Goal: Task Accomplishment & Management: Manage account settings

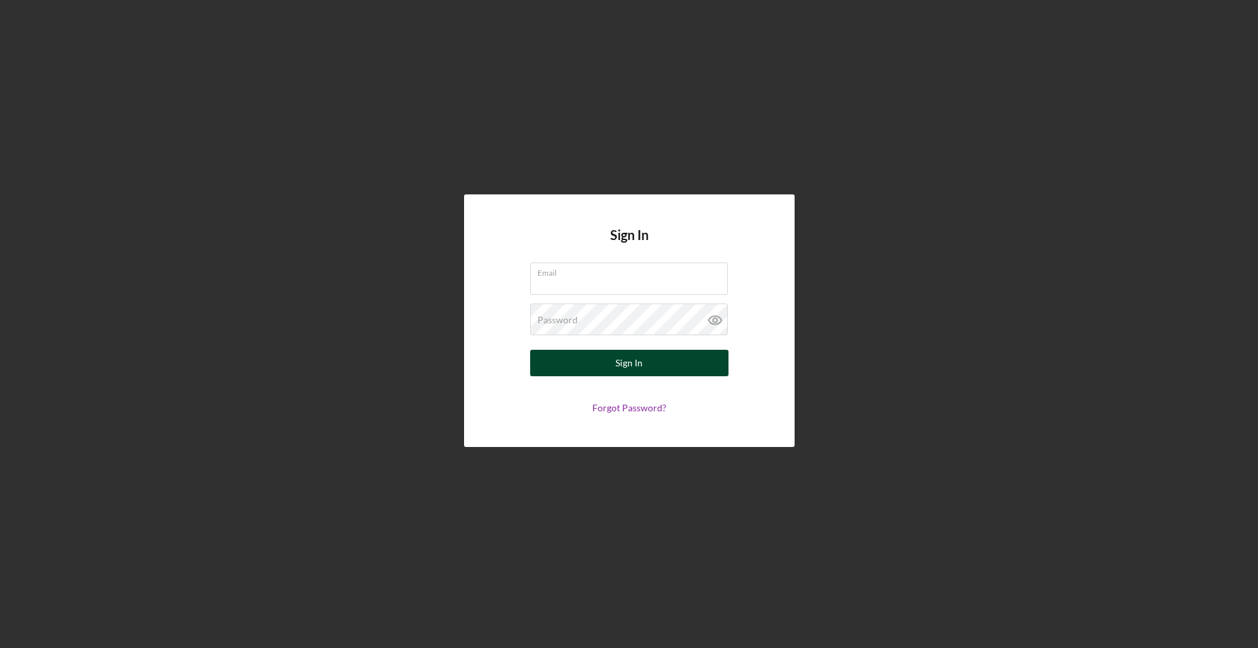
type input "[EMAIL_ADDRESS][DOMAIN_NAME]"
click at [613, 365] on button "Sign In" at bounding box center [629, 363] width 198 height 26
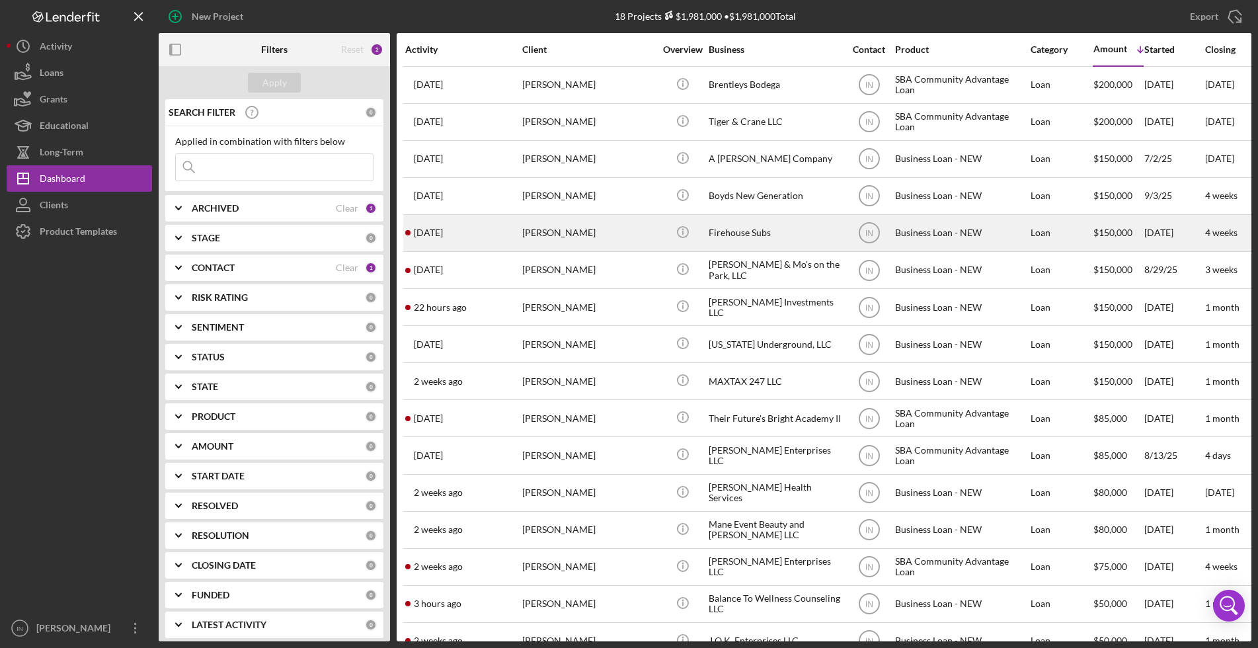
click at [594, 233] on div "[PERSON_NAME]" at bounding box center [588, 233] width 132 height 35
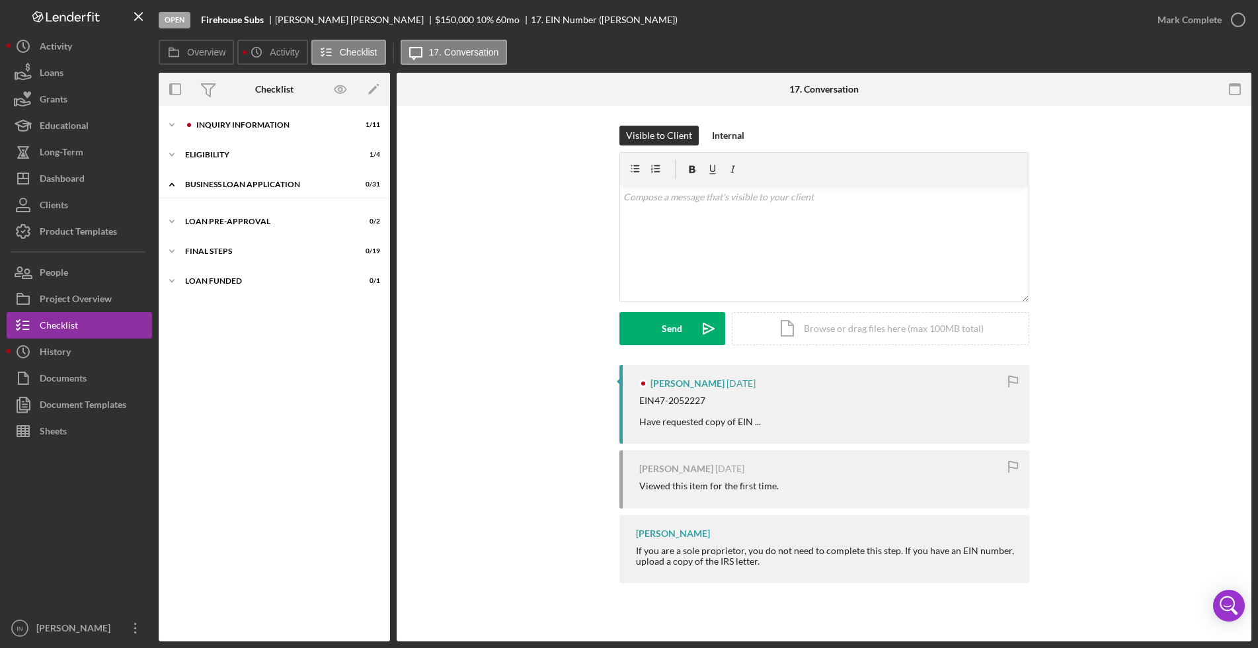
scroll to position [288, 0]
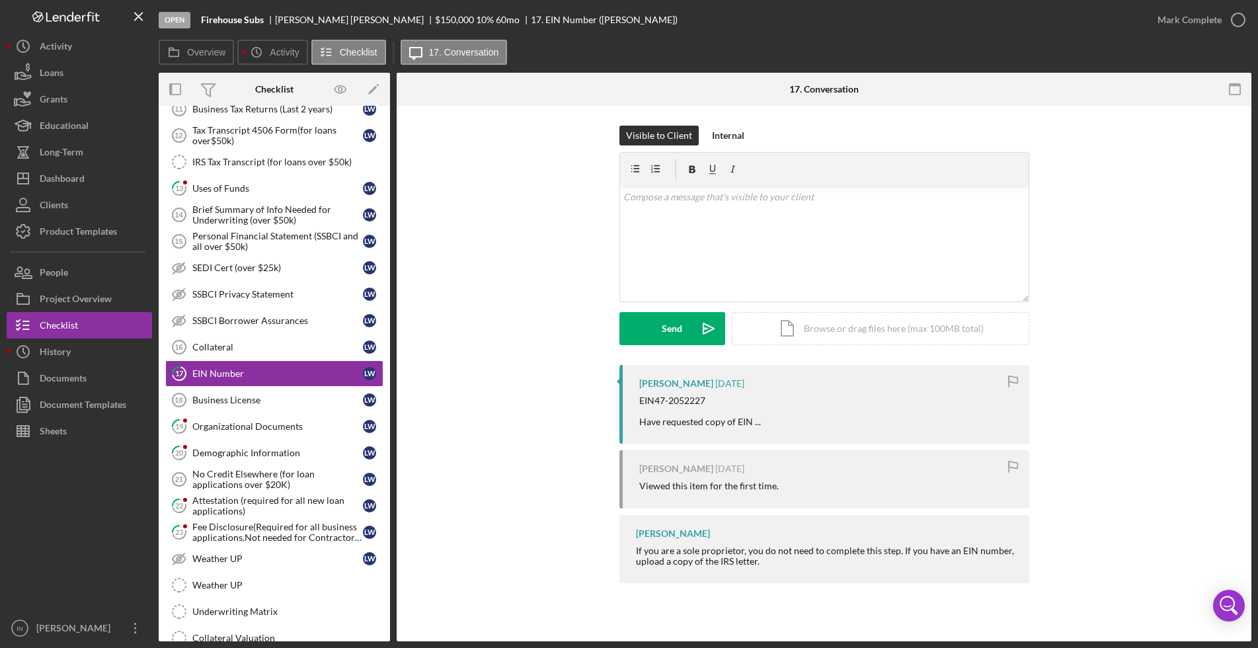
click at [1139, 316] on div "Visible to Client Internal v Color teal Color pink Remove color Add row above A…" at bounding box center [824, 245] width 815 height 239
click at [239, 430] on div "Organizational Documents" at bounding box center [277, 426] width 171 height 11
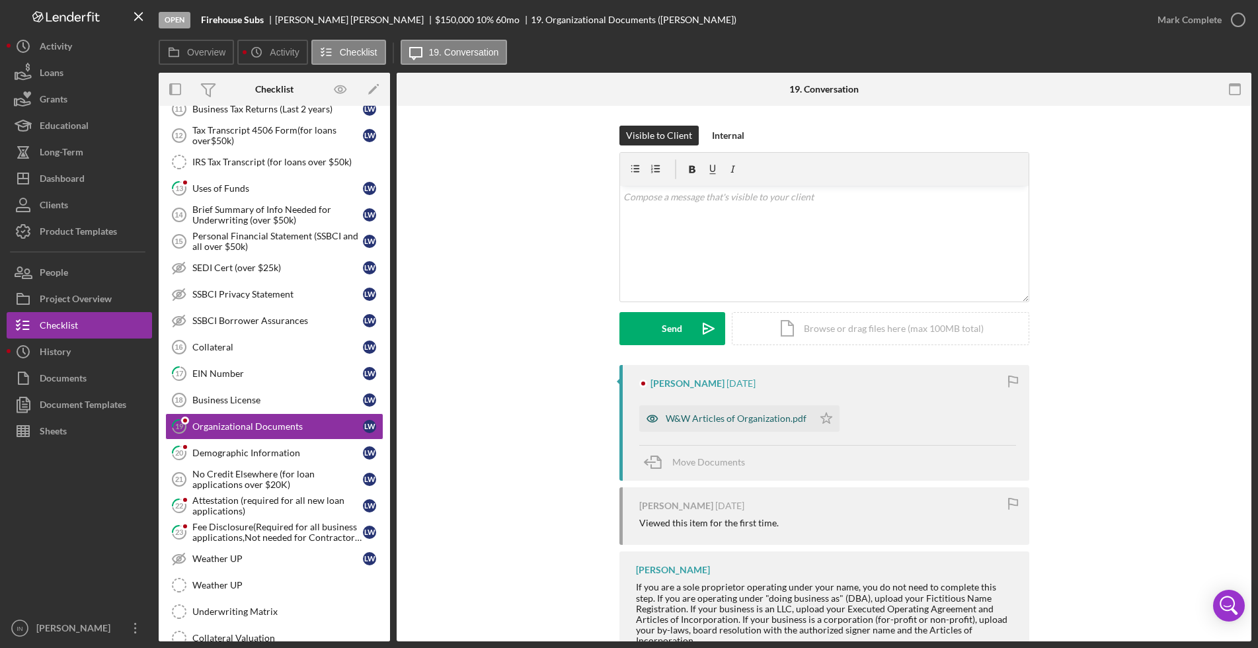
click at [731, 418] on div "W&W Articles of Organization.pdf" at bounding box center [736, 418] width 141 height 11
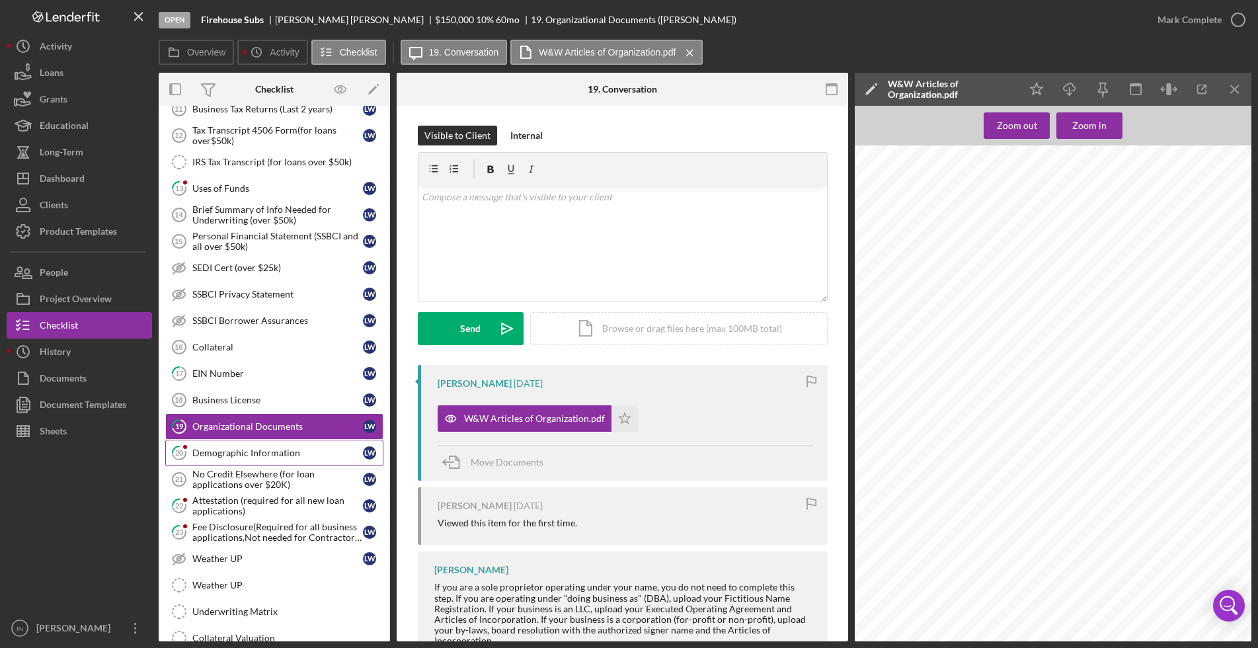
click at [274, 451] on div "Demographic Information" at bounding box center [277, 453] width 171 height 11
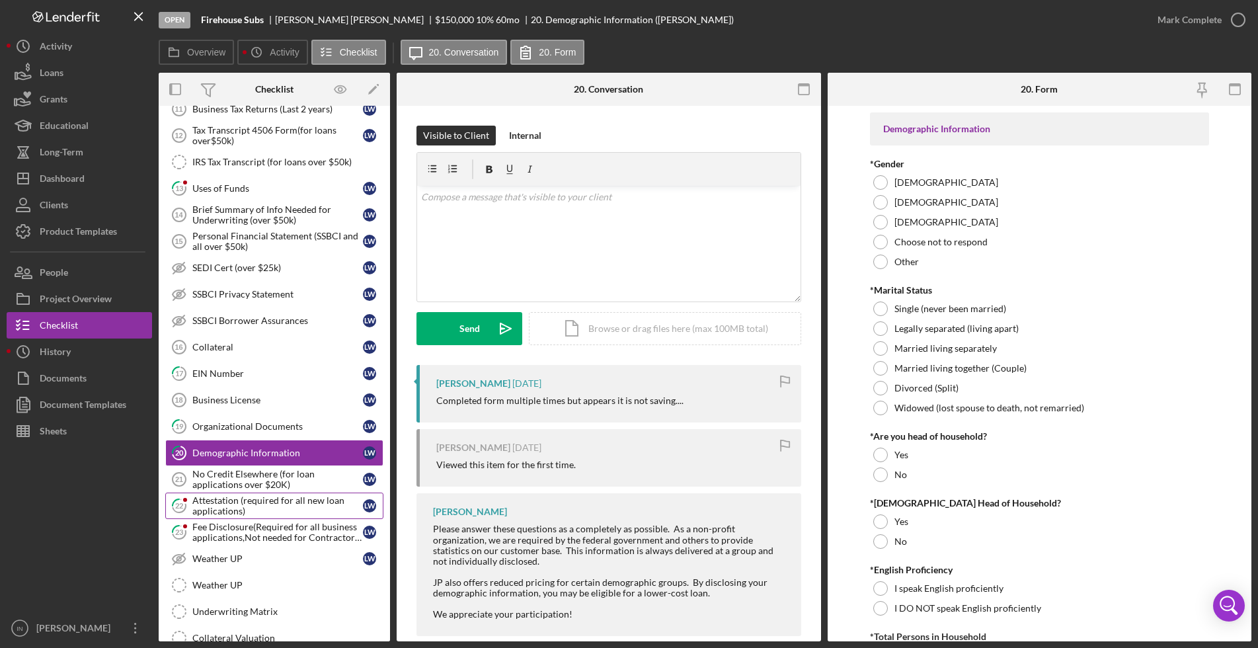
click at [233, 509] on div "Attestation (required for all new loan applications)" at bounding box center [277, 505] width 171 height 21
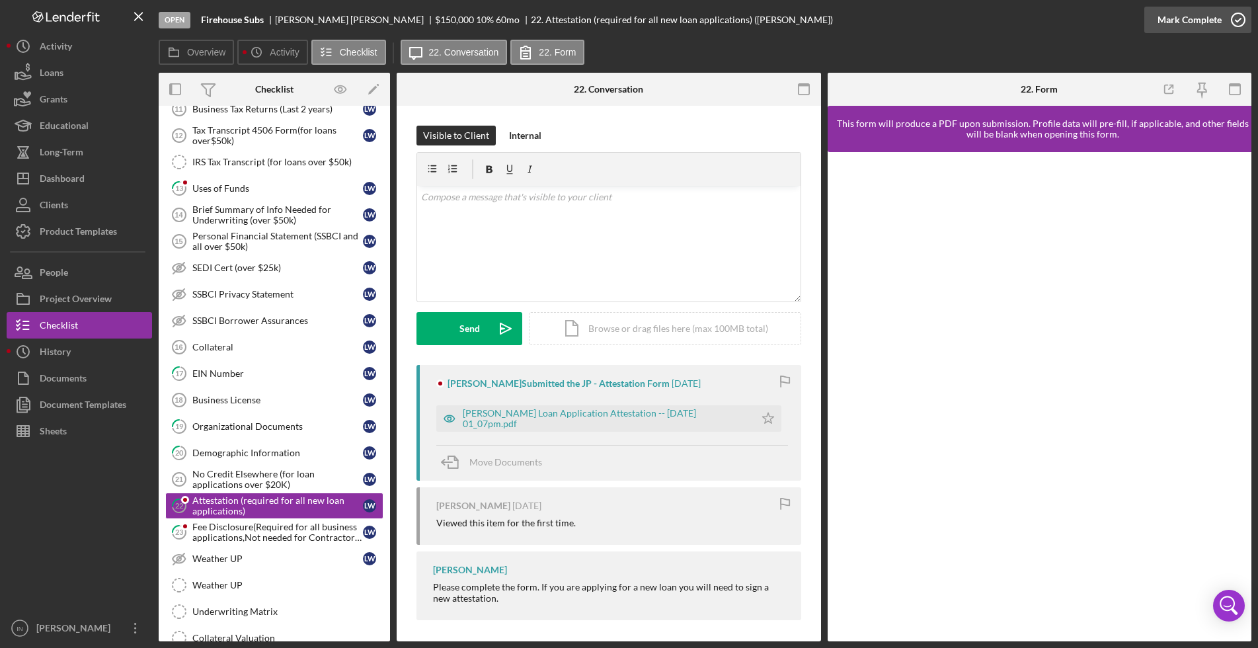
click at [1209, 20] on div "Mark Complete" at bounding box center [1190, 20] width 64 height 26
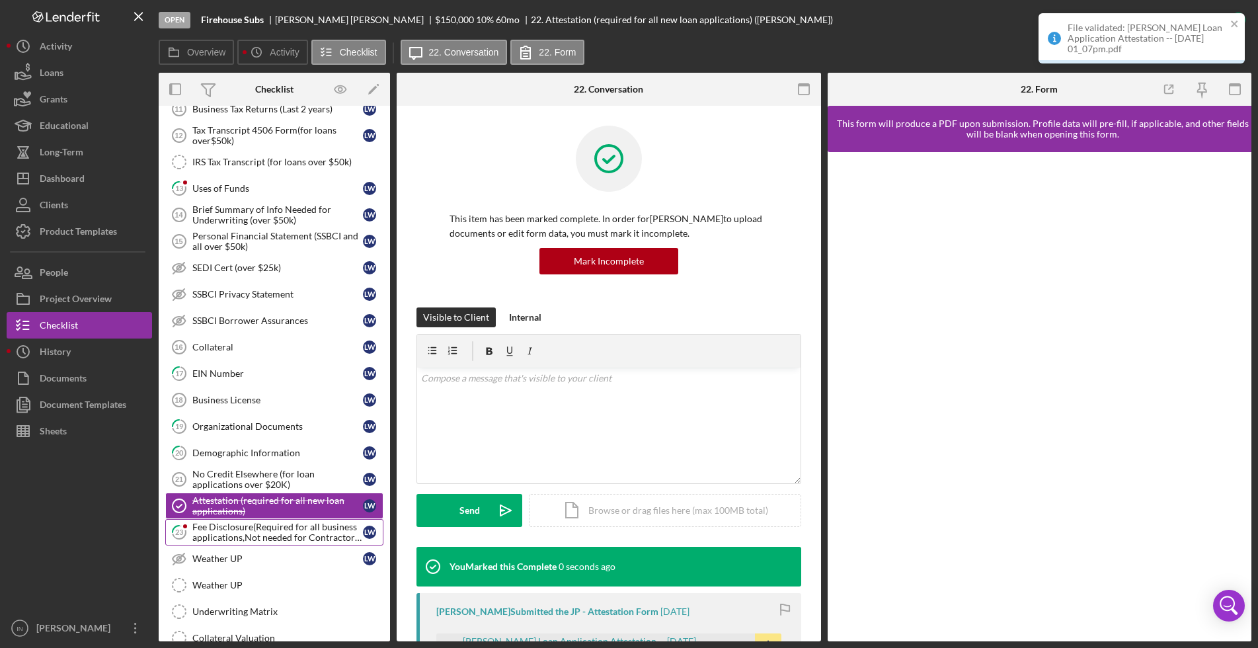
click at [206, 534] on div "Fee Disclosure(Required for all business applications,Not needed for Contractor…" at bounding box center [277, 532] width 171 height 21
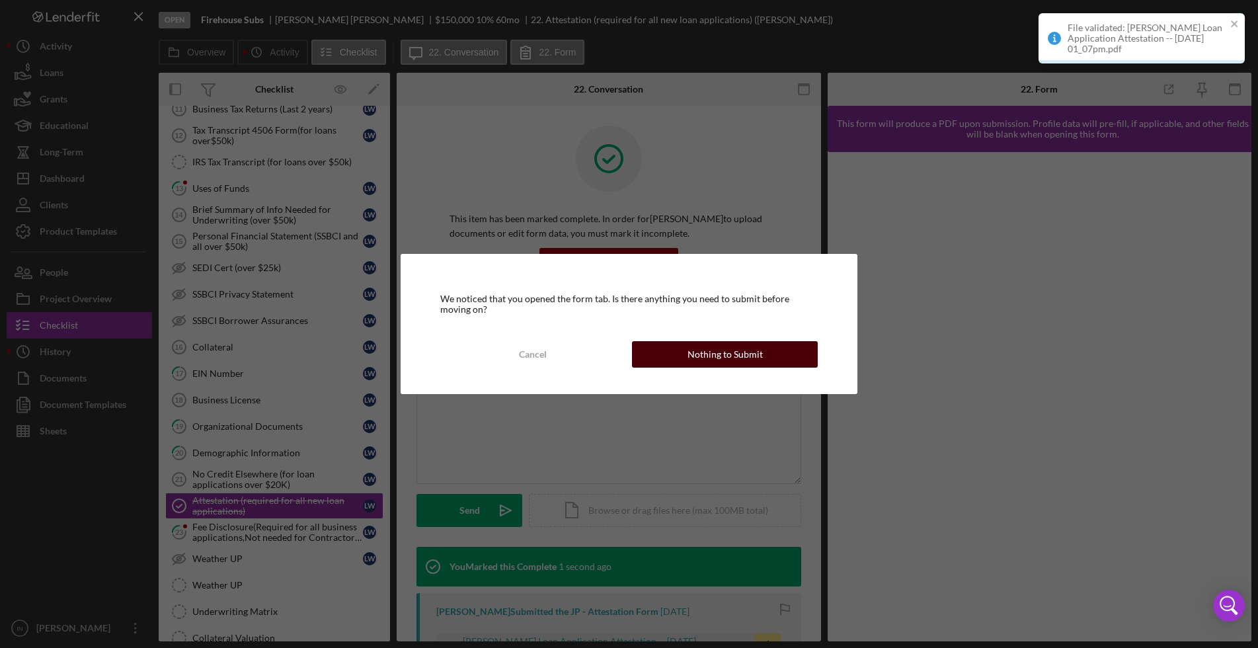
click at [727, 352] on div "Nothing to Submit" at bounding box center [725, 354] width 75 height 26
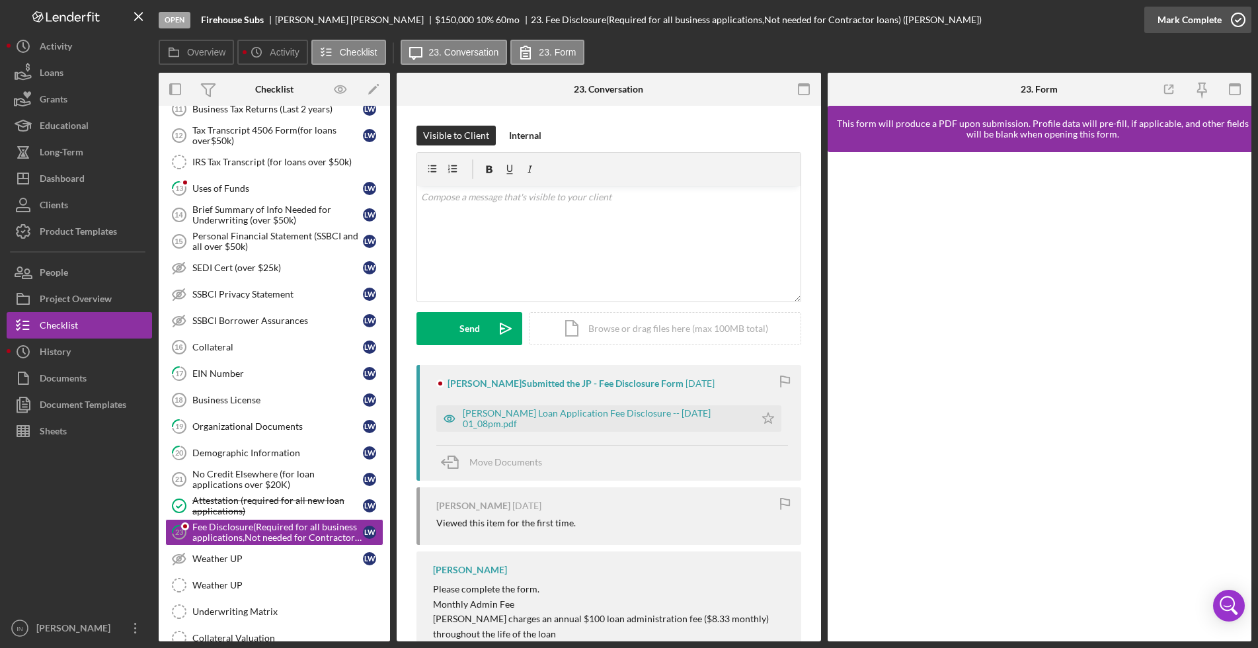
click at [1202, 19] on div "Mark Complete" at bounding box center [1190, 20] width 64 height 26
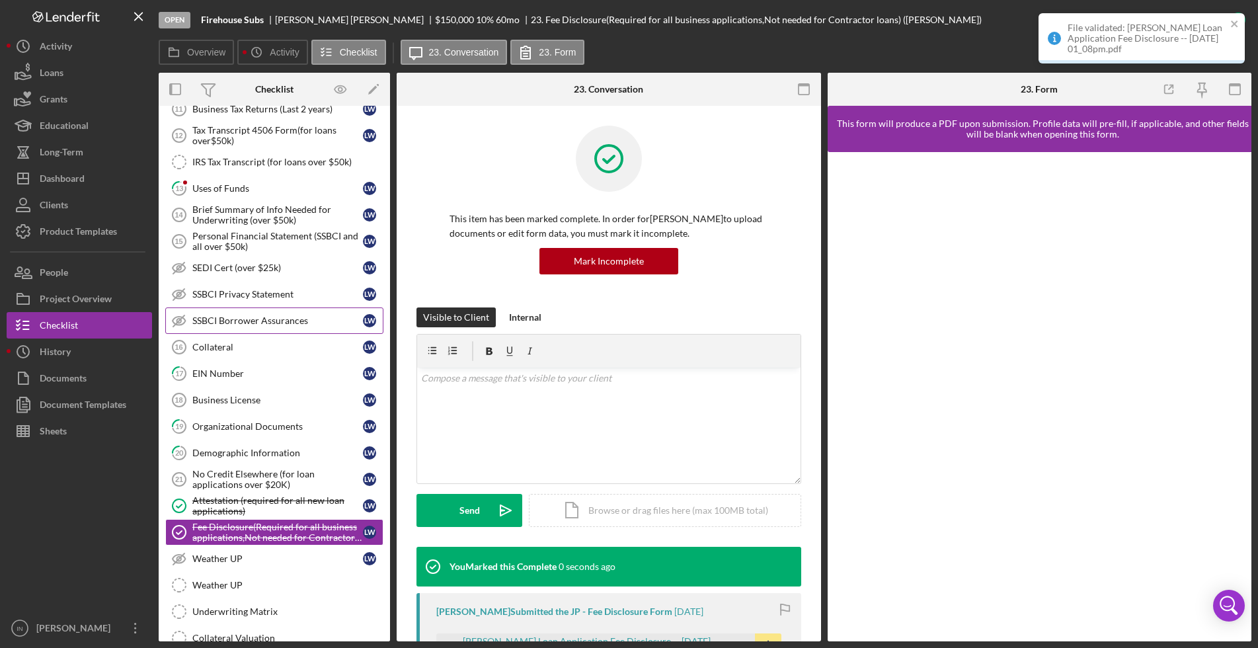
scroll to position [123, 0]
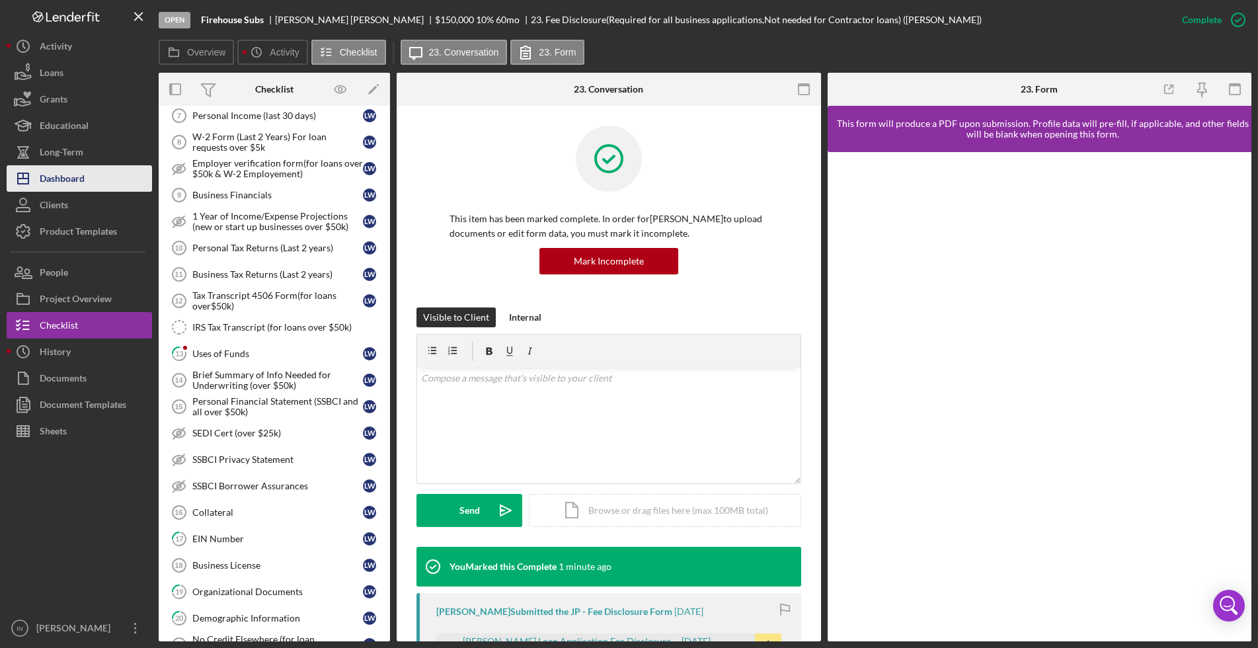
click at [52, 178] on div "Dashboard" at bounding box center [62, 180] width 45 height 30
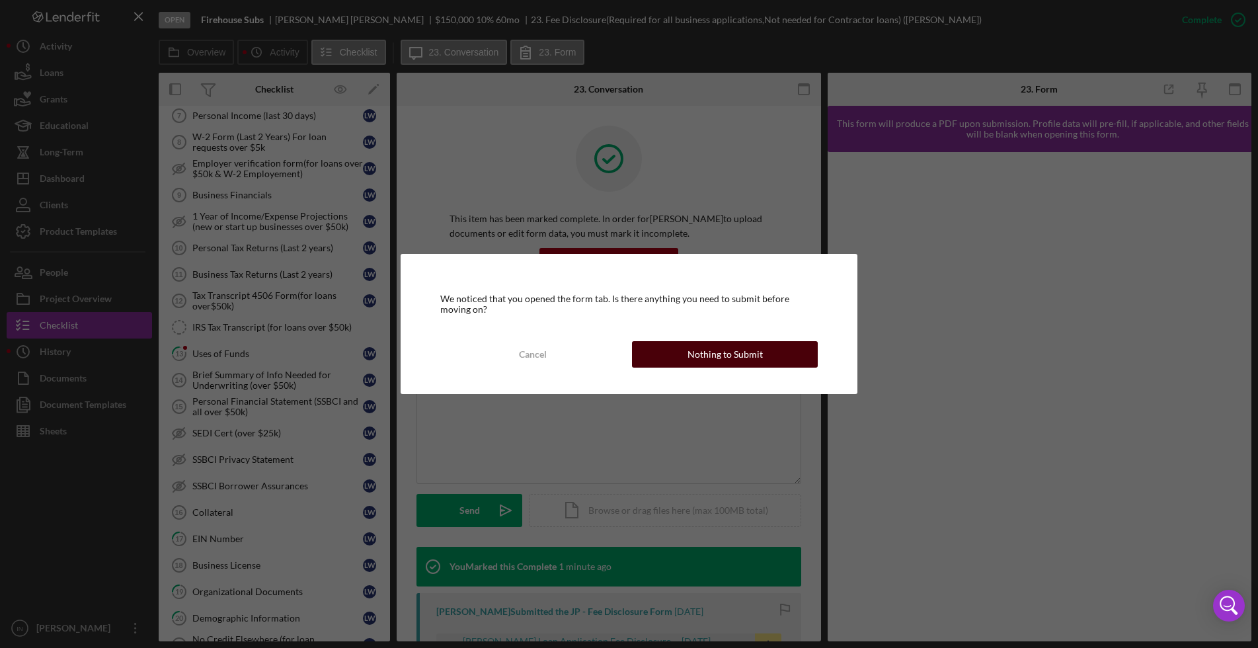
click at [745, 366] on div "Nothing to Submit" at bounding box center [725, 354] width 75 height 26
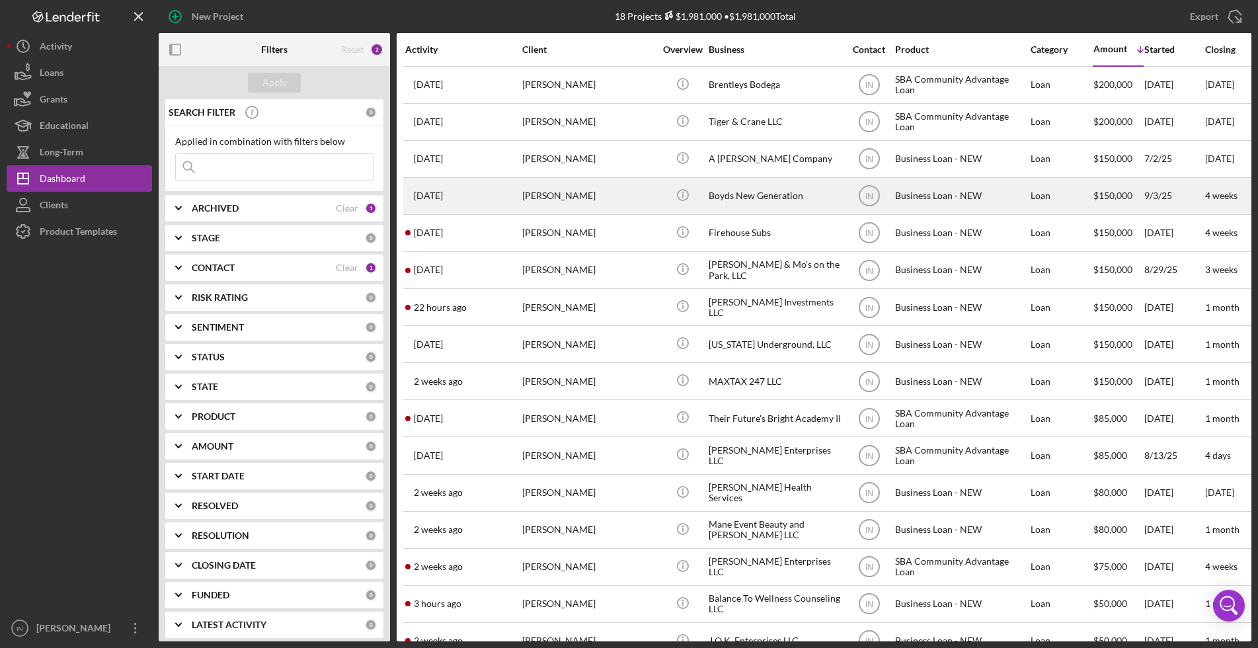
click at [600, 192] on div "[PERSON_NAME]" at bounding box center [588, 196] width 132 height 35
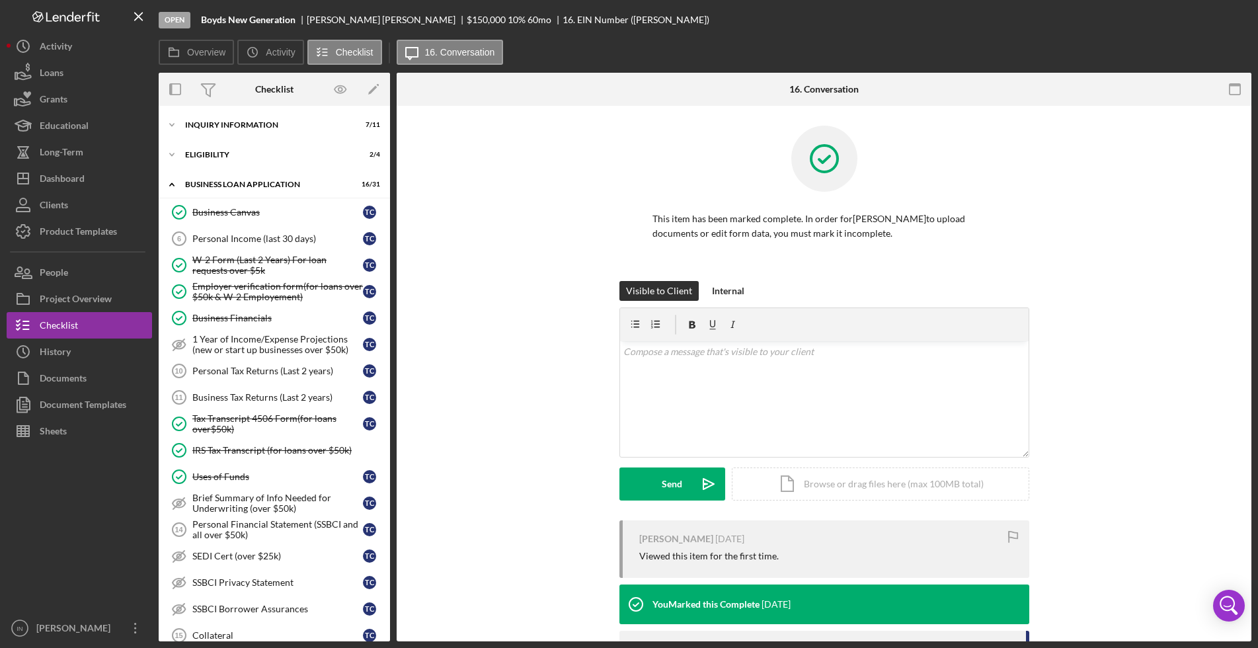
scroll to position [288, 0]
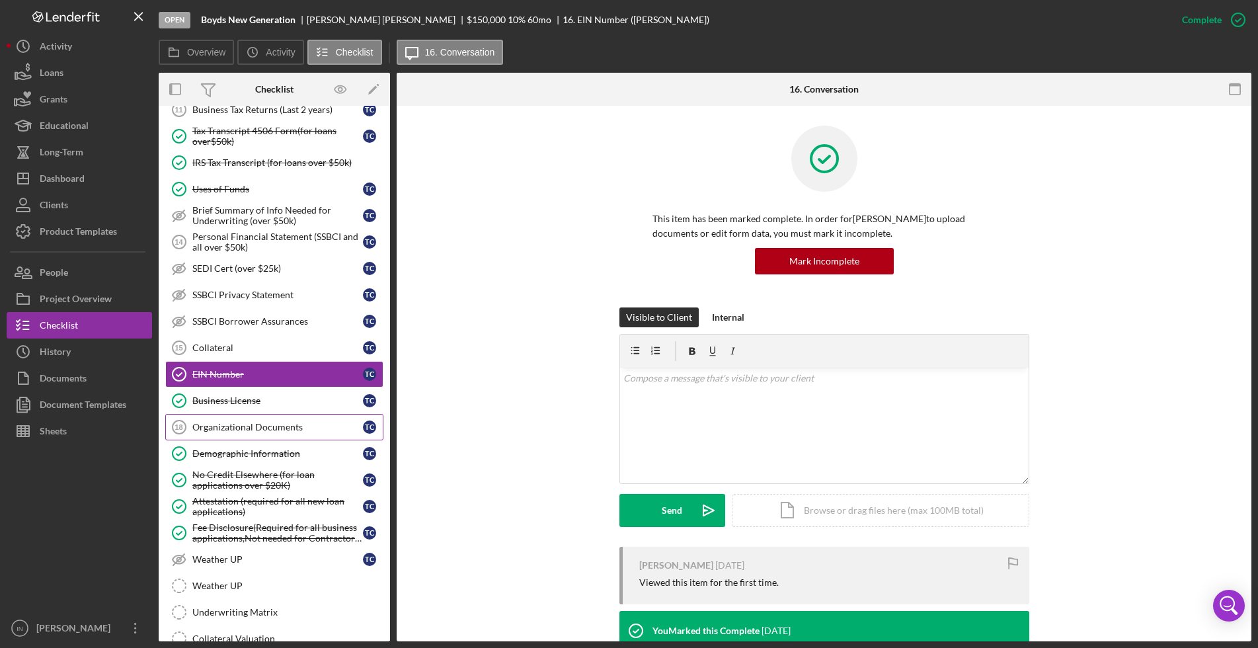
click at [254, 428] on div "Organizational Documents" at bounding box center [277, 427] width 171 height 11
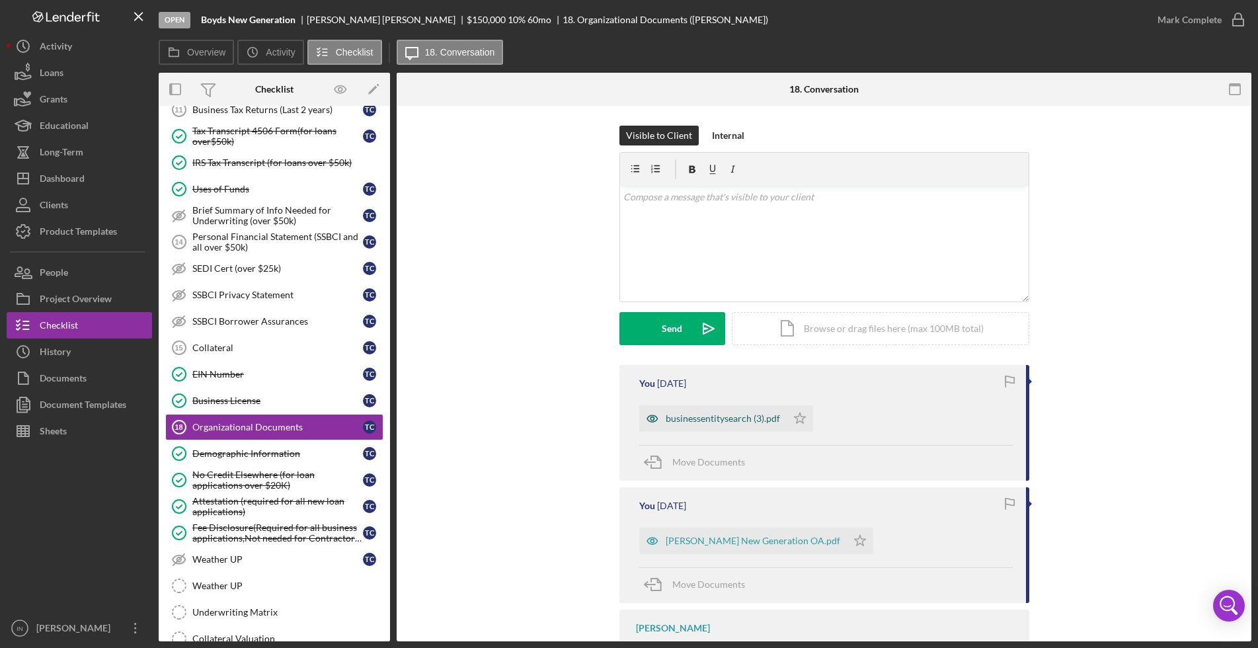
click at [713, 416] on div "businessentitysearch (3).pdf" at bounding box center [723, 418] width 114 height 11
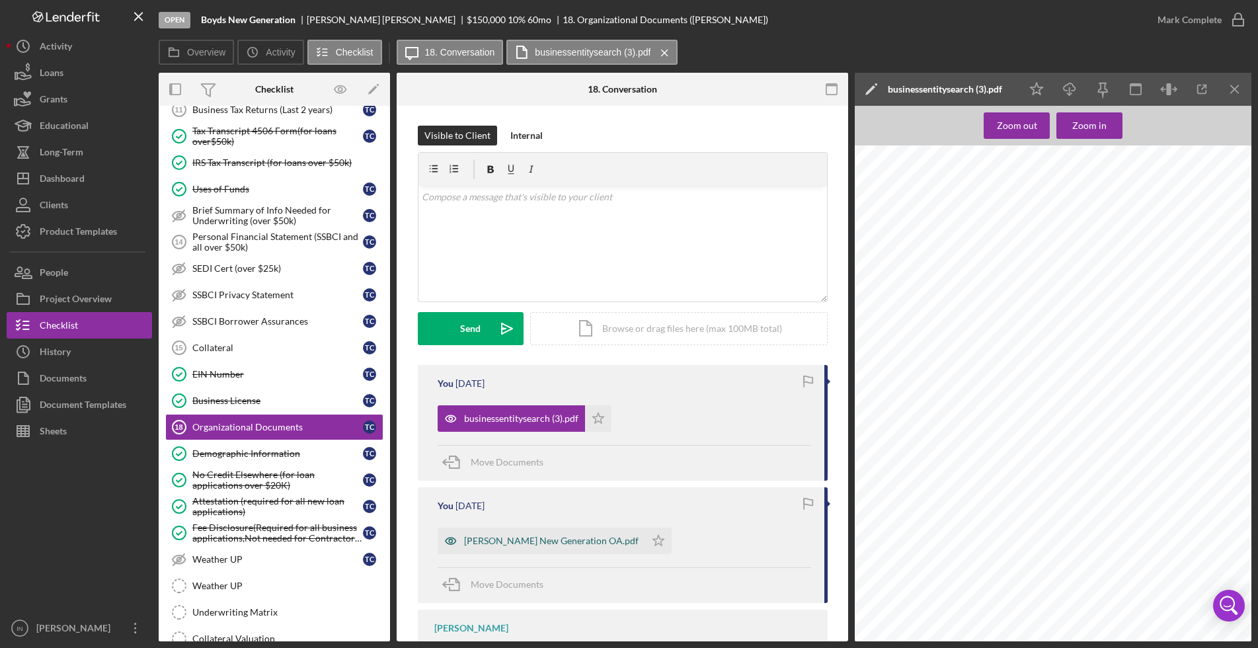
click at [508, 538] on div "[PERSON_NAME] New Generation OA.pdf" at bounding box center [551, 541] width 175 height 11
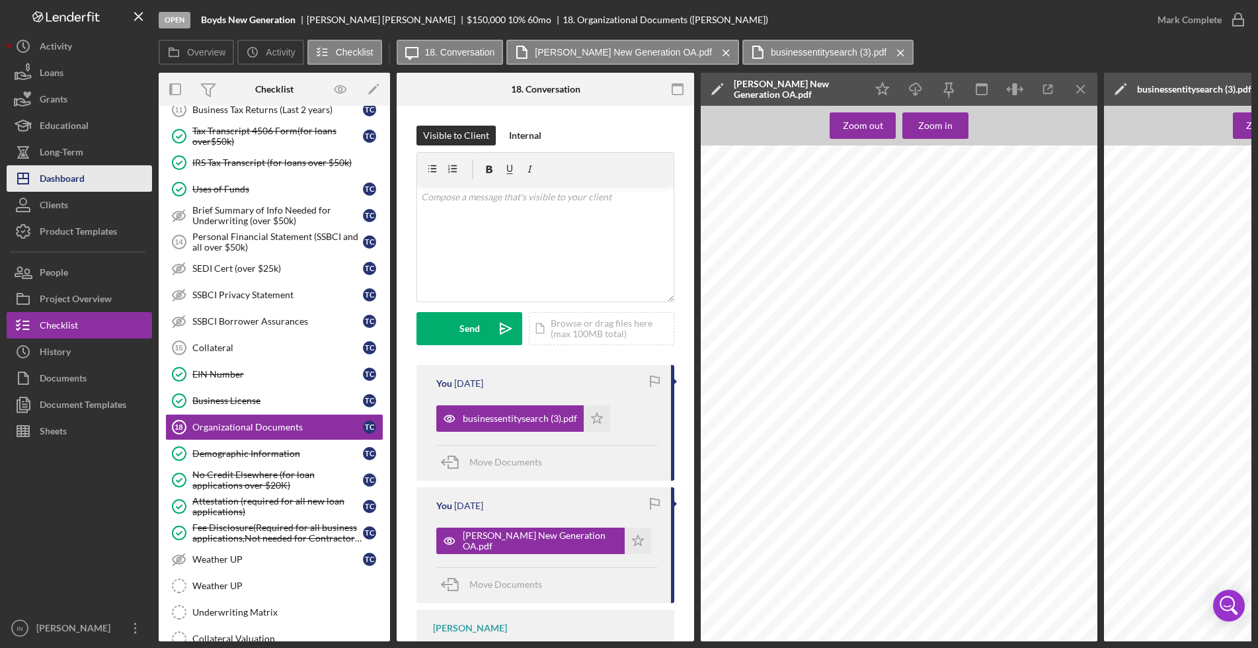
click at [58, 175] on div "Dashboard" at bounding box center [62, 180] width 45 height 30
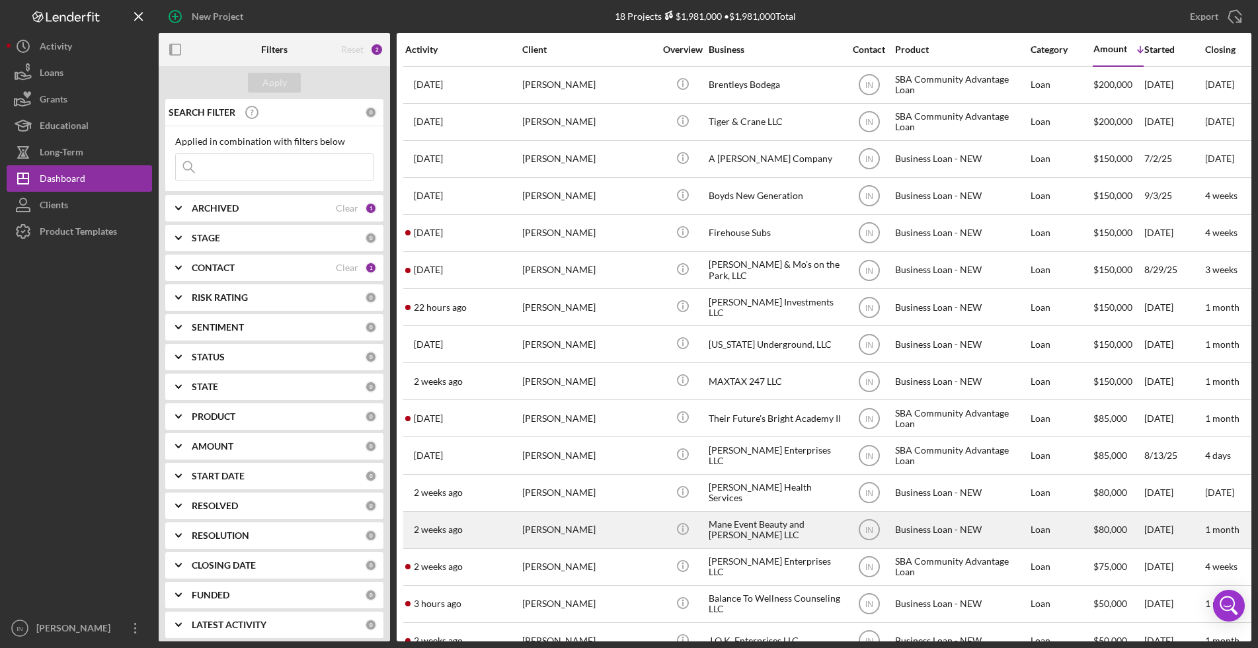
click at [603, 526] on div "[PERSON_NAME]" at bounding box center [588, 529] width 132 height 35
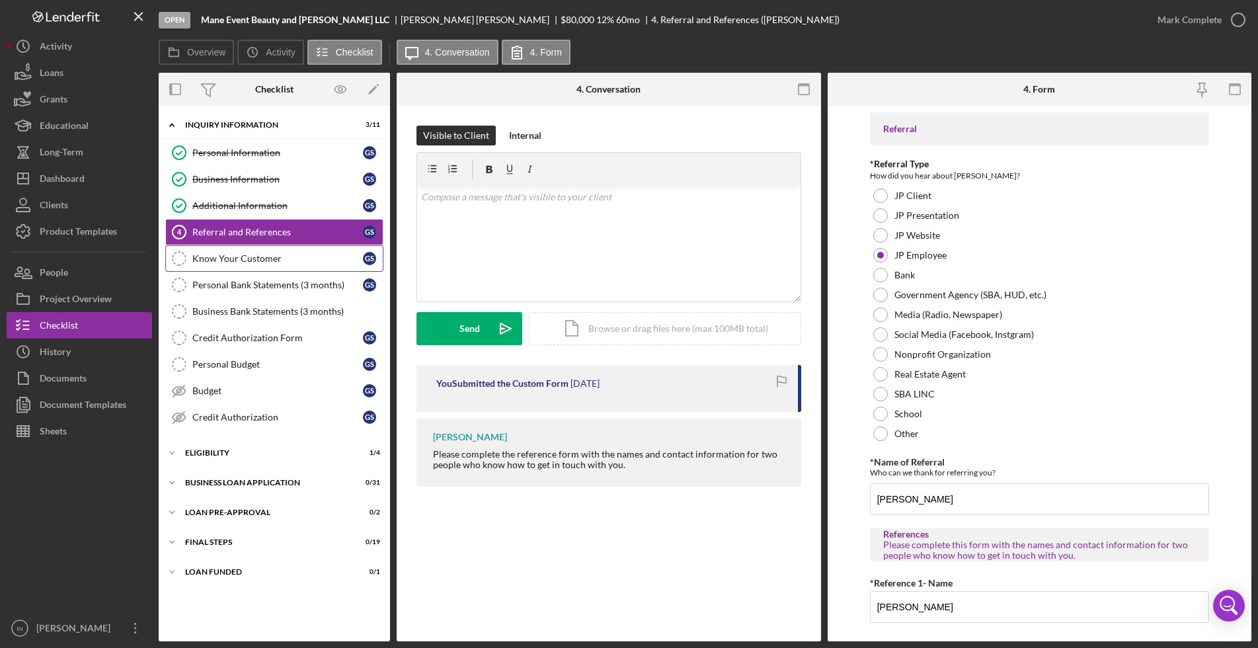
click at [284, 263] on div "Know Your Customer" at bounding box center [277, 258] width 171 height 11
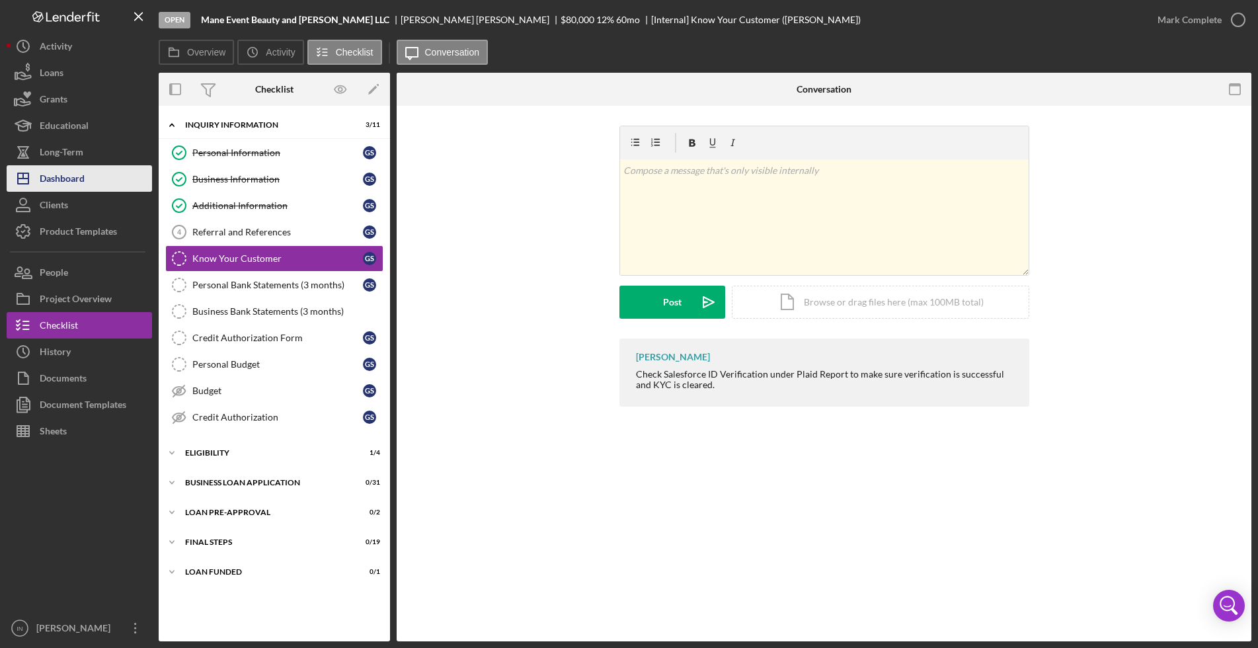
click at [50, 167] on div "Dashboard" at bounding box center [62, 180] width 45 height 30
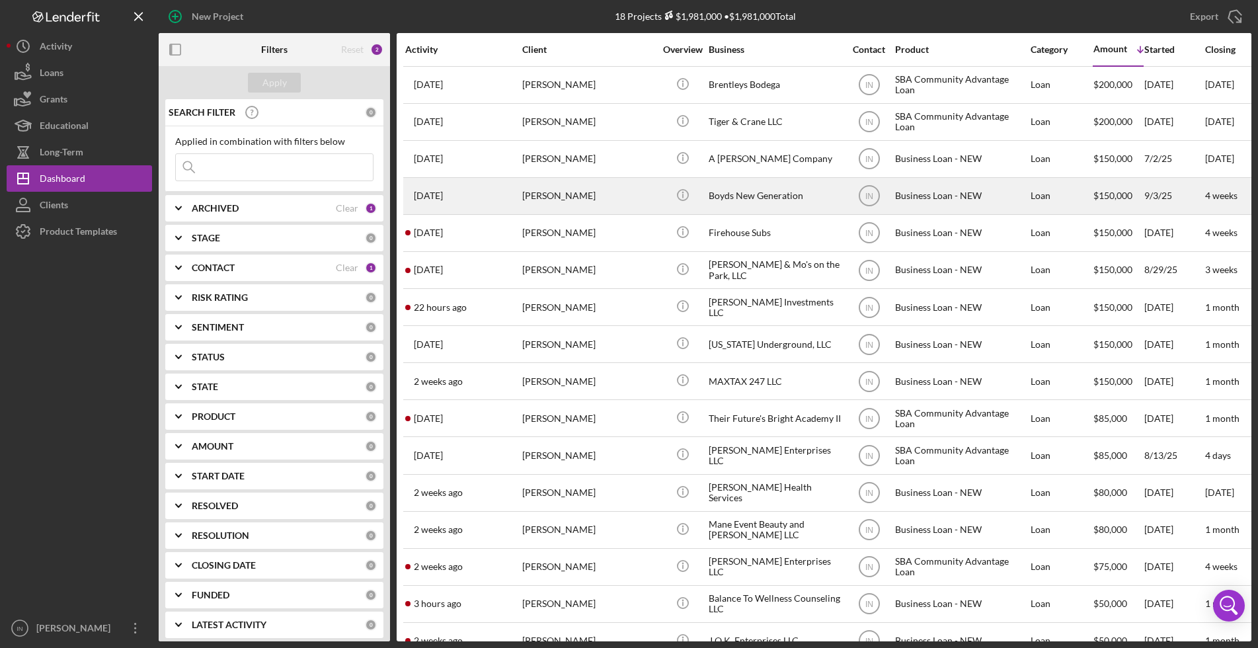
click at [604, 195] on div "[PERSON_NAME]" at bounding box center [588, 196] width 132 height 35
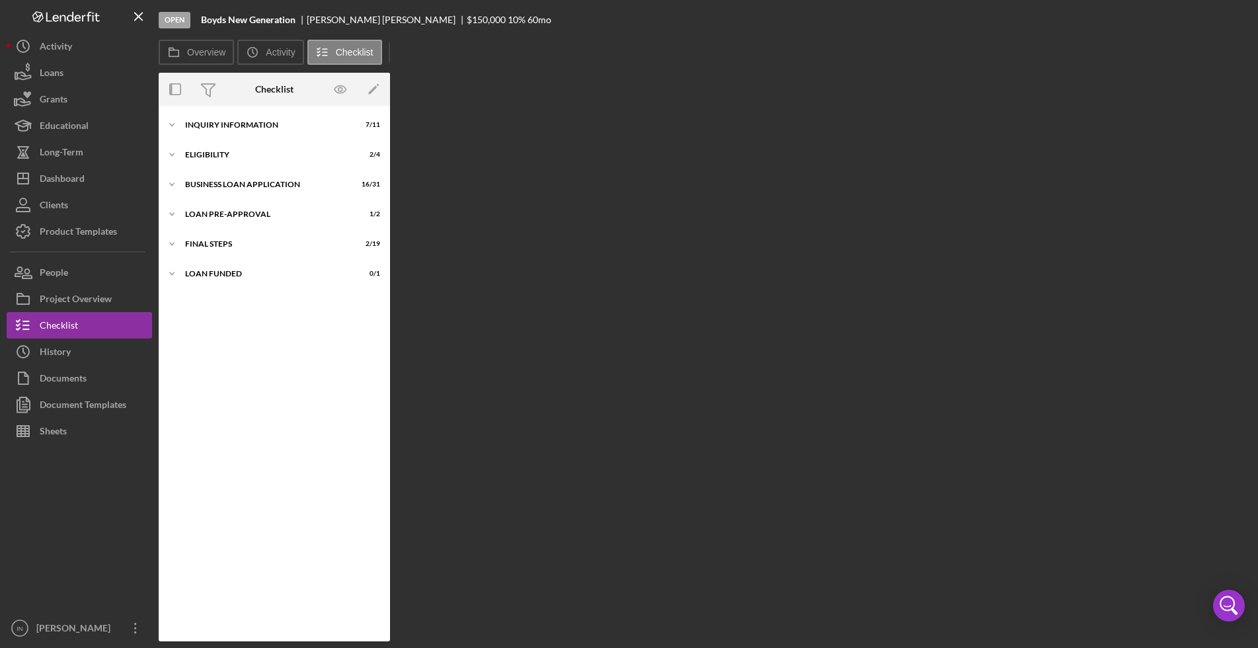
scroll to position [288, 0]
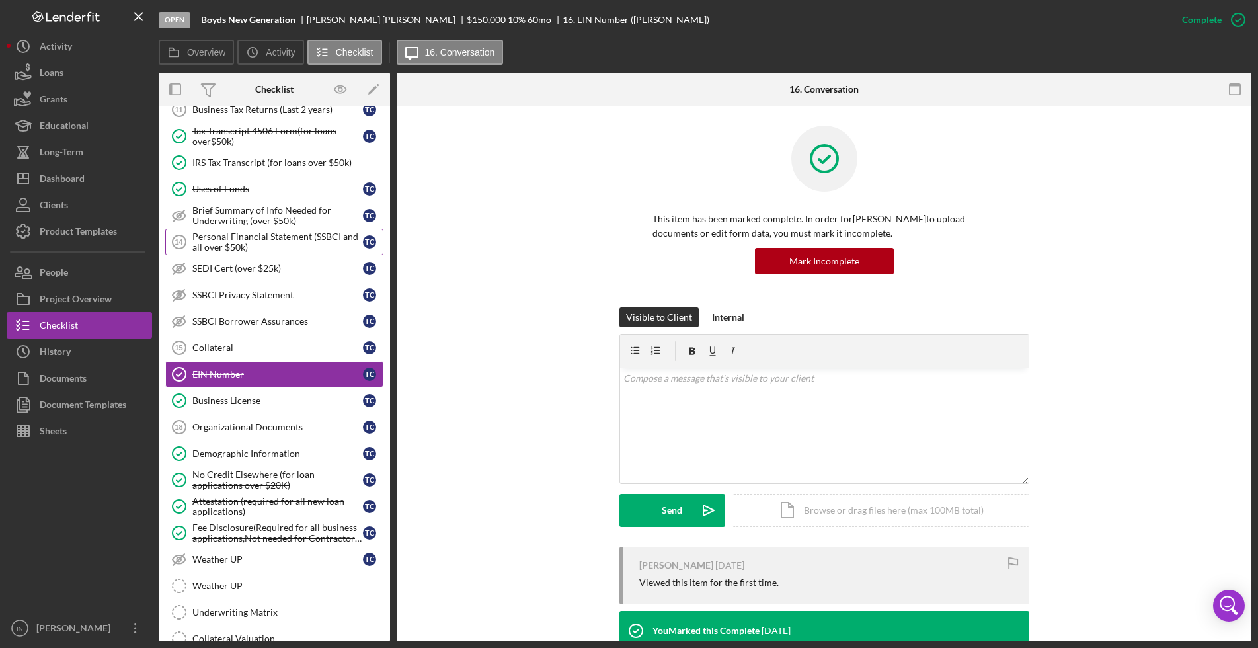
click at [287, 236] on div "Personal Financial Statement (SSBCI and all over $50k)" at bounding box center [277, 241] width 171 height 21
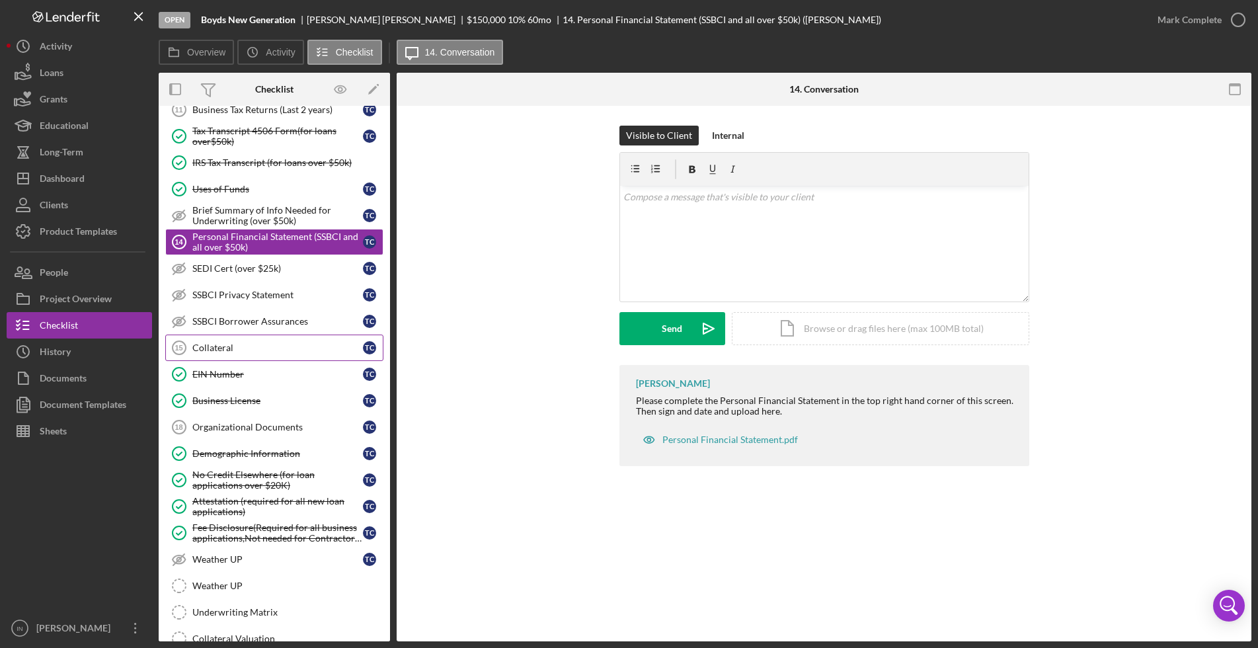
click at [225, 341] on link "Collateral 15 Collateral T C" at bounding box center [274, 348] width 218 height 26
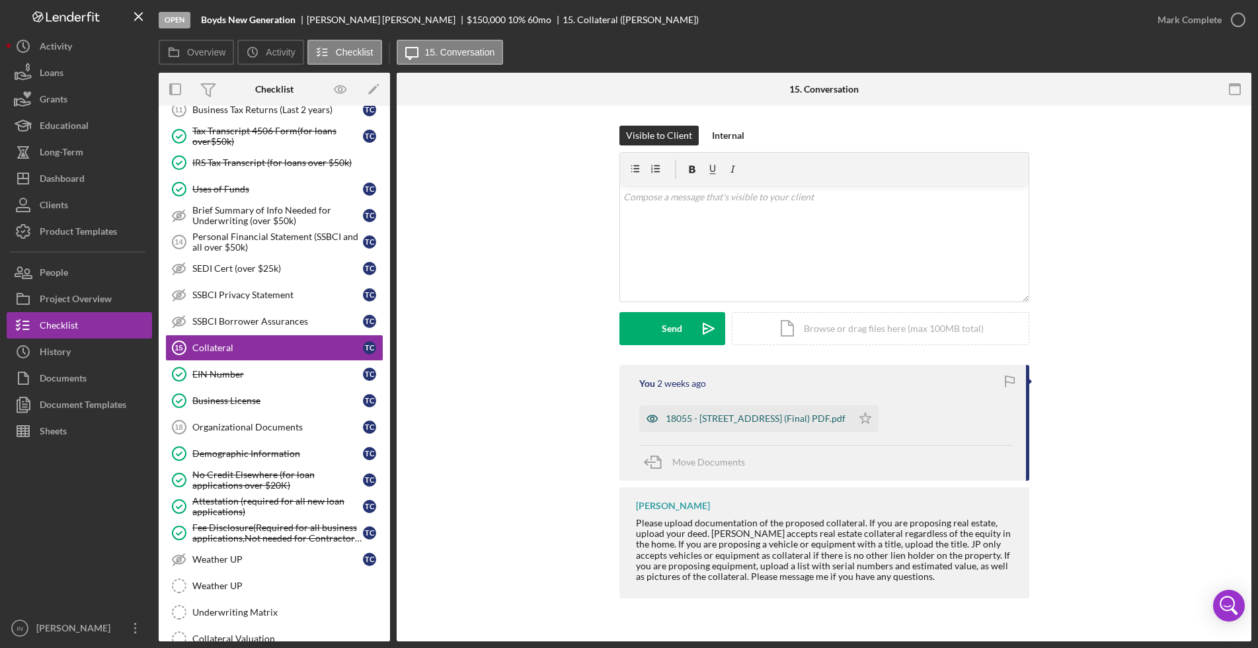
click at [760, 415] on div "18055 - [STREET_ADDRESS] (Final) PDF.pdf" at bounding box center [756, 418] width 180 height 11
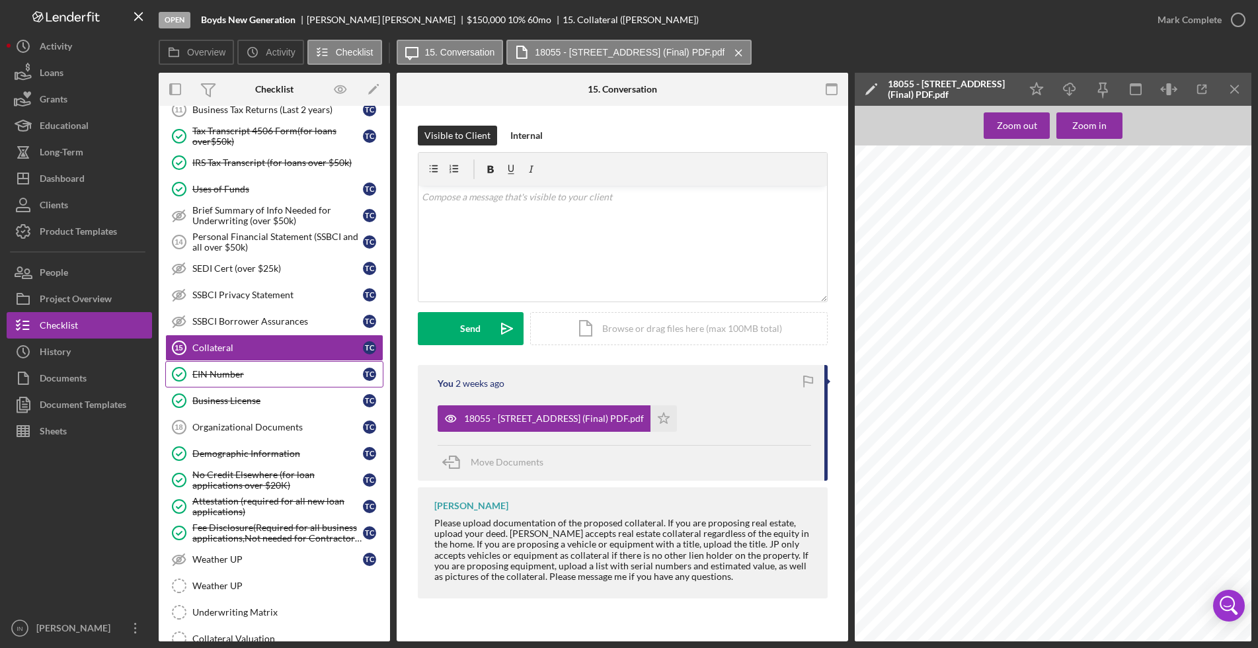
click at [249, 374] on div "EIN Number" at bounding box center [277, 374] width 171 height 11
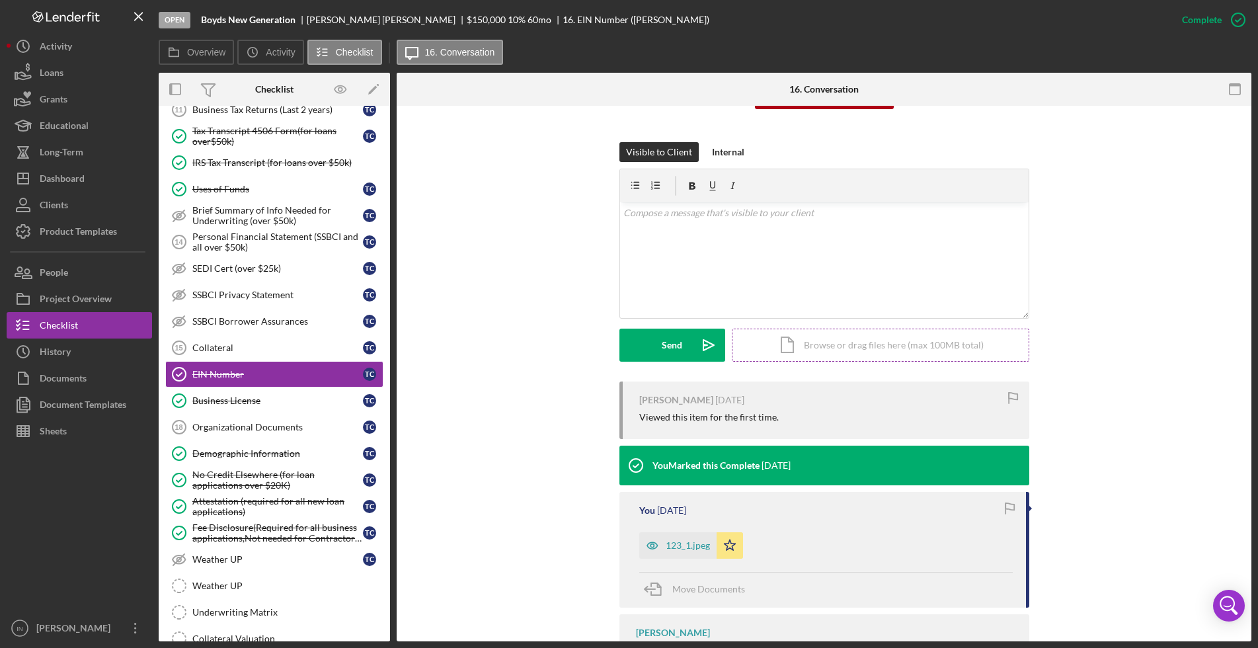
scroll to position [233, 0]
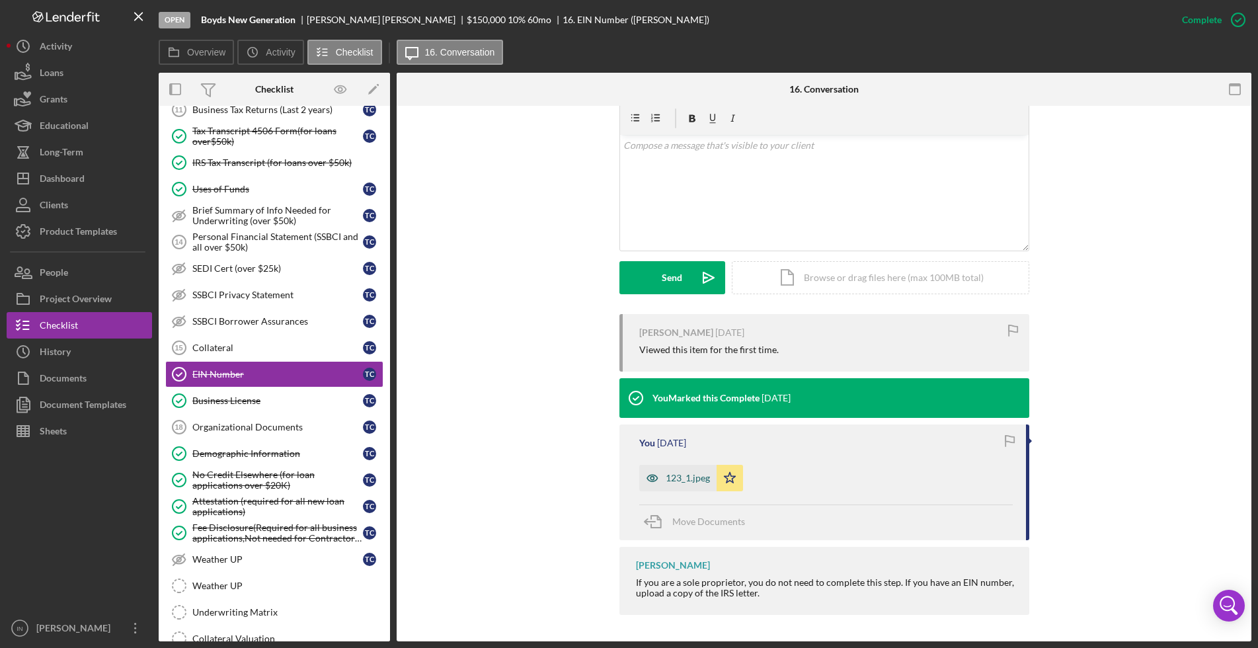
click at [666, 475] on div "123_1.jpeg" at bounding box center [688, 478] width 44 height 11
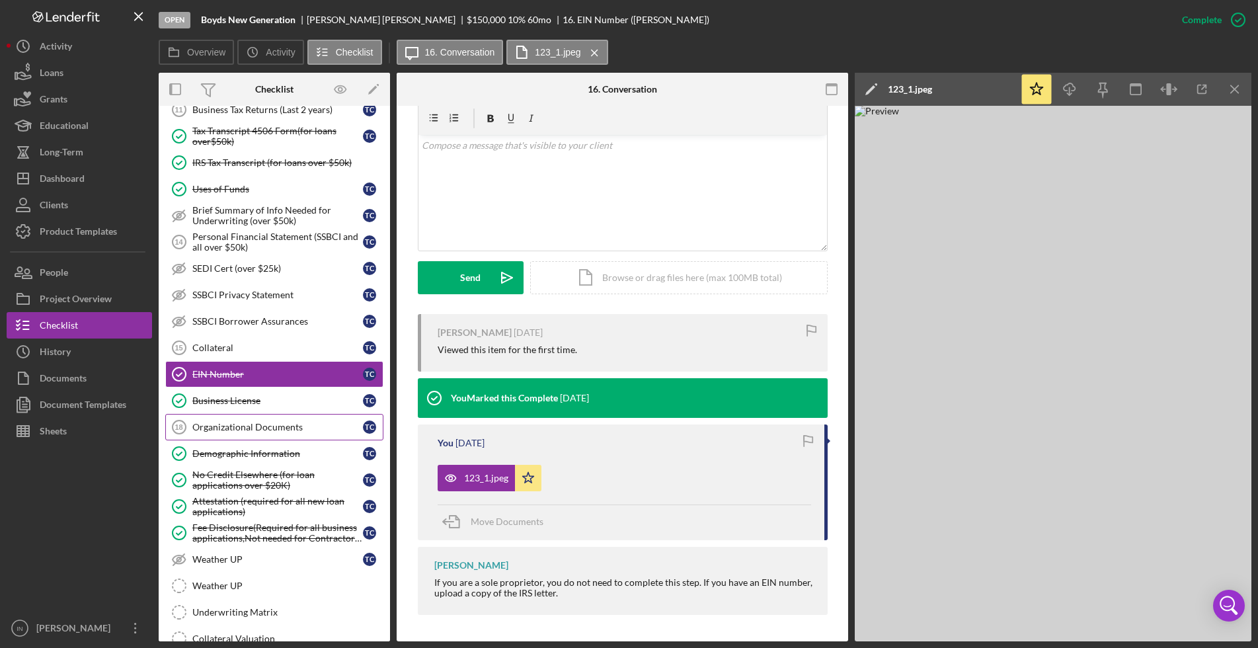
click at [261, 432] on link "Organizational Documents 18 Organizational Documents T C" at bounding box center [274, 427] width 218 height 26
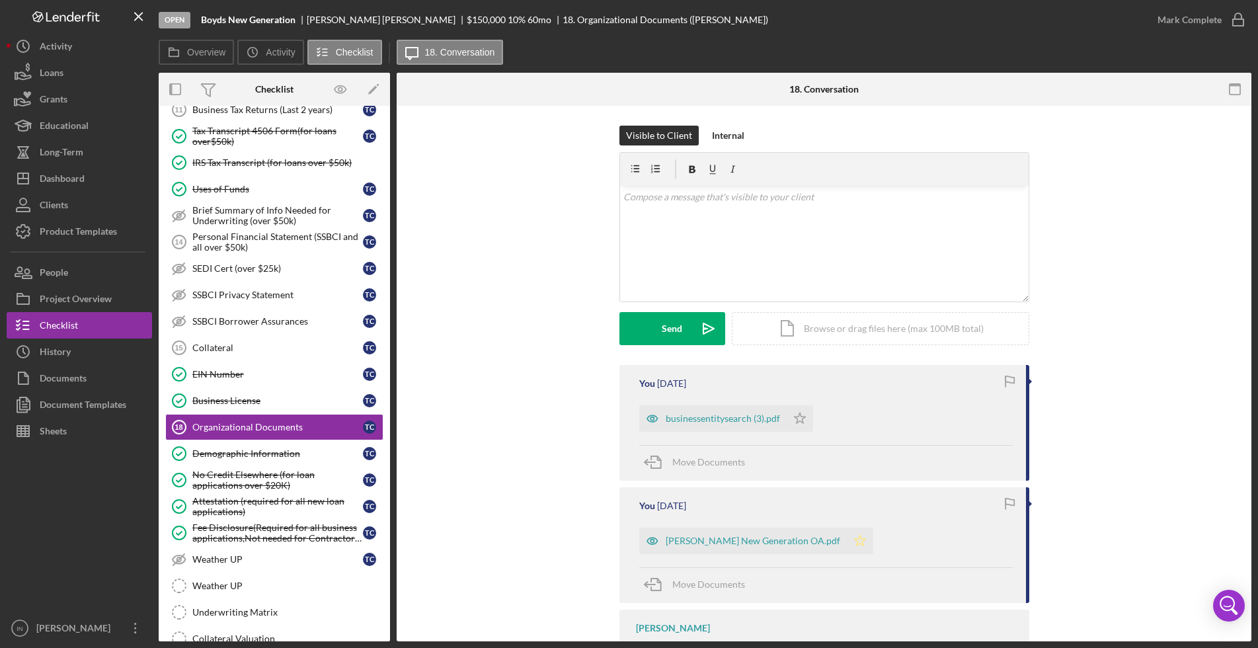
click at [847, 544] on icon "Icon/Star" at bounding box center [860, 541] width 26 height 26
click at [1212, 19] on div "Mark Complete" at bounding box center [1190, 20] width 64 height 26
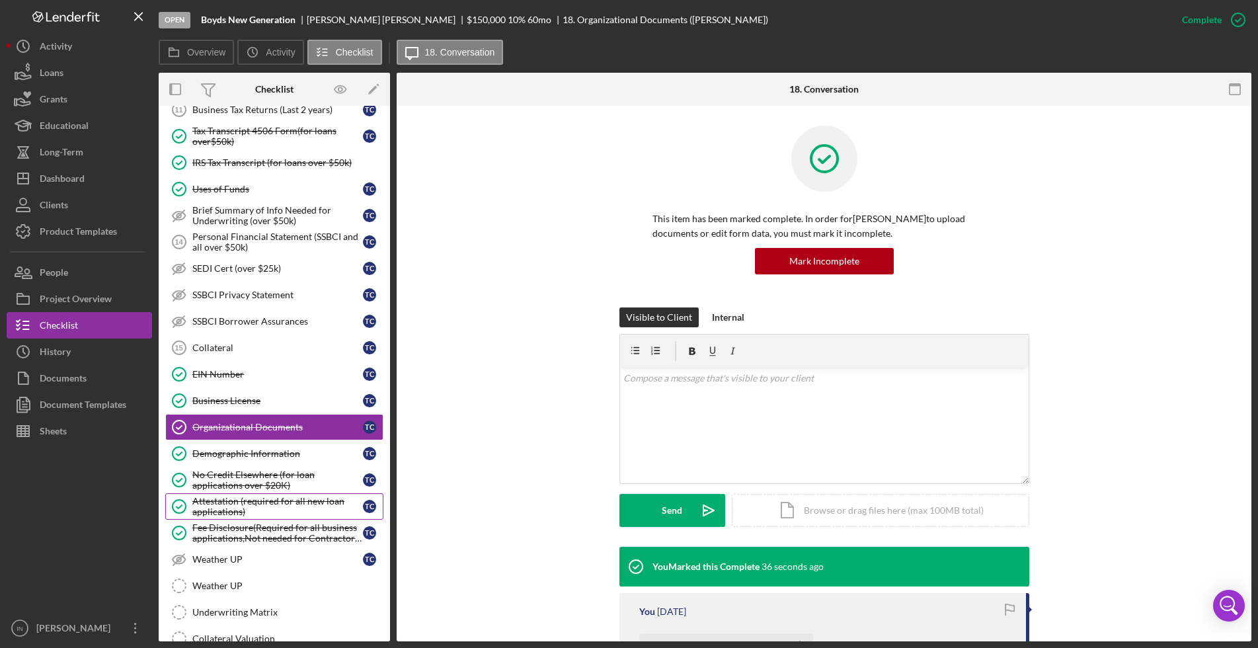
scroll to position [370, 0]
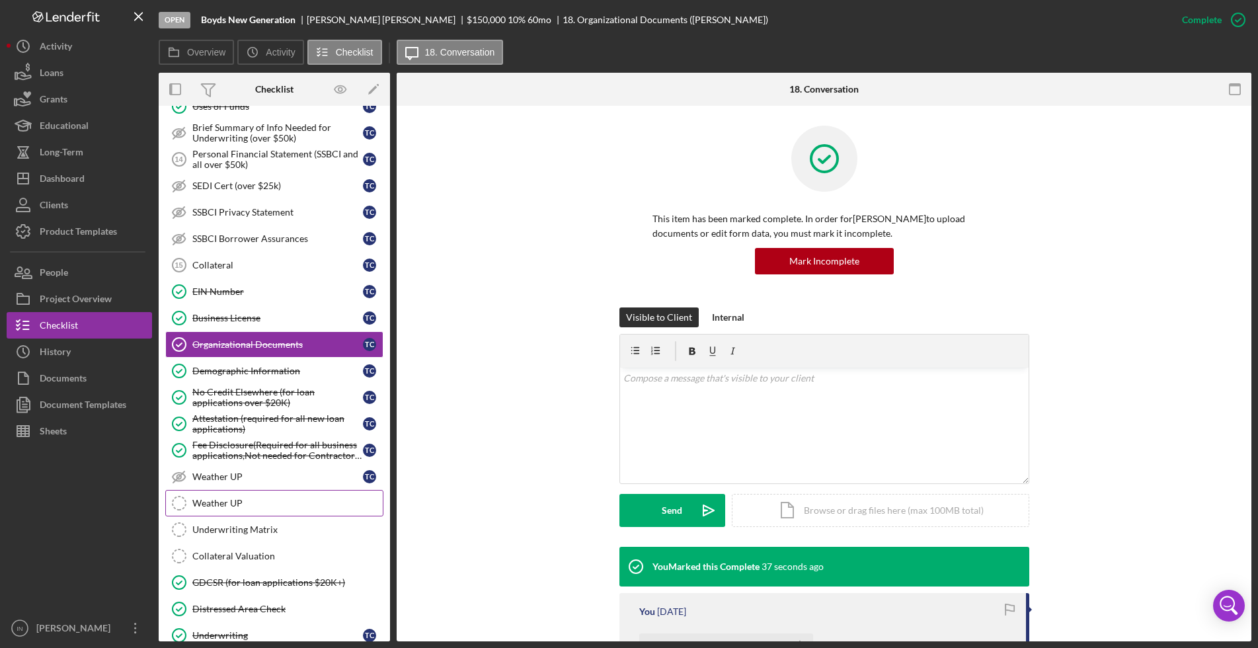
click at [247, 505] on div "Weather UP" at bounding box center [287, 503] width 190 height 11
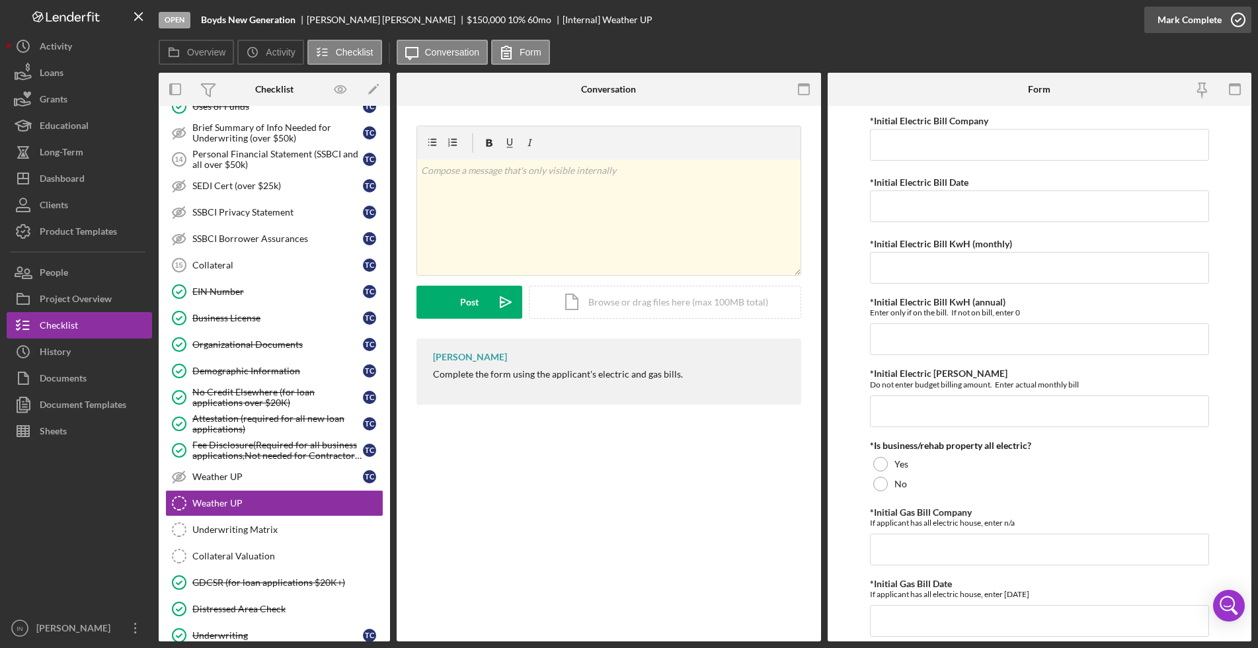
click at [1215, 19] on div "Mark Complete" at bounding box center [1190, 20] width 64 height 26
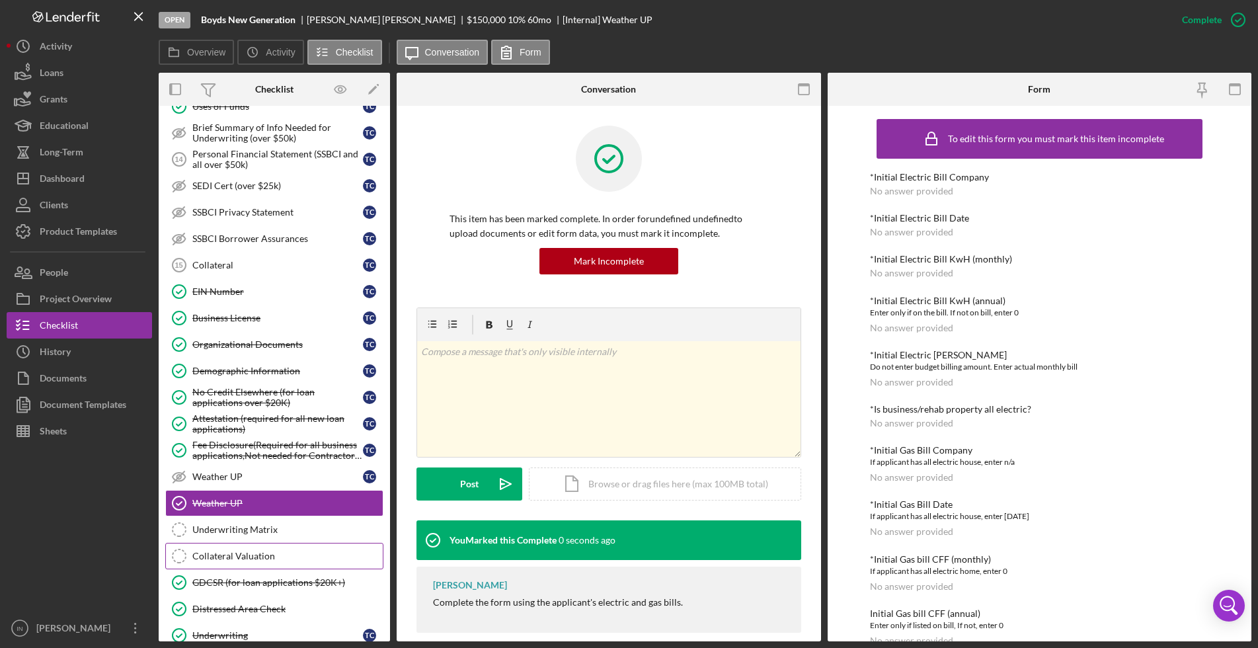
click at [257, 555] on div "Collateral Valuation" at bounding box center [287, 556] width 190 height 11
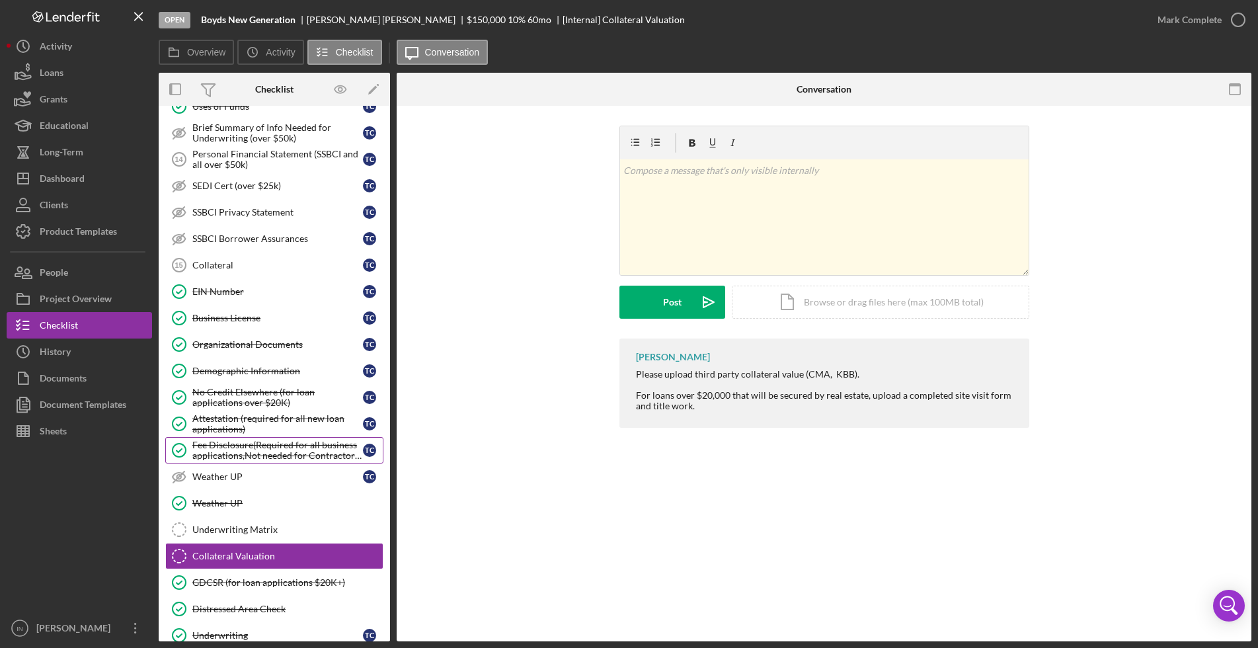
scroll to position [480, 0]
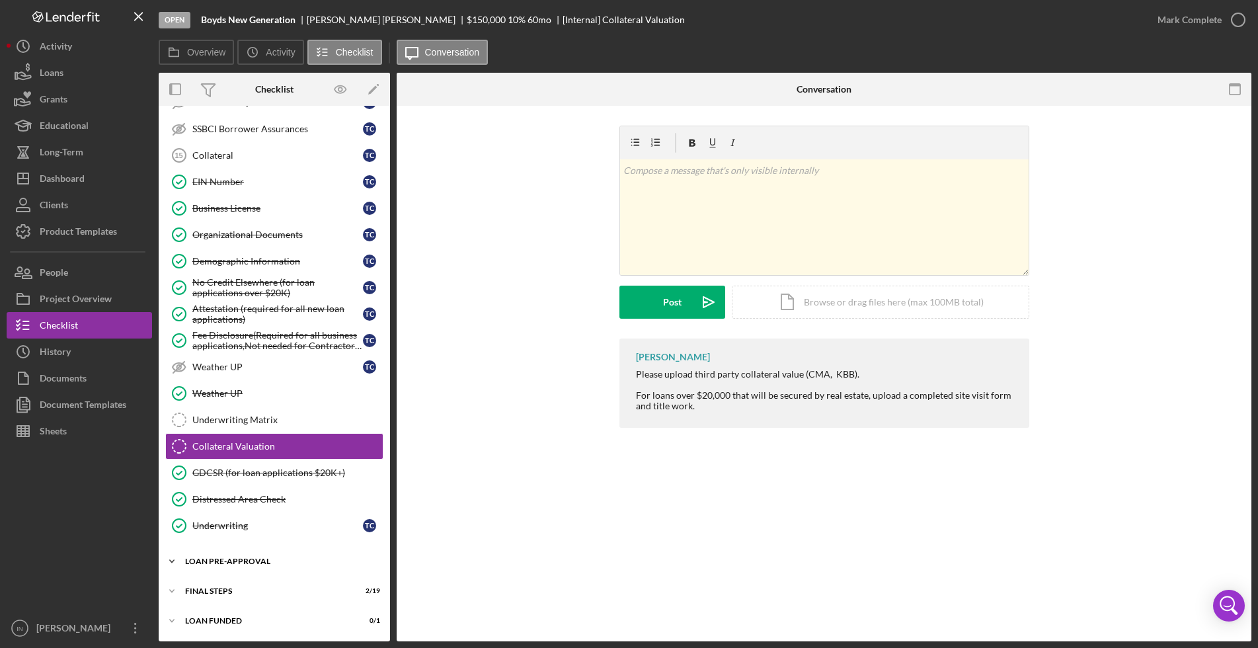
click at [266, 565] on div "Icon/Expander LOAN PRE-APPROVAL 1 / 2" at bounding box center [274, 561] width 231 height 26
click at [265, 589] on div "Loan Approval" at bounding box center [287, 589] width 190 height 11
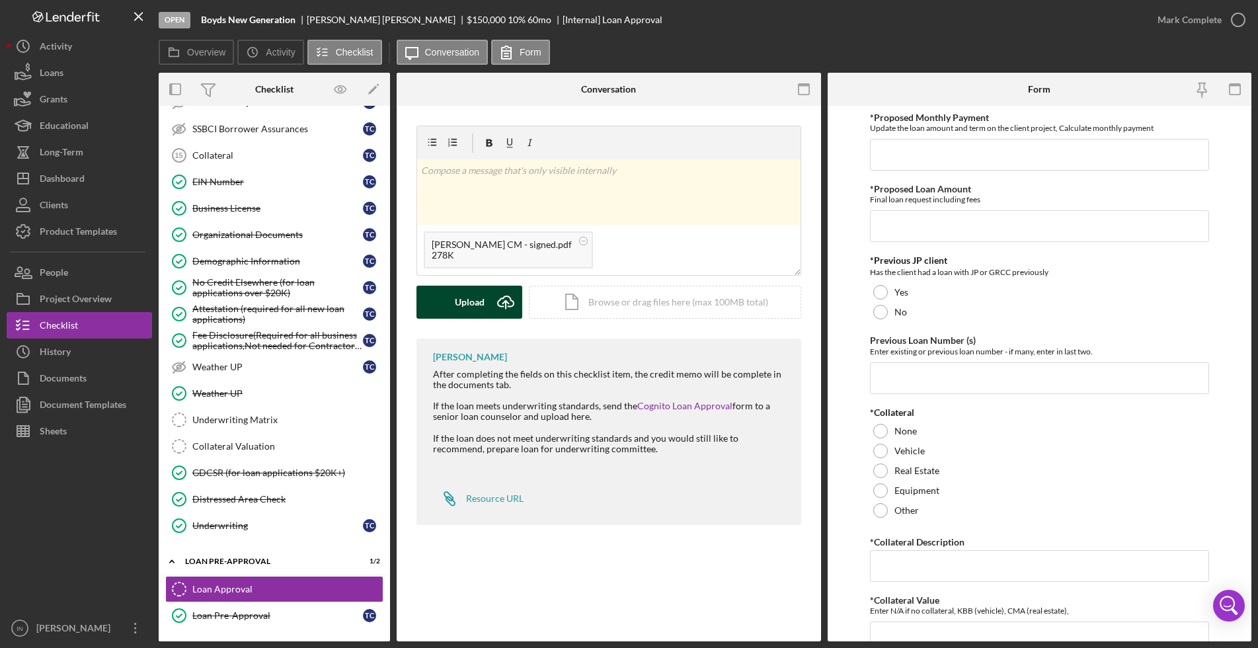
click at [487, 298] on button "Upload Icon/Upload" at bounding box center [470, 302] width 106 height 33
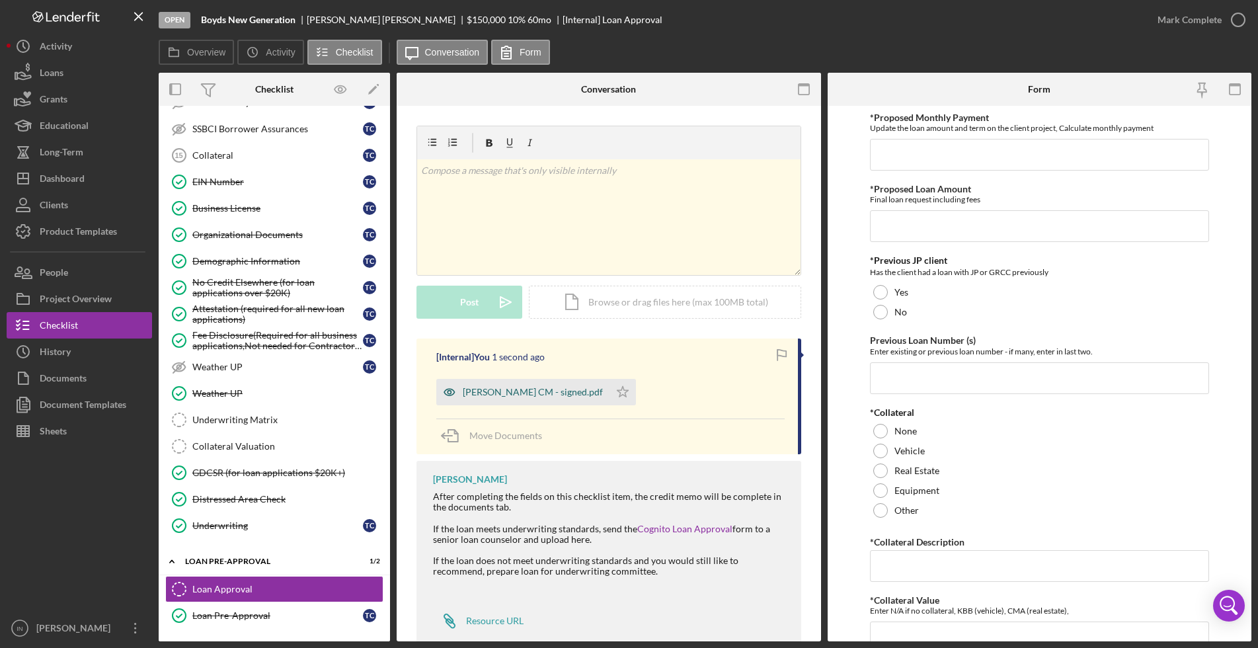
click at [552, 397] on div "[PERSON_NAME] CM - signed.pdf" at bounding box center [522, 392] width 173 height 26
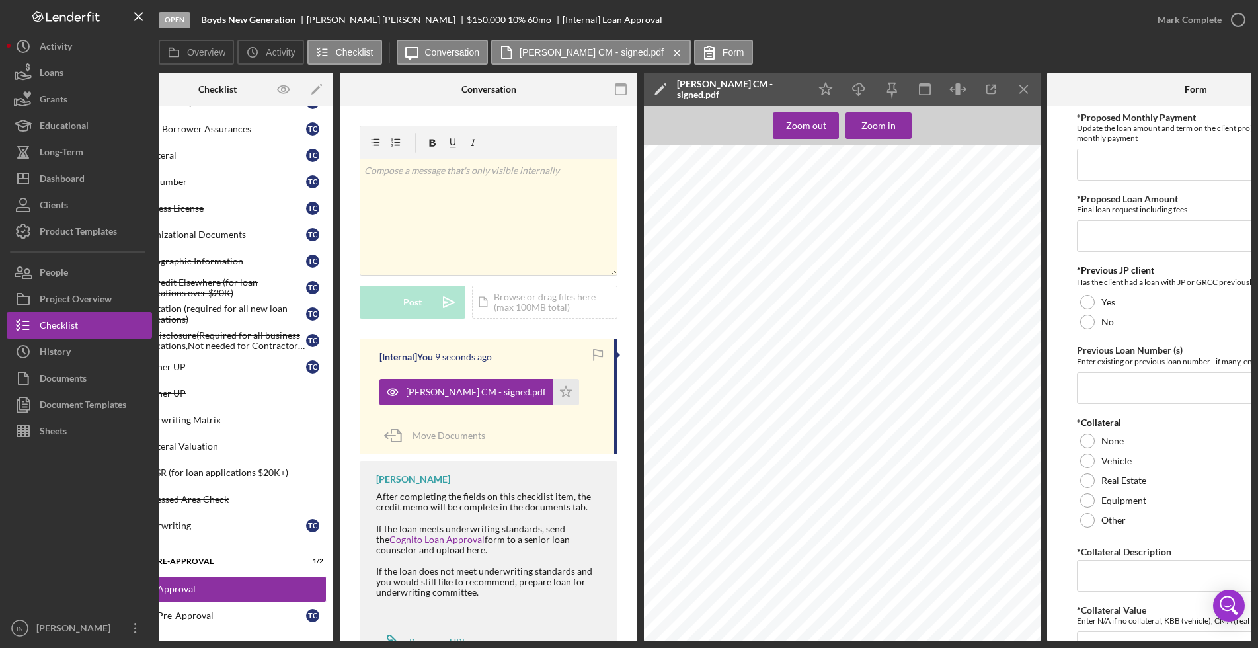
scroll to position [0, 150]
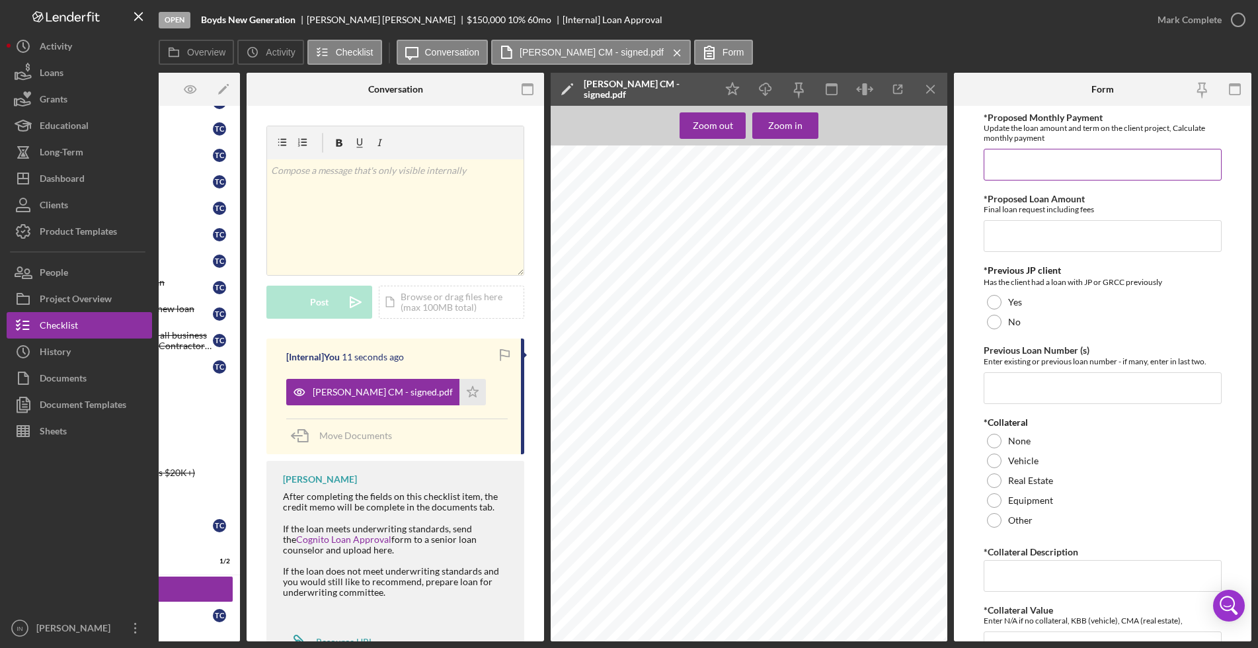
click at [1073, 153] on input "*Proposed Monthly Payment" at bounding box center [1103, 165] width 238 height 32
type input "$2,300"
click at [1059, 233] on input "*Proposed Loan Amount" at bounding box center [1103, 236] width 238 height 32
type input "$251,638.26"
click at [1040, 326] on div "No" at bounding box center [1103, 322] width 238 height 20
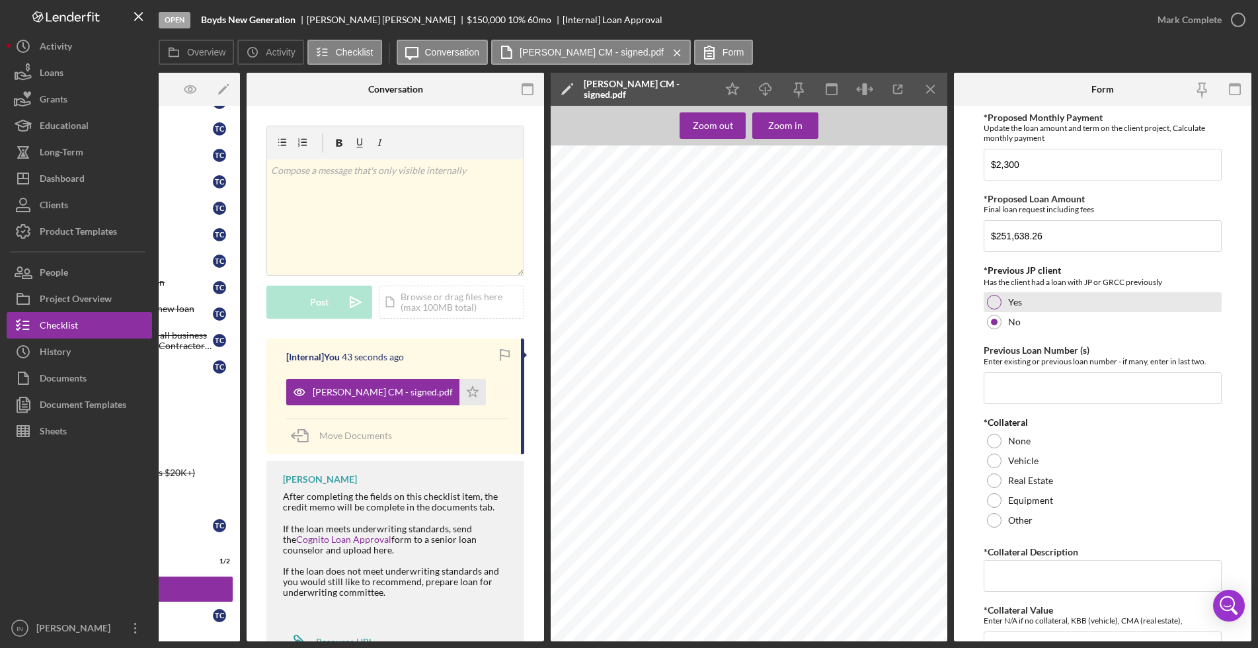
click at [1052, 309] on div "Yes" at bounding box center [1103, 302] width 238 height 20
click at [1038, 387] on input "Previous Loan Number (s)" at bounding box center [1103, 388] width 238 height 32
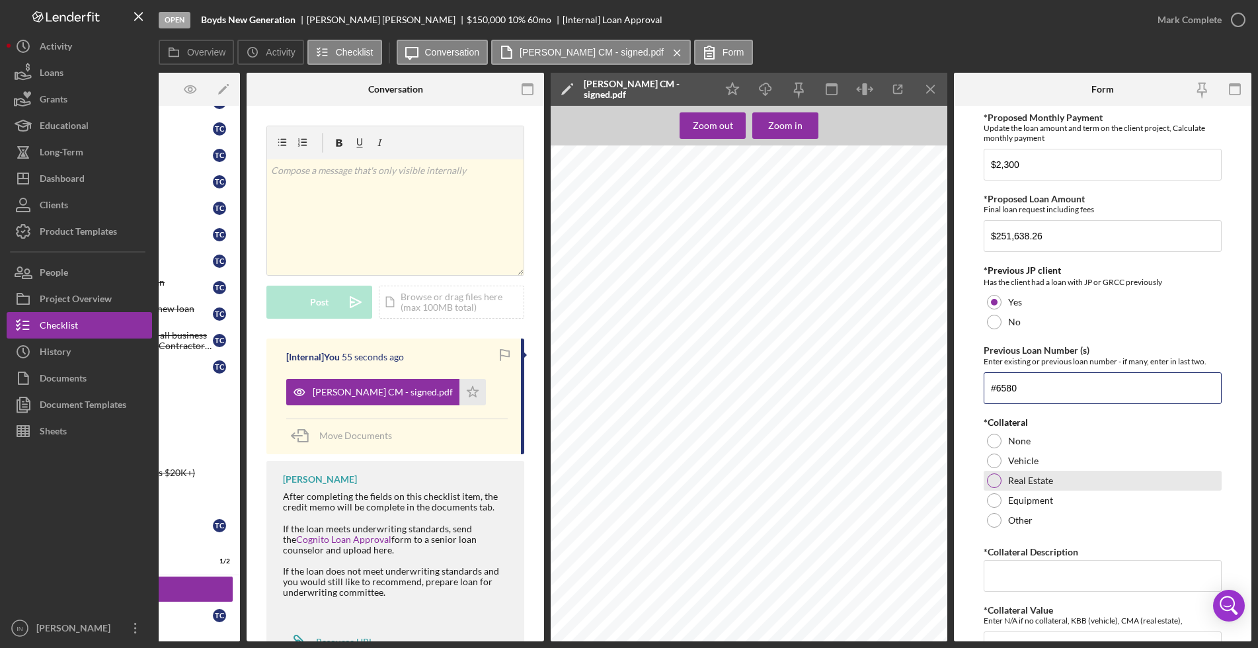
type input "#6580"
click at [1067, 478] on div "Real Estate" at bounding box center [1103, 481] width 238 height 20
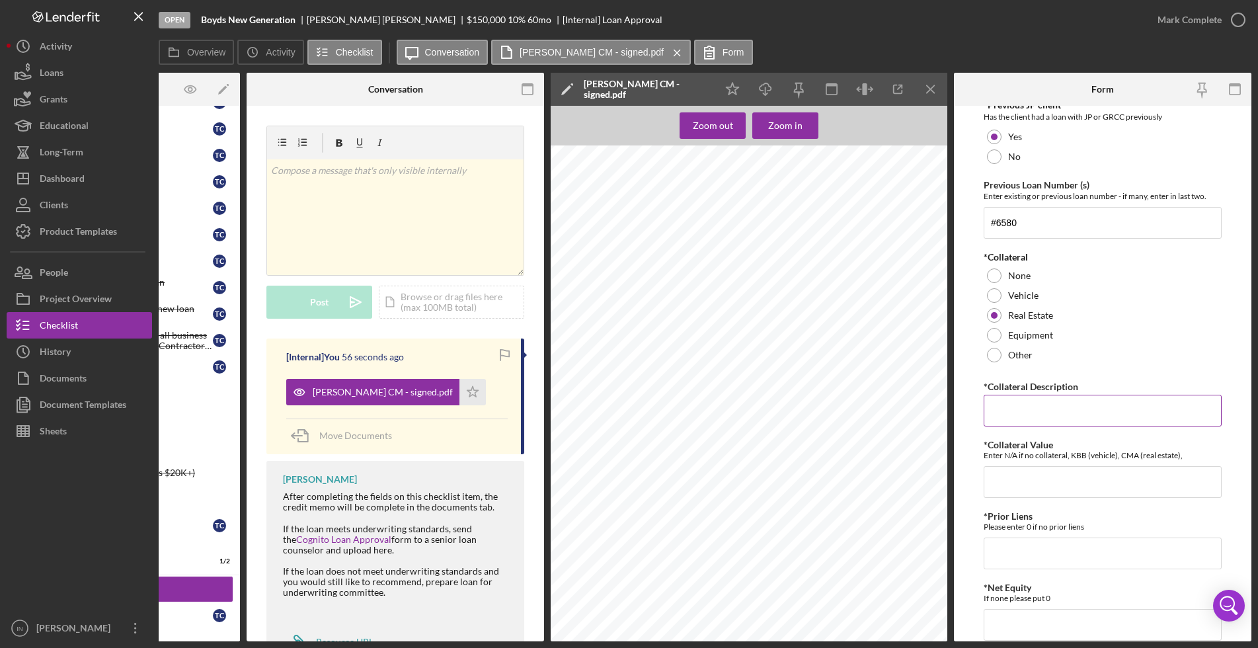
click at [1064, 407] on input "*Collateral Description" at bounding box center [1103, 411] width 238 height 32
type input "[STREET_ADDRESS]"
click at [1041, 481] on input "*Collateral Value" at bounding box center [1103, 482] width 238 height 32
type input "185,000"
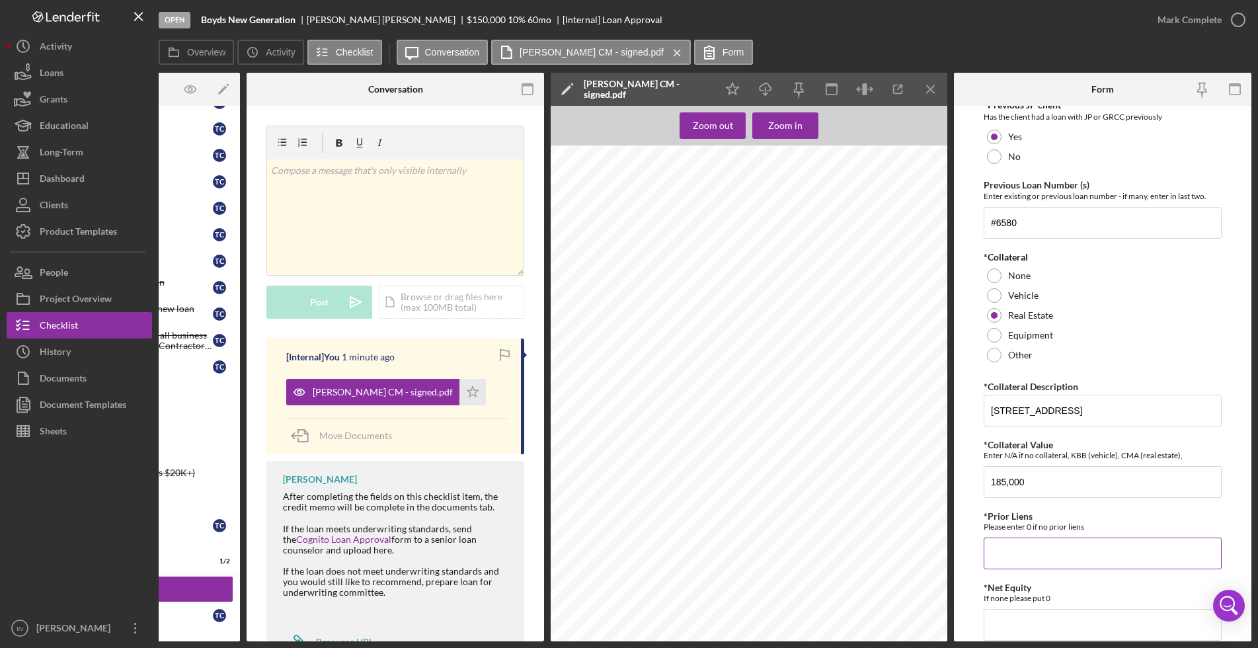
click at [1026, 548] on input "*Prior Liens" at bounding box center [1103, 554] width 238 height 32
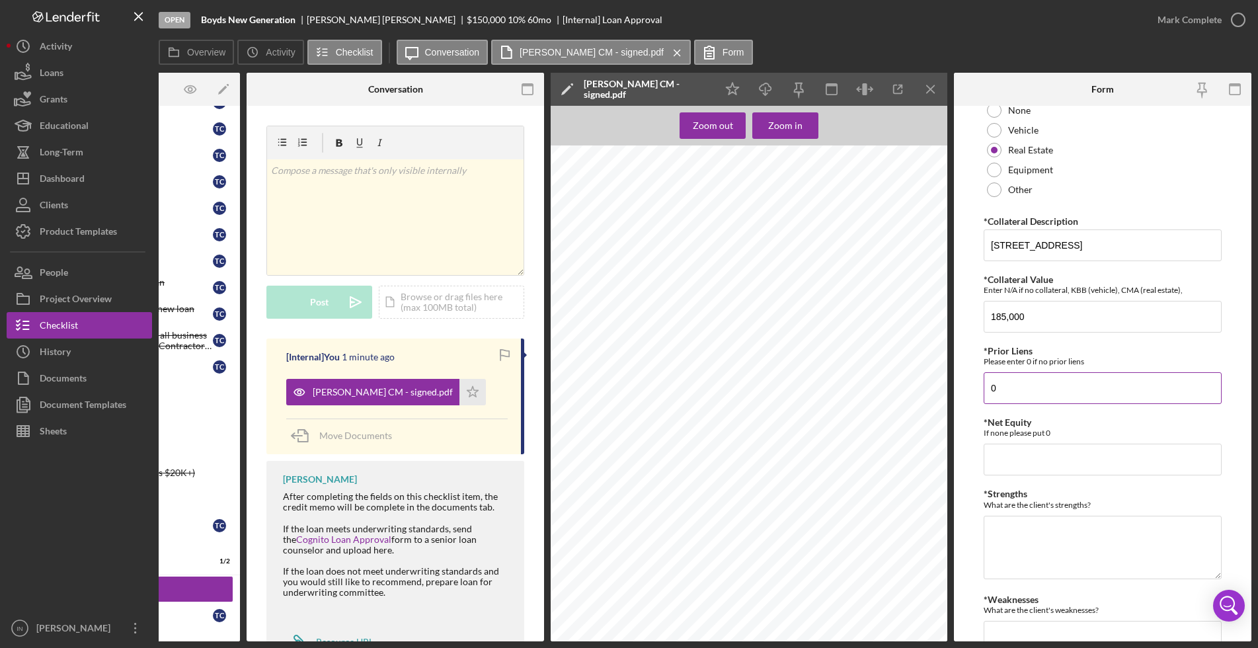
scroll to position [413, 0]
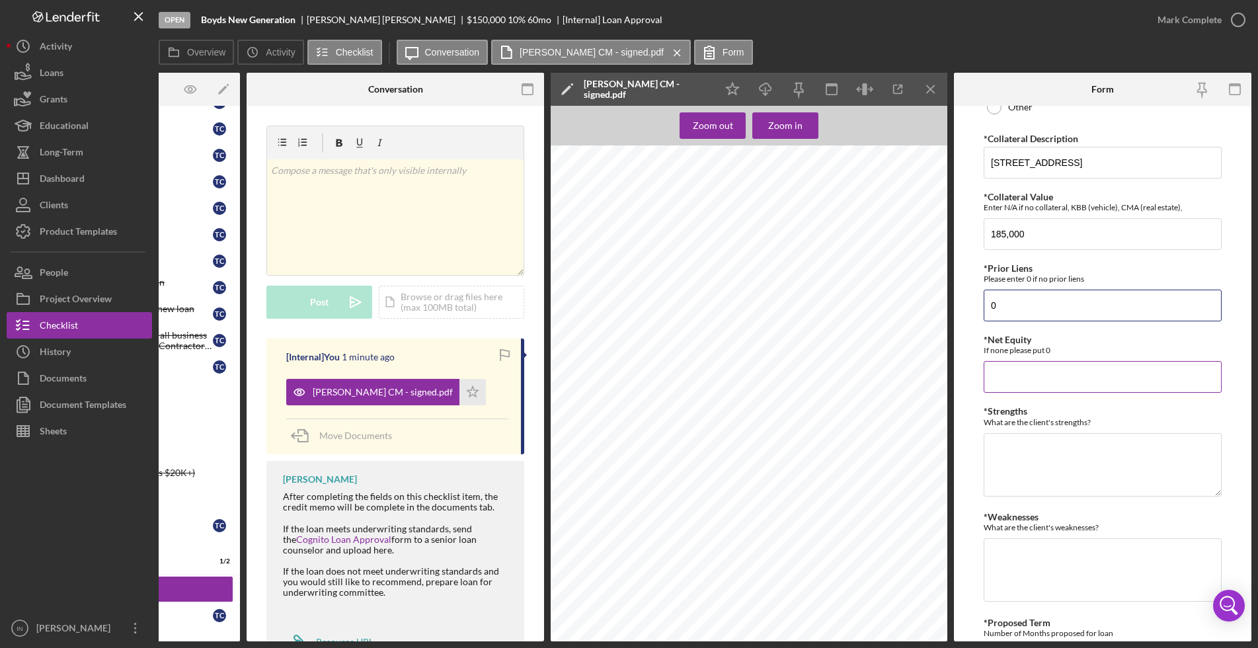
type input "0"
click at [1018, 370] on input "*Net Equity" at bounding box center [1103, 377] width 238 height 32
type input "185,000"
click at [1024, 473] on textarea "*Strengths" at bounding box center [1103, 464] width 238 height 63
type textarea "collateral"
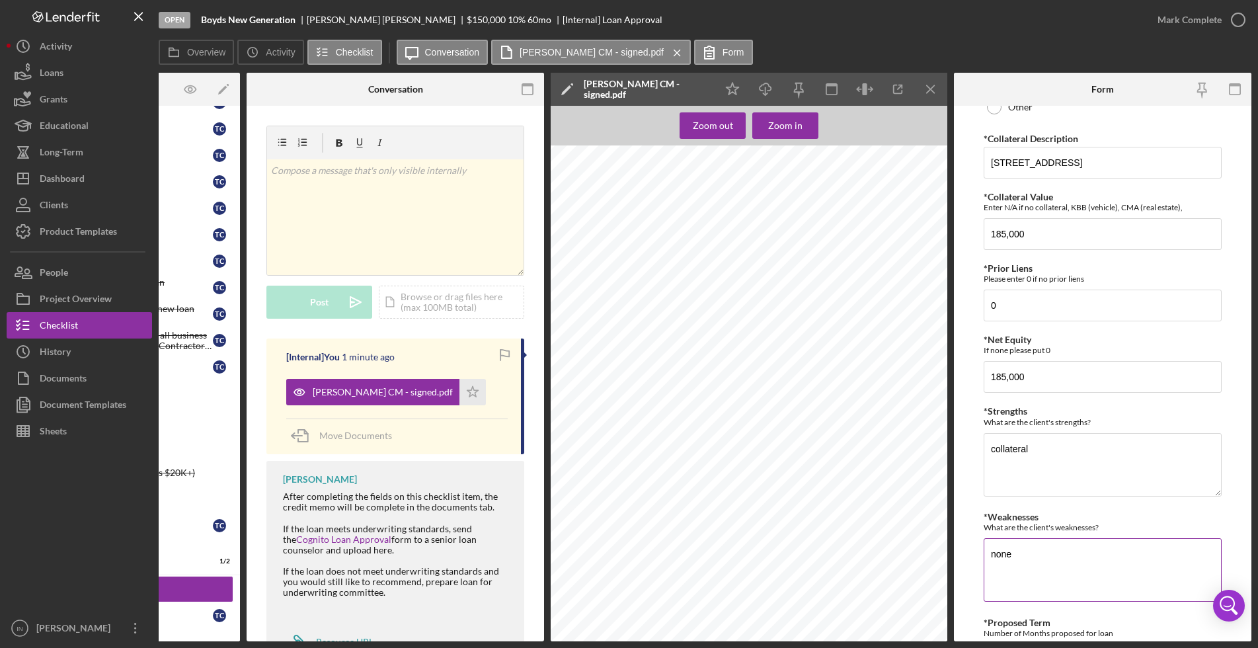
scroll to position [500, 0]
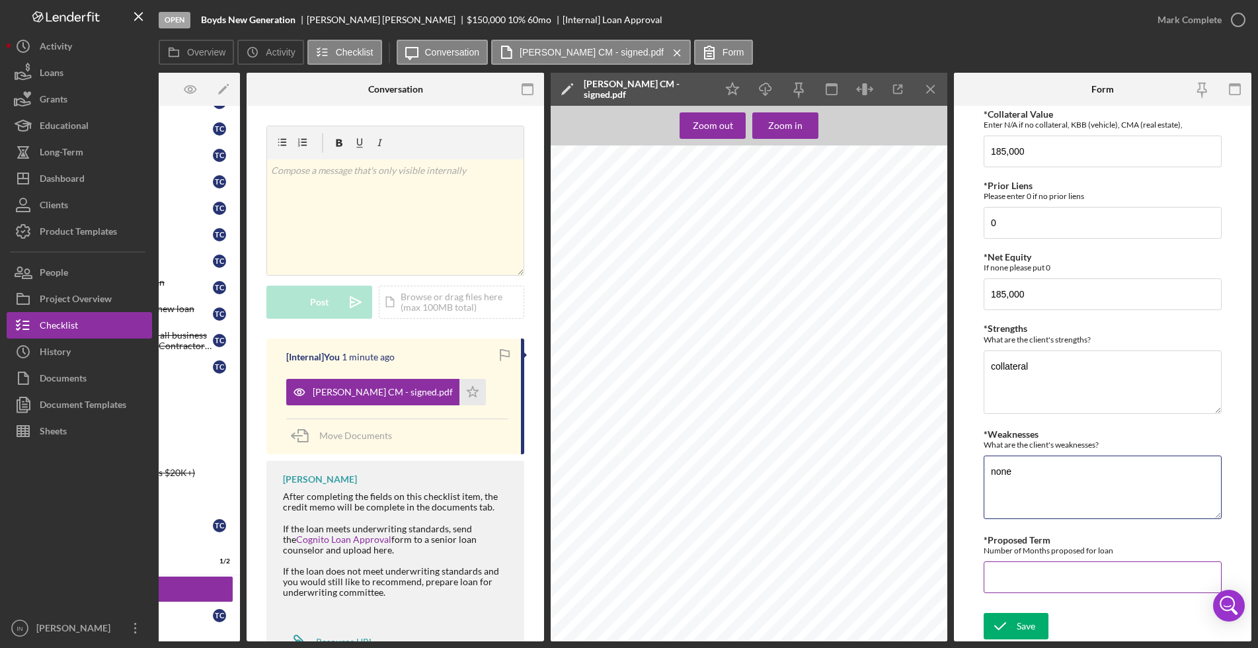
type textarea "none"
click at [1049, 579] on input "*Proposed Term" at bounding box center [1103, 577] width 238 height 32
type input "120"
click at [1042, 613] on button "Save" at bounding box center [1016, 626] width 65 height 26
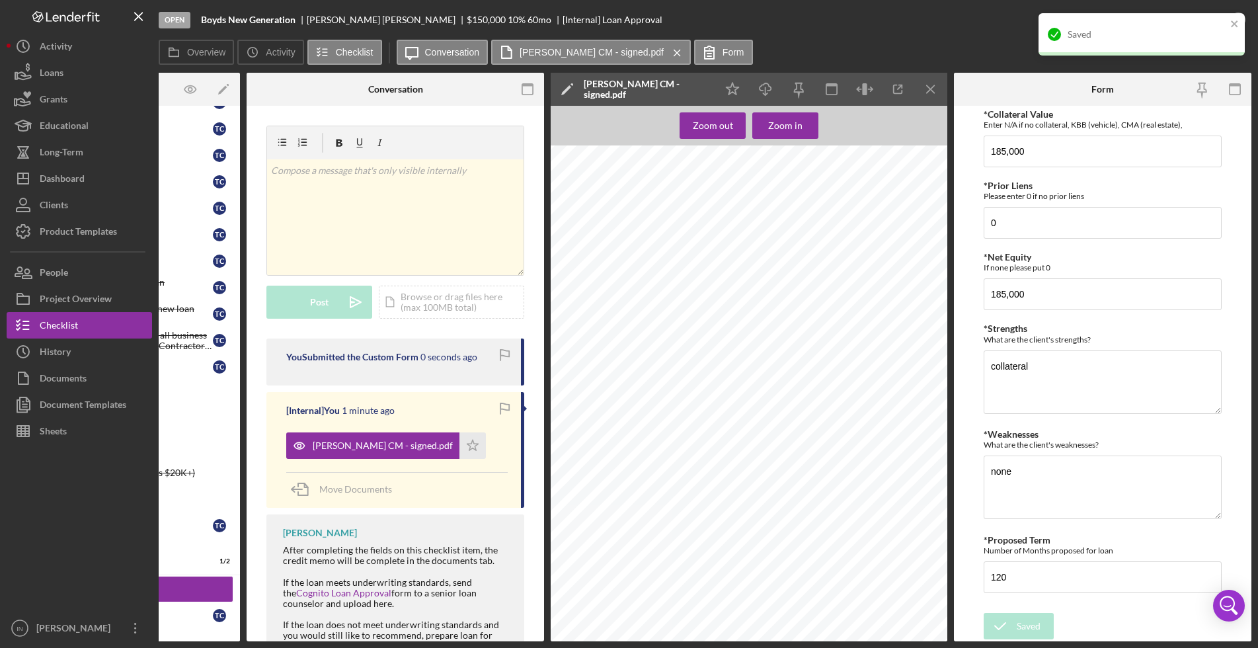
click at [1213, 22] on div "Saved" at bounding box center [1142, 34] width 206 height 42
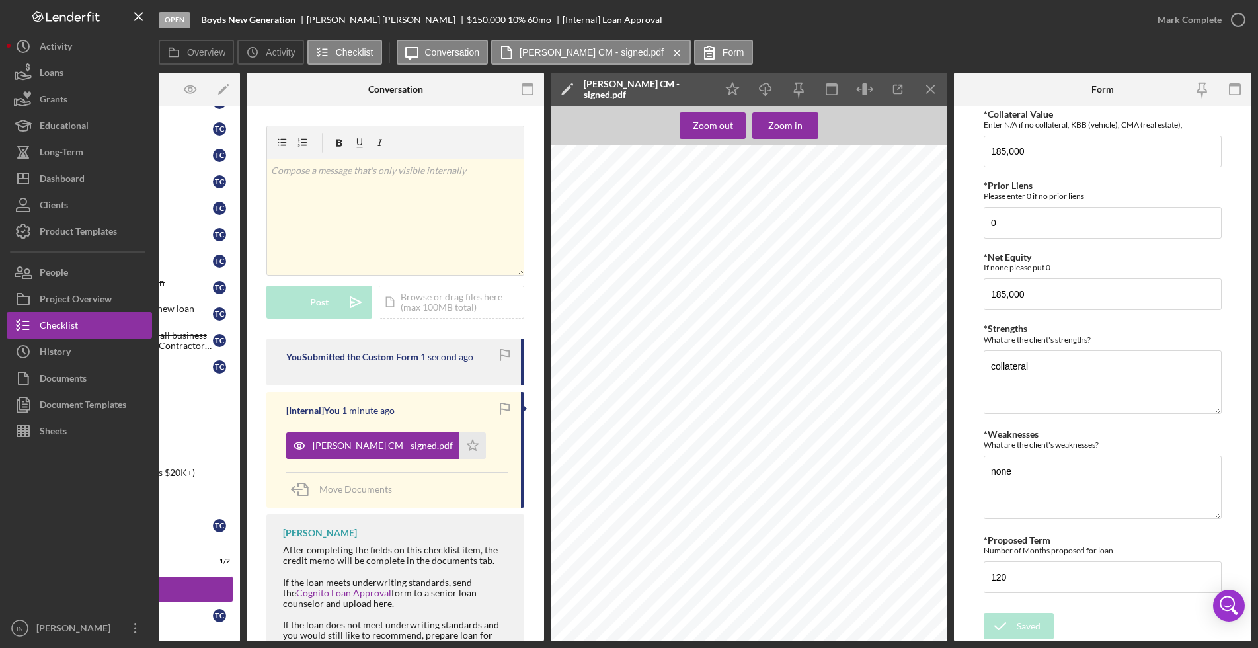
click at [1213, 22] on div "Open Boyds New Generation [PERSON_NAME] $150,000 $150,000 10 % 60 mo [Internal]…" at bounding box center [629, 324] width 1258 height 648
click at [1223, 13] on icon "button" at bounding box center [1238, 19] width 33 height 33
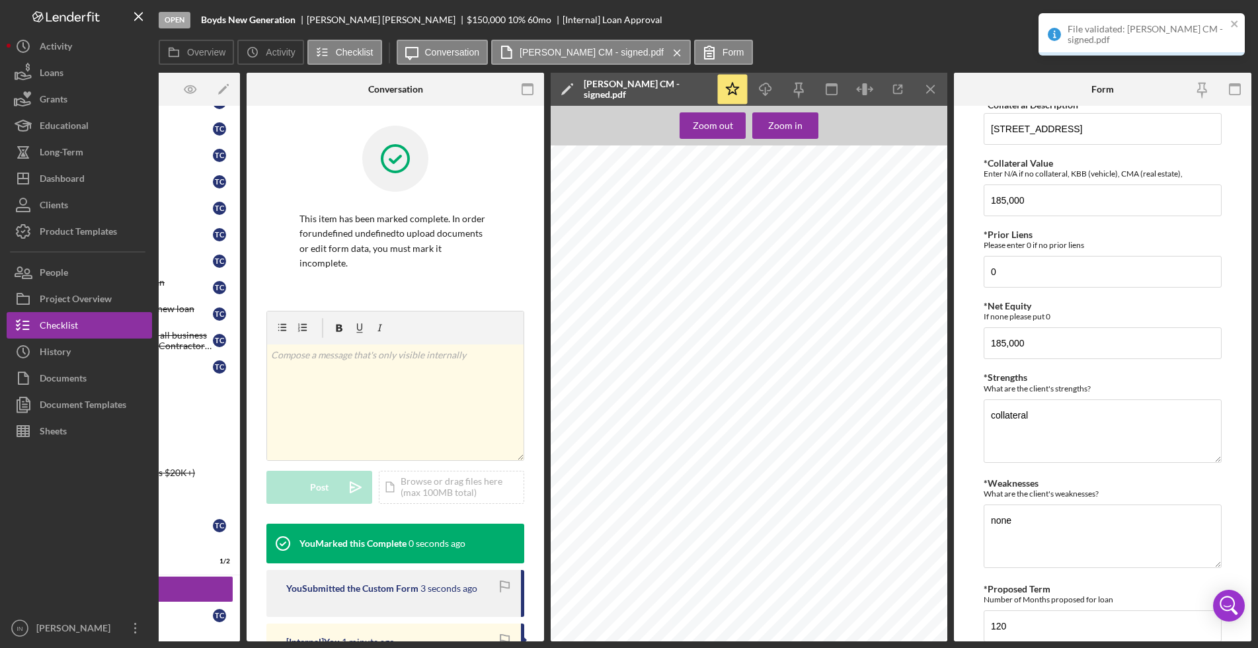
scroll to position [553, 0]
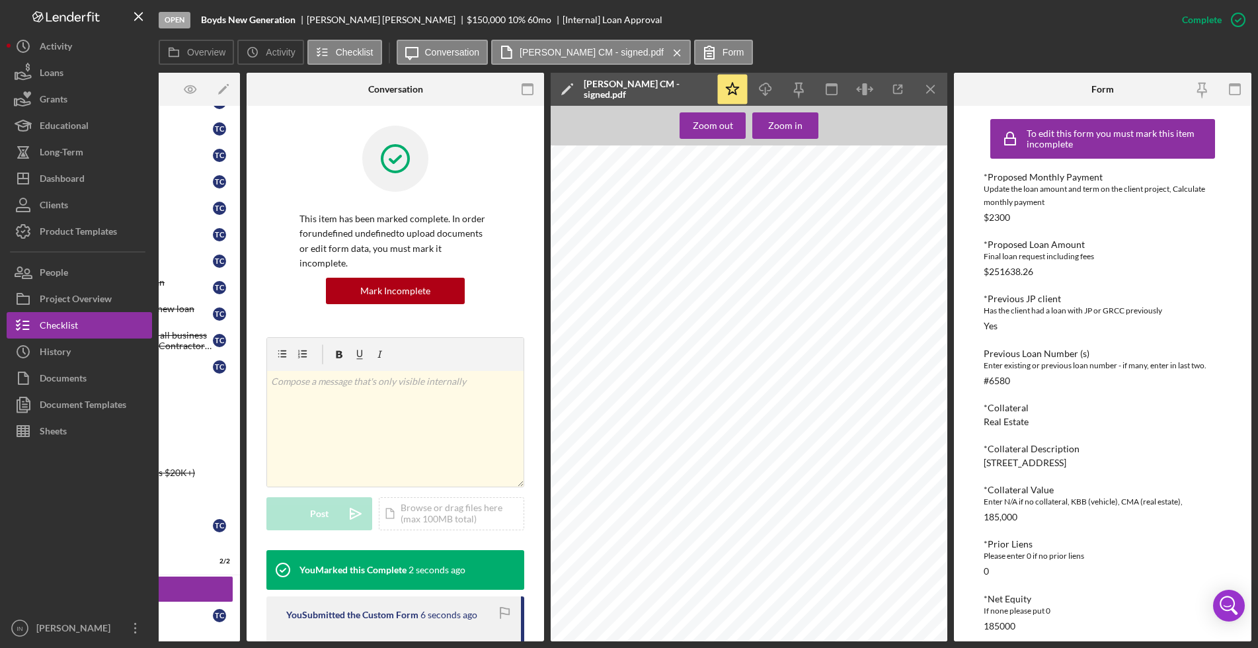
drag, startPoint x: 853, startPoint y: 645, endPoint x: 638, endPoint y: 643, distance: 214.9
click at [606, 647] on html "Open Boyds New Generation [PERSON_NAME] $150,000 $150,000 10 % 60 mo [Internal]…" at bounding box center [629, 324] width 1258 height 648
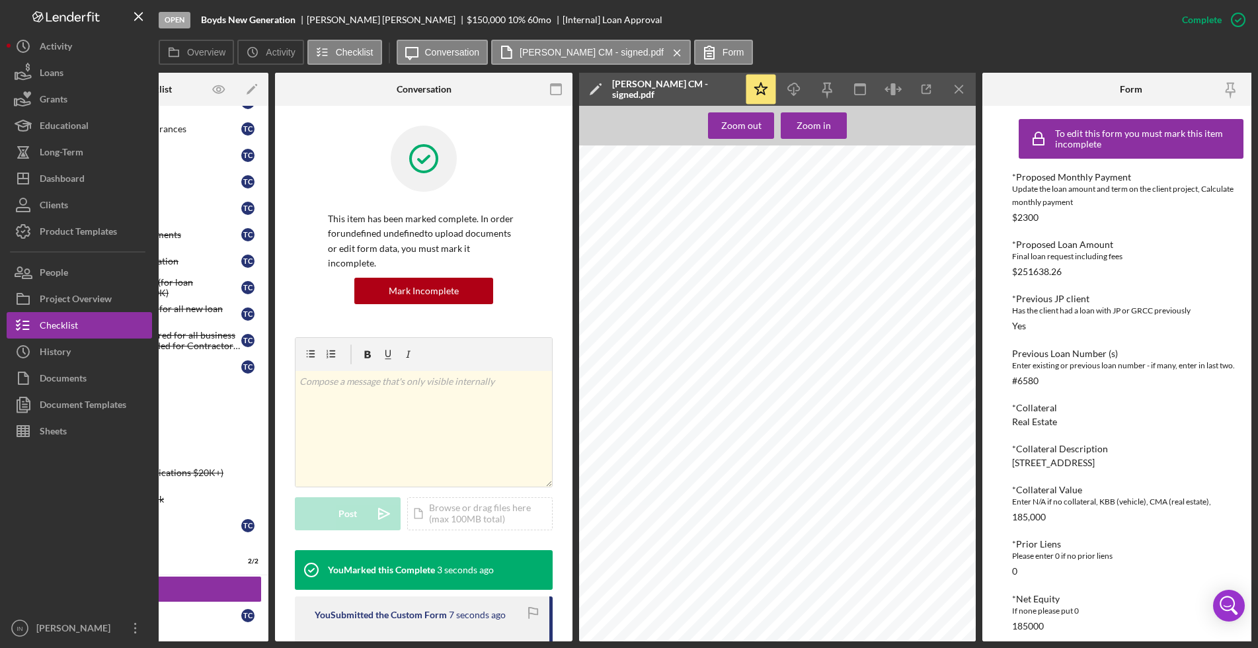
scroll to position [0, 0]
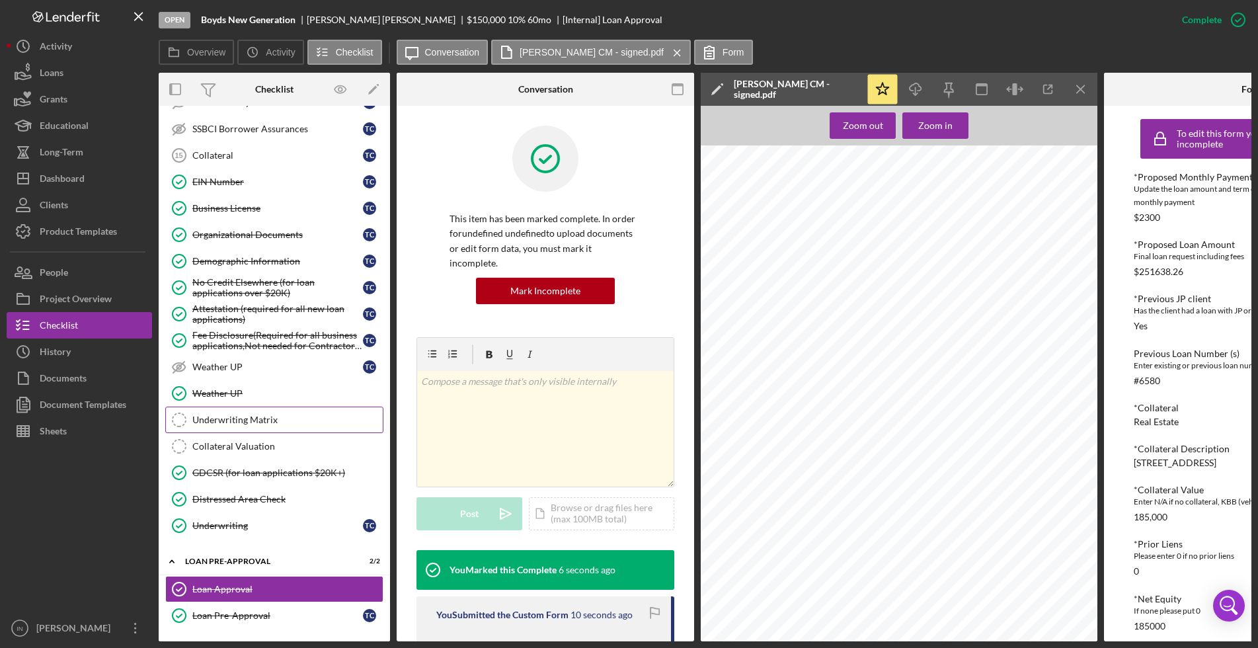
click at [251, 423] on div "Underwriting Matrix" at bounding box center [287, 420] width 190 height 11
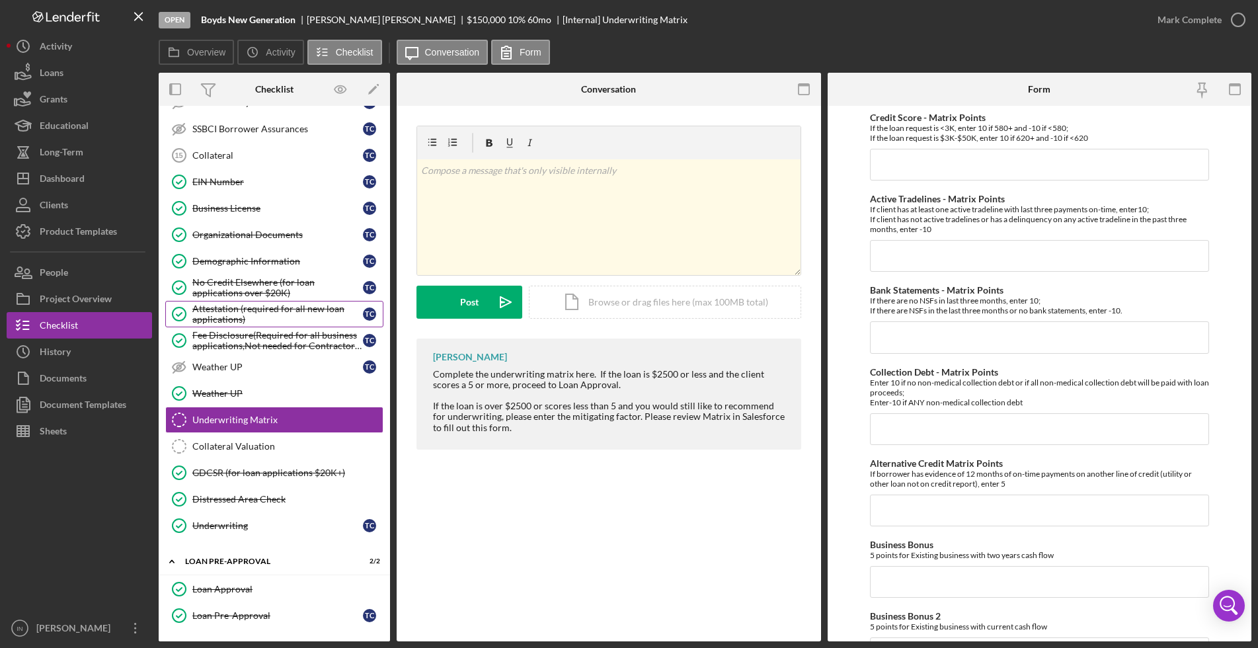
scroll to position [540, 0]
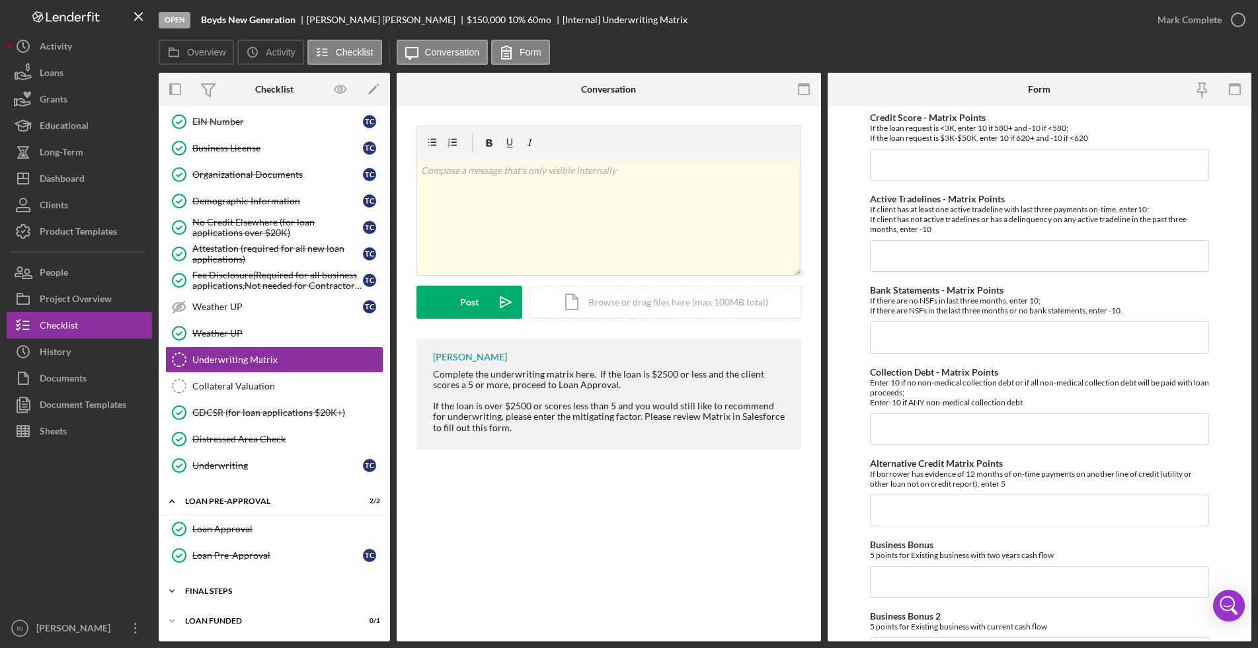
click at [235, 590] on div "FINAL STEPS" at bounding box center [279, 591] width 188 height 8
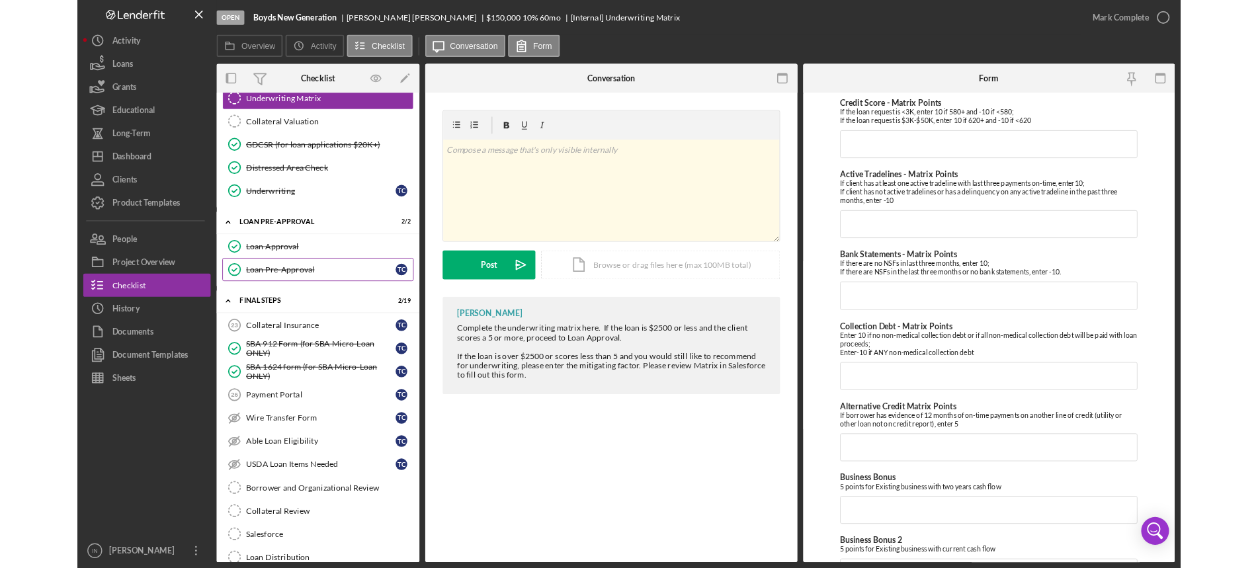
scroll to position [871, 0]
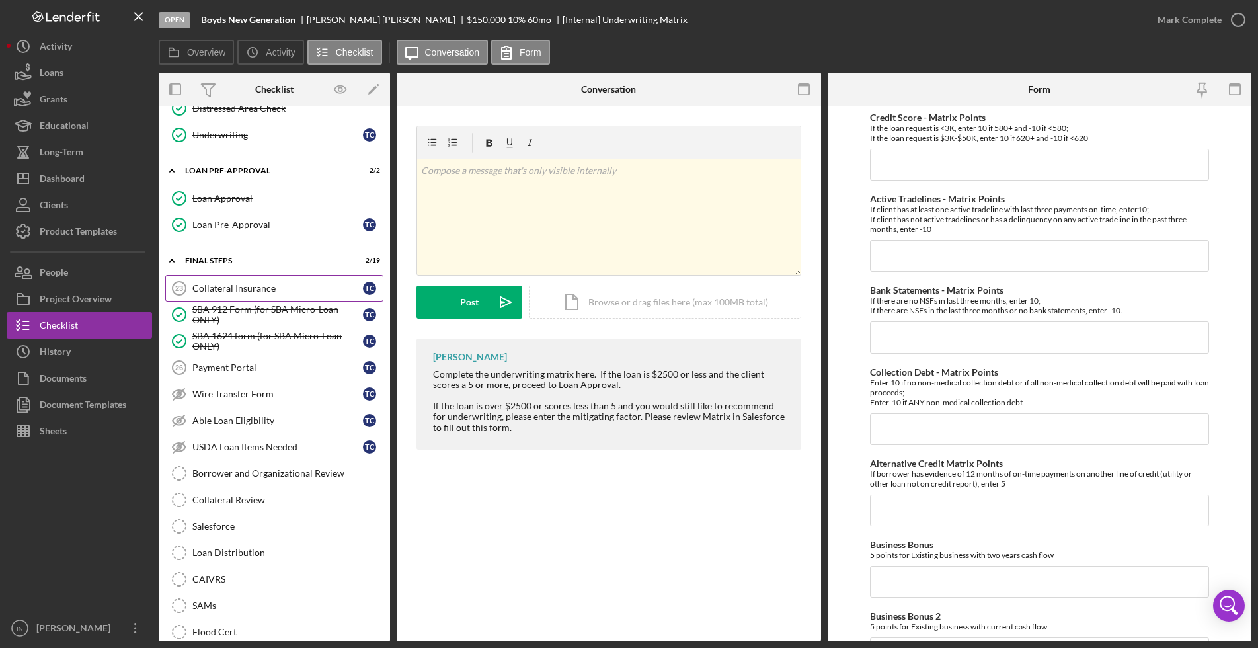
click at [261, 291] on div "Collateral Insurance" at bounding box center [277, 288] width 171 height 11
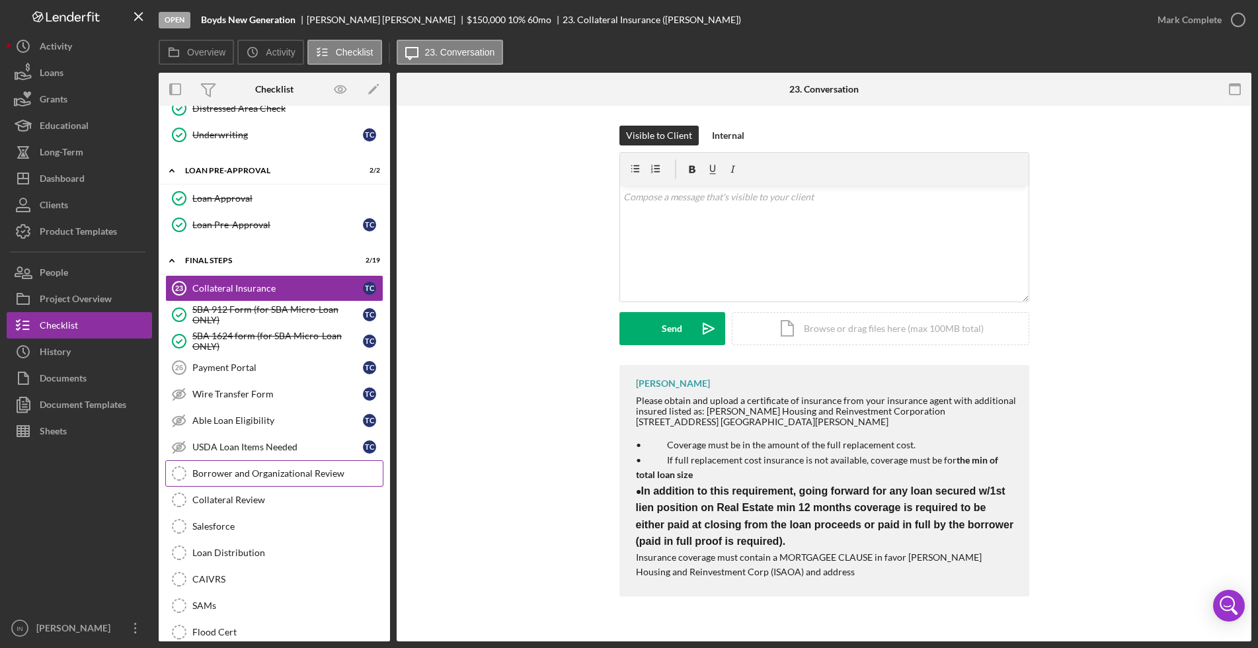
click at [276, 470] on div "Borrower and Organizational Review" at bounding box center [287, 473] width 190 height 11
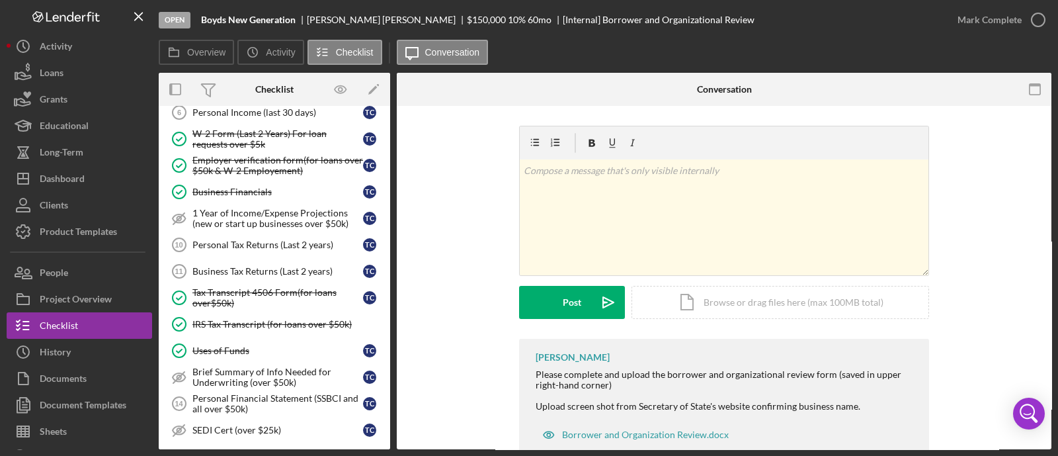
scroll to position [374, 0]
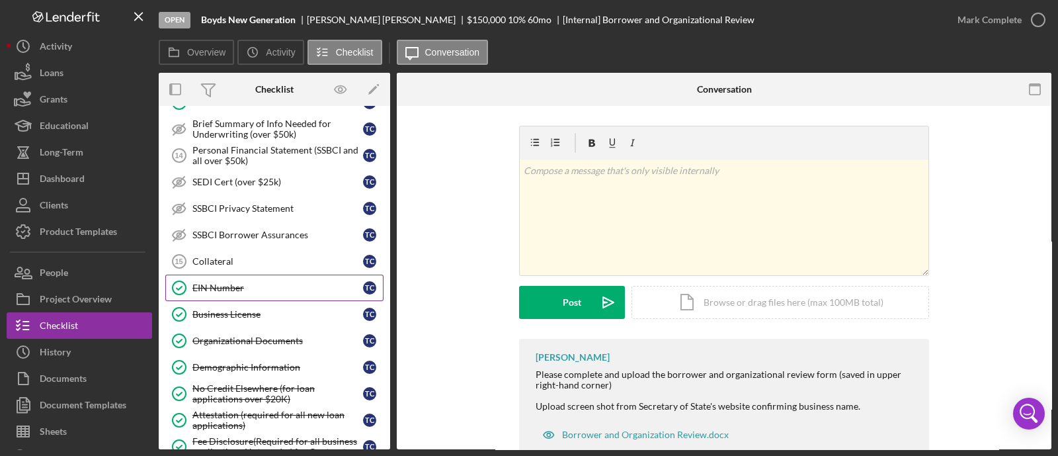
click at [245, 284] on div "EIN Number" at bounding box center [277, 287] width 171 height 11
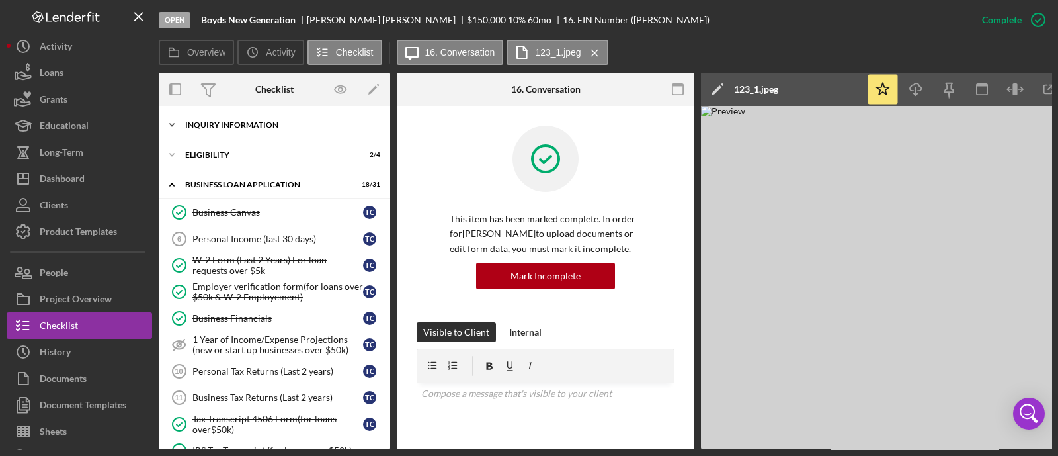
click at [243, 113] on div "Icon/Expander INQUIRY INFORMATION 7 / 11" at bounding box center [274, 125] width 231 height 26
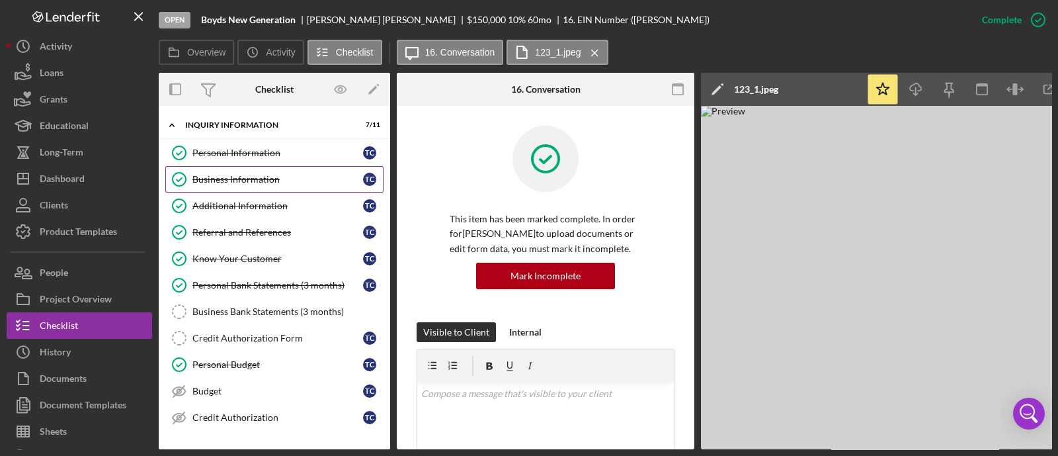
click at [286, 185] on link "Business Information Business Information T C" at bounding box center [274, 179] width 218 height 26
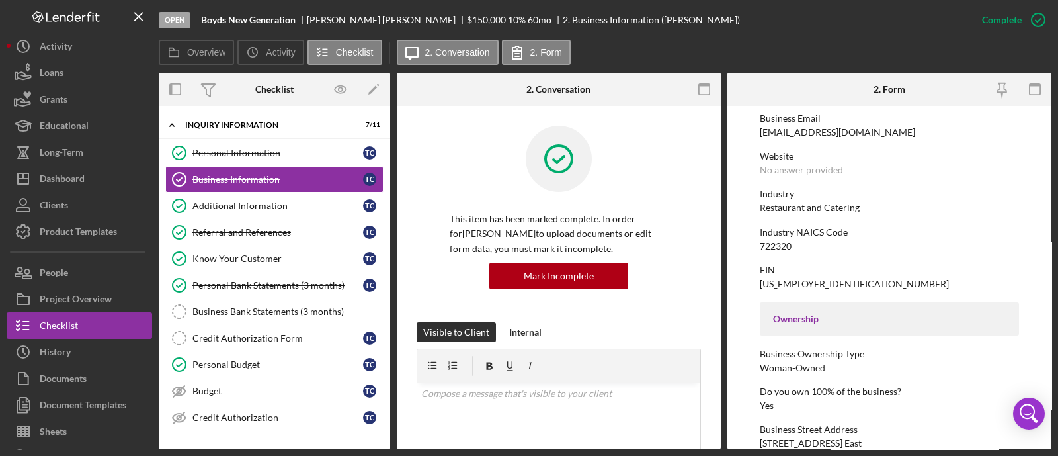
scroll to position [330, 0]
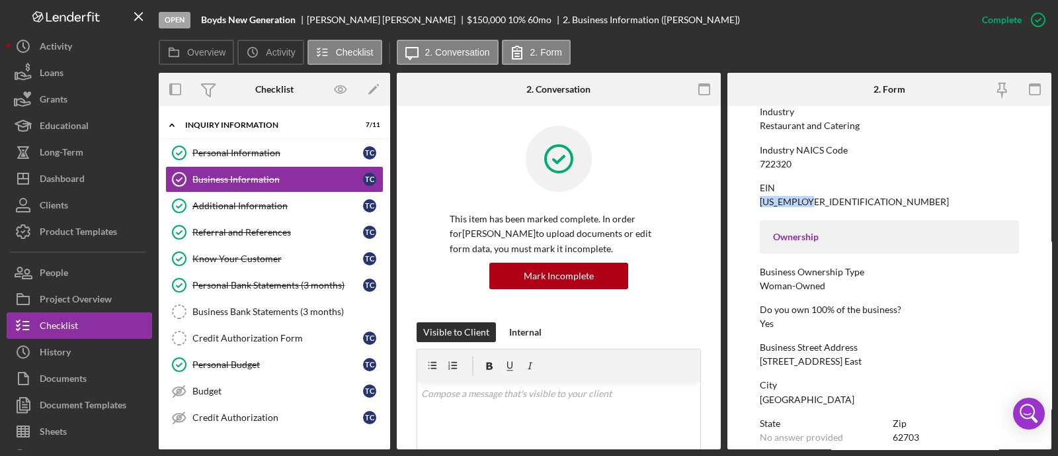
drag, startPoint x: 827, startPoint y: 196, endPoint x: 751, endPoint y: 200, distance: 76.1
click at [751, 200] on form "To edit this form you must mark this item incomplete Business Name [PERSON_NAME…" at bounding box center [889, 277] width 324 height 343
copy div "[US_EMPLOYER_IDENTIFICATION_NUMBER]"
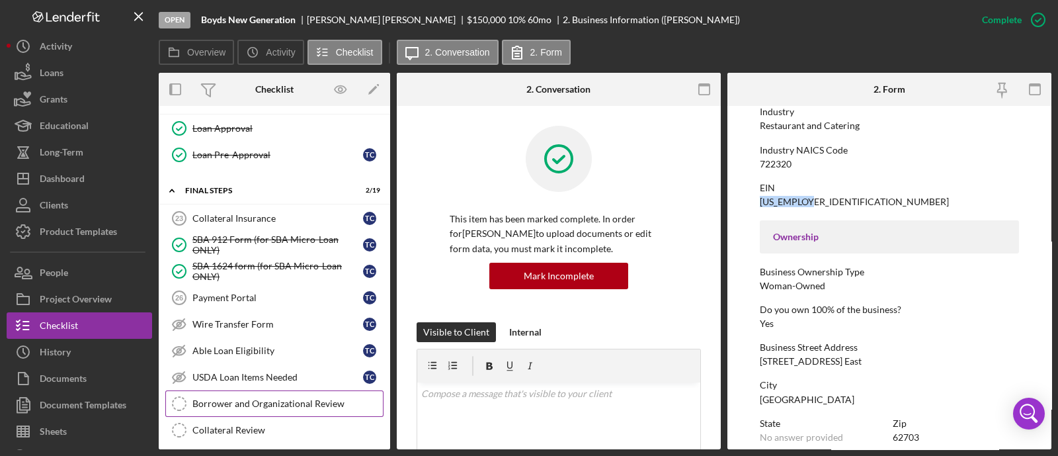
scroll to position [1322, 0]
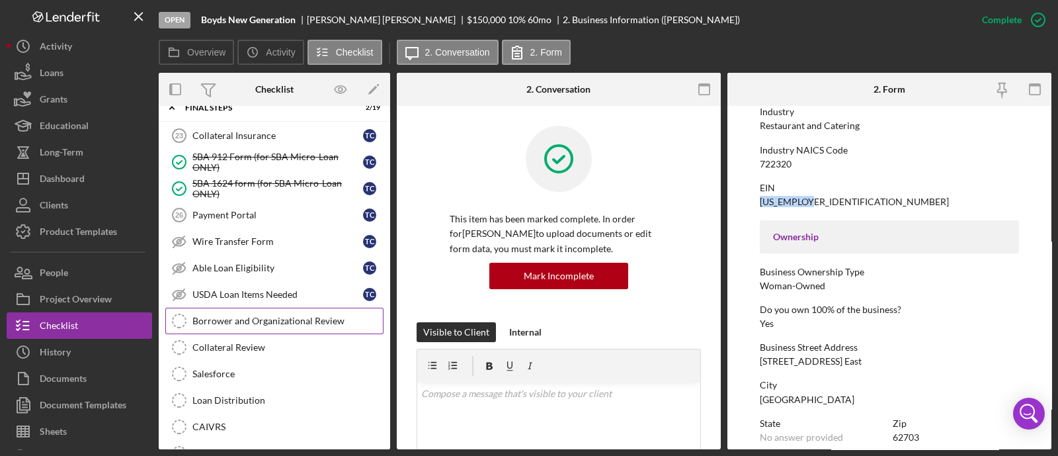
click at [261, 315] on div "Borrower and Organizational Review" at bounding box center [287, 320] width 190 height 11
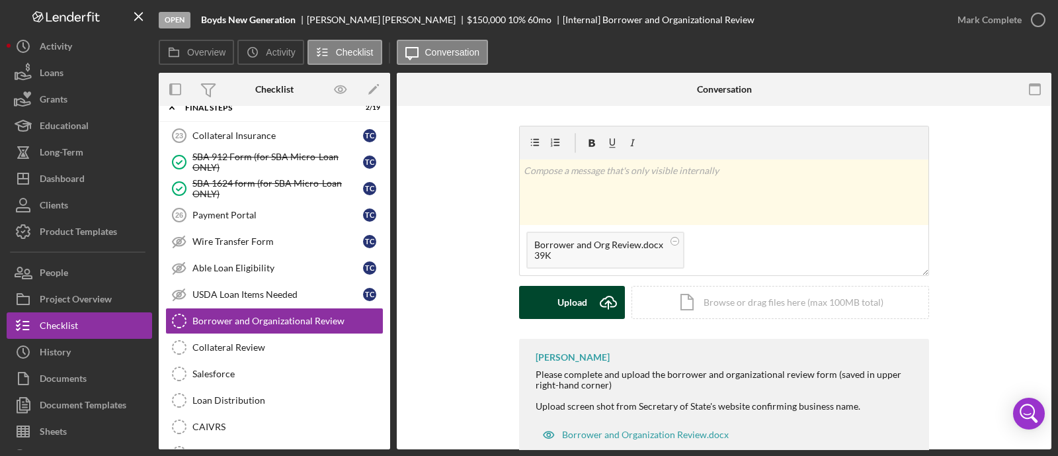
click at [555, 300] on button "Upload Icon/Upload" at bounding box center [572, 302] width 106 height 33
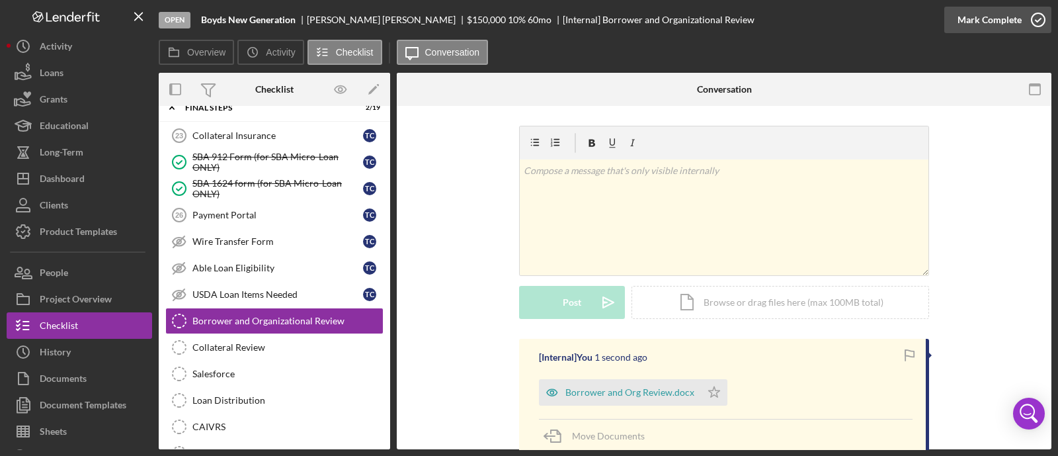
click at [1026, 22] on icon "button" at bounding box center [1038, 19] width 33 height 33
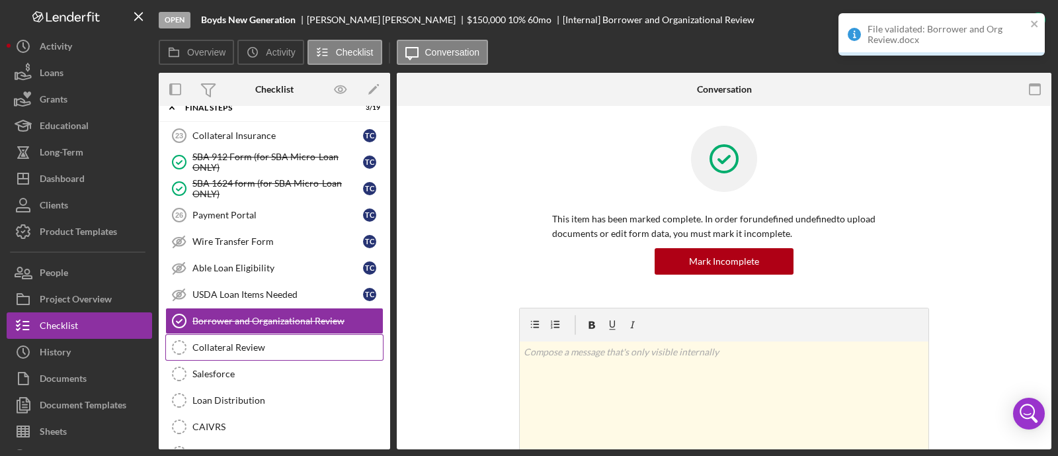
click at [257, 342] on div "Collateral Review" at bounding box center [287, 347] width 190 height 11
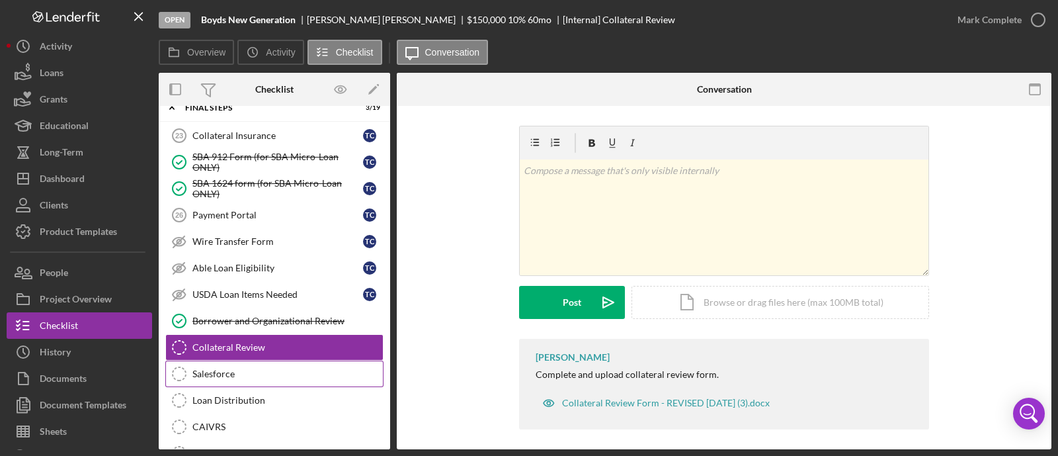
click at [225, 368] on div "Salesforce" at bounding box center [287, 373] width 190 height 11
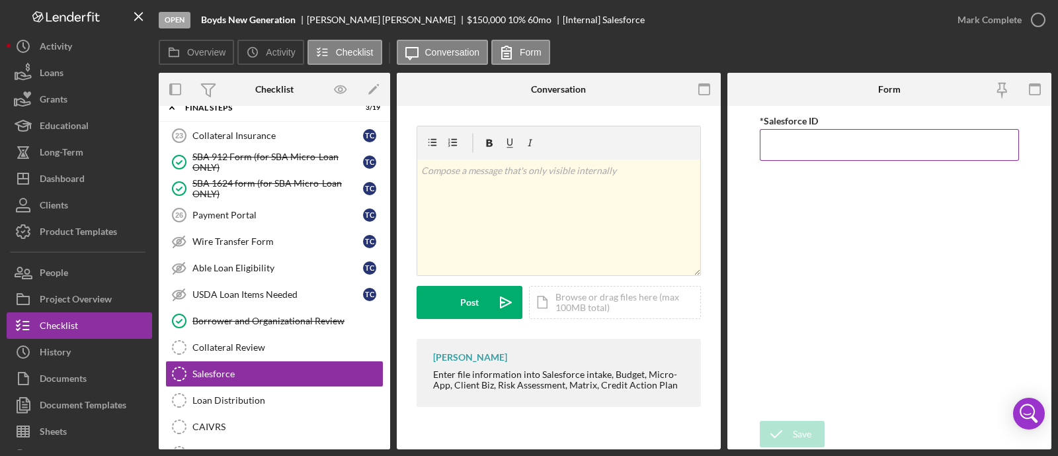
click at [806, 142] on input "*Salesforce ID" at bounding box center [889, 145] width 259 height 32
paste input "a0wPC000002JrqfYAC"
type input "a0wPC000002JrqfYAC"
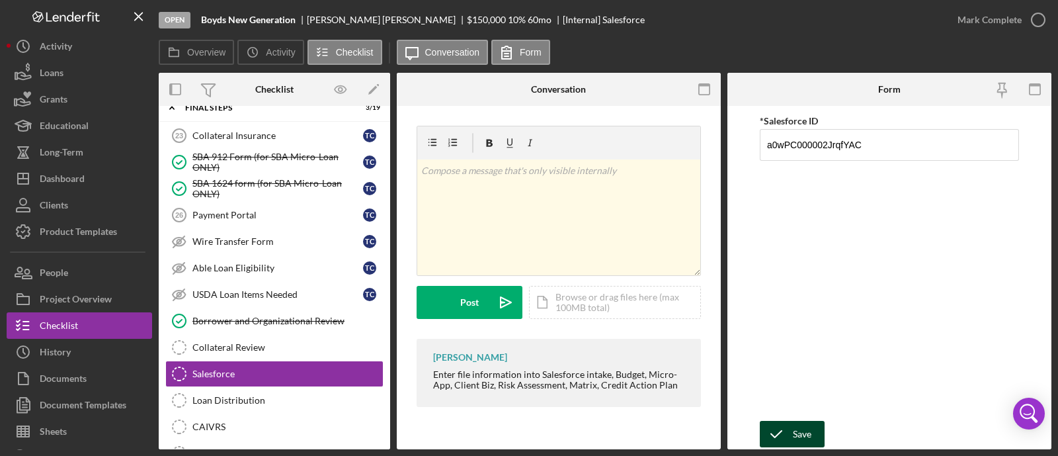
click at [795, 422] on div "Save" at bounding box center [802, 434] width 19 height 26
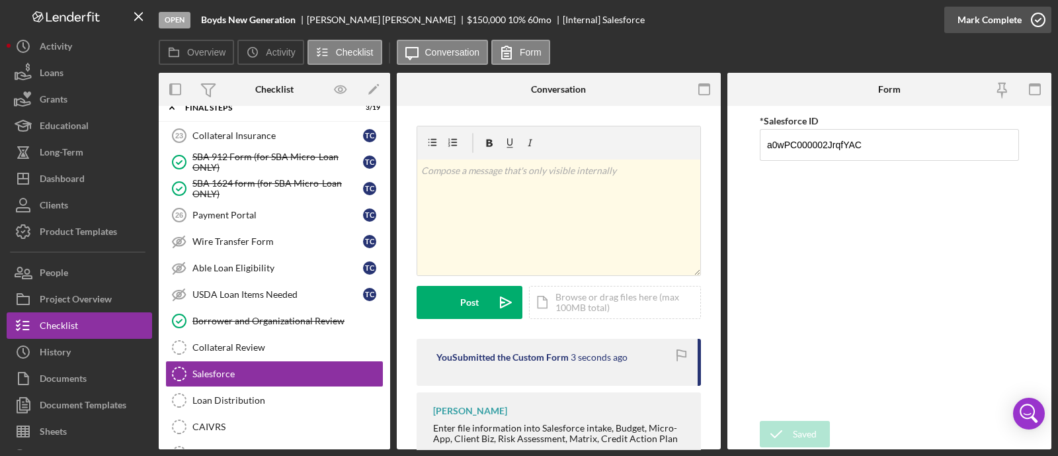
click at [989, 21] on div "Mark Complete" at bounding box center [990, 20] width 64 height 26
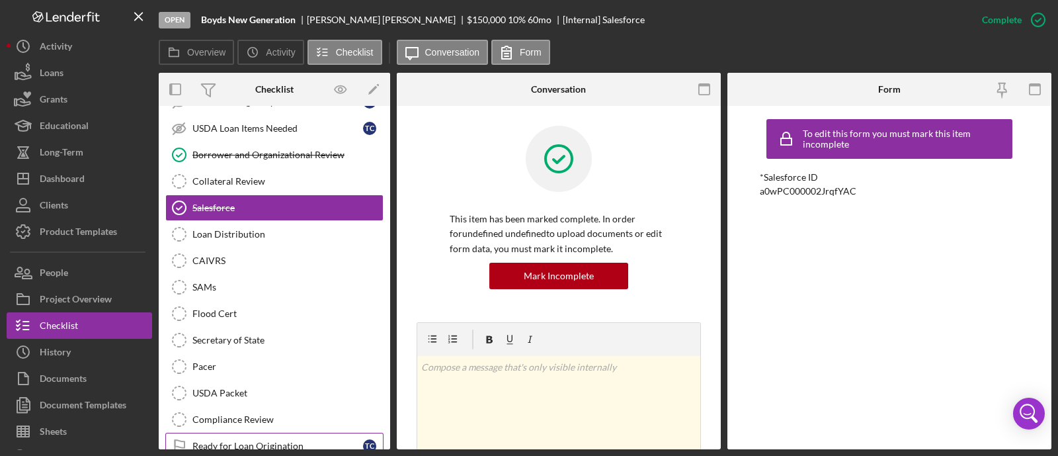
scroll to position [1526, 0]
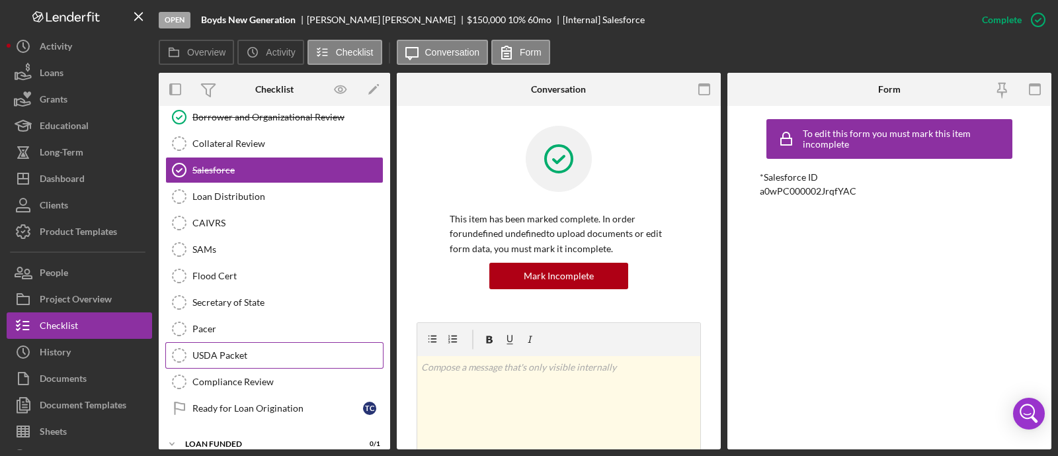
click at [259, 342] on link "USDA Packet USDA Packet" at bounding box center [274, 355] width 218 height 26
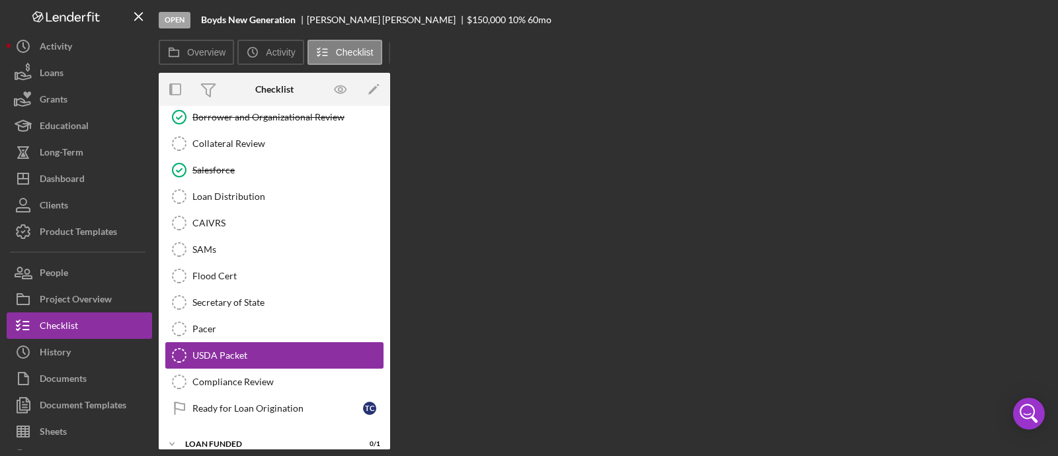
scroll to position [1526, 0]
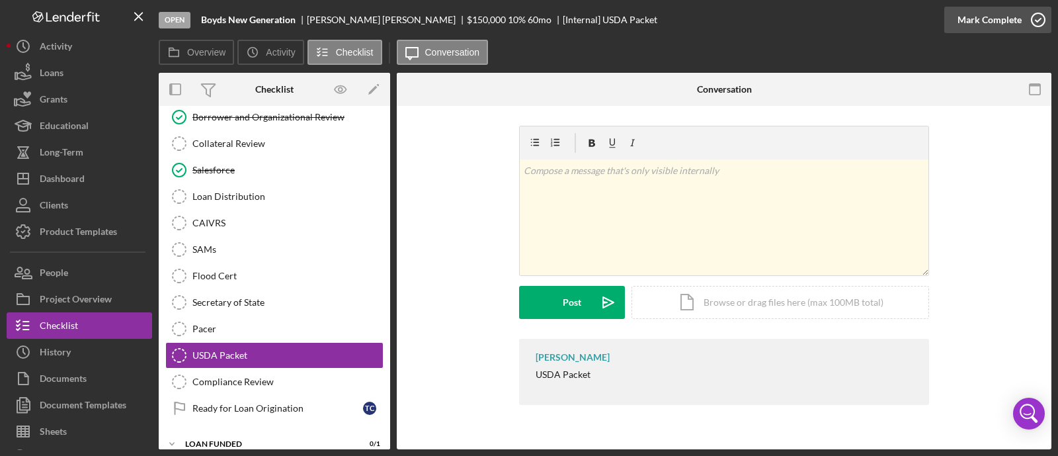
click at [964, 16] on div "Mark Complete" at bounding box center [990, 20] width 64 height 26
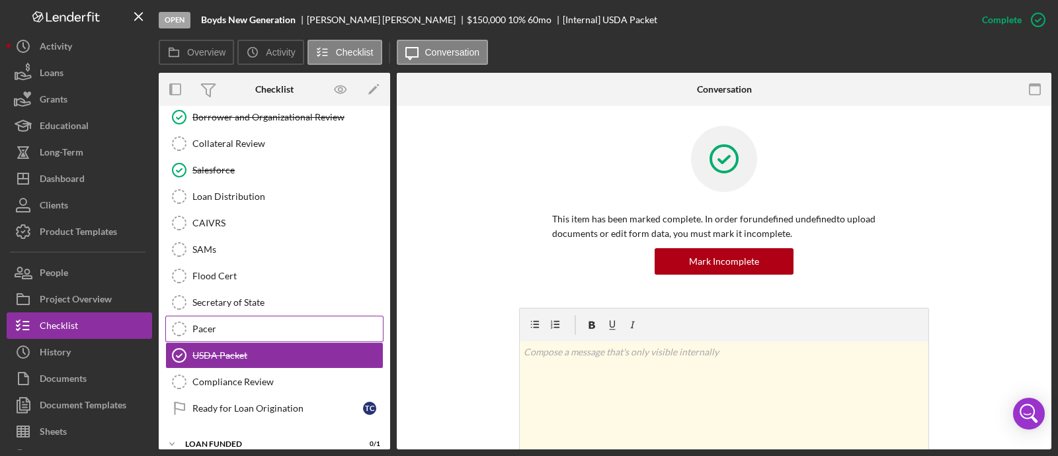
click at [203, 323] on div "Pacer" at bounding box center [287, 328] width 190 height 11
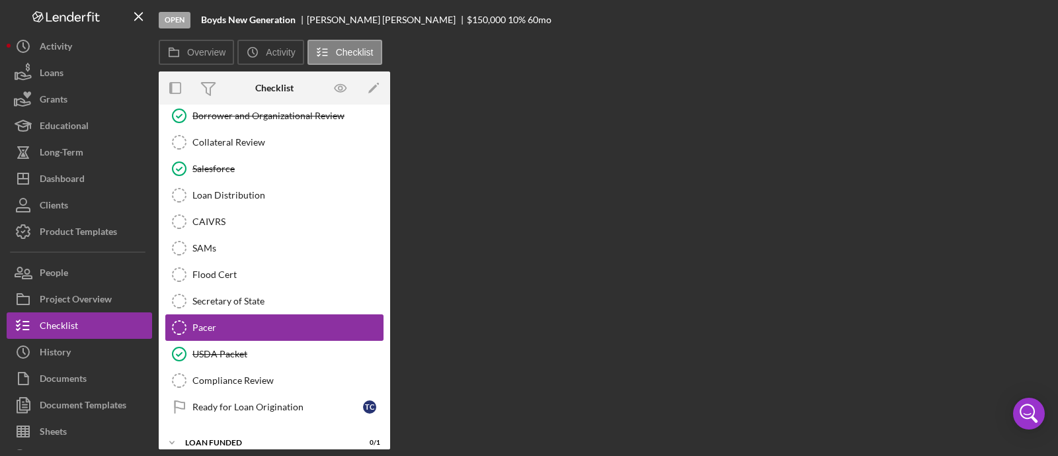
scroll to position [1526, 0]
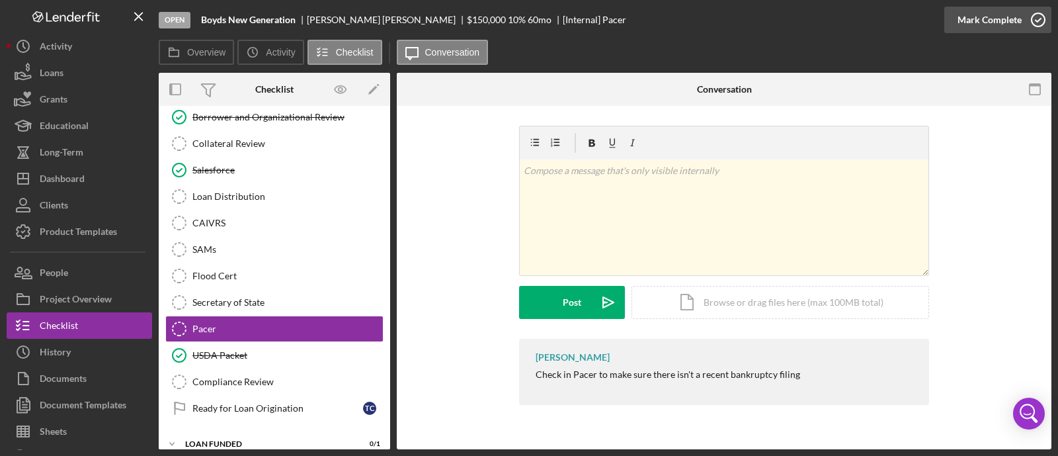
click at [1008, 18] on div "Mark Complete" at bounding box center [990, 20] width 64 height 26
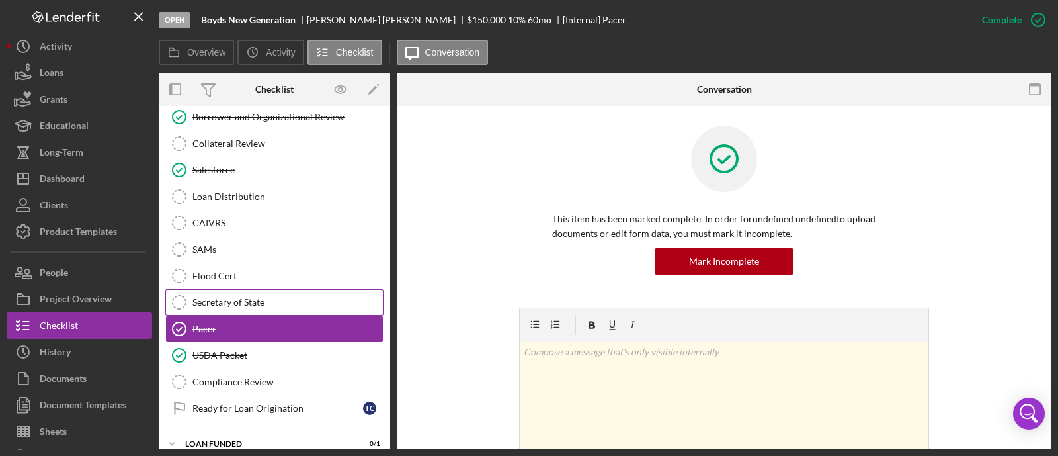
click at [218, 297] on div "Secretary of State" at bounding box center [287, 302] width 190 height 11
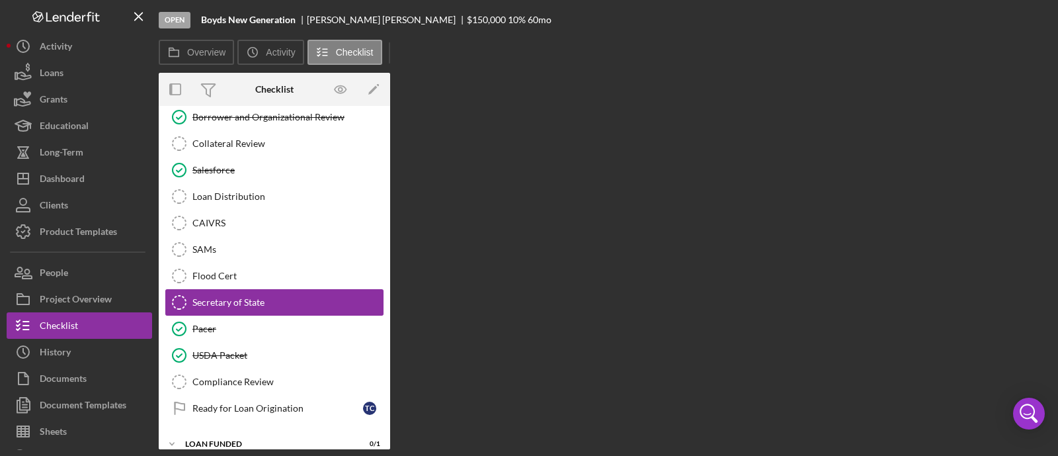
scroll to position [1526, 0]
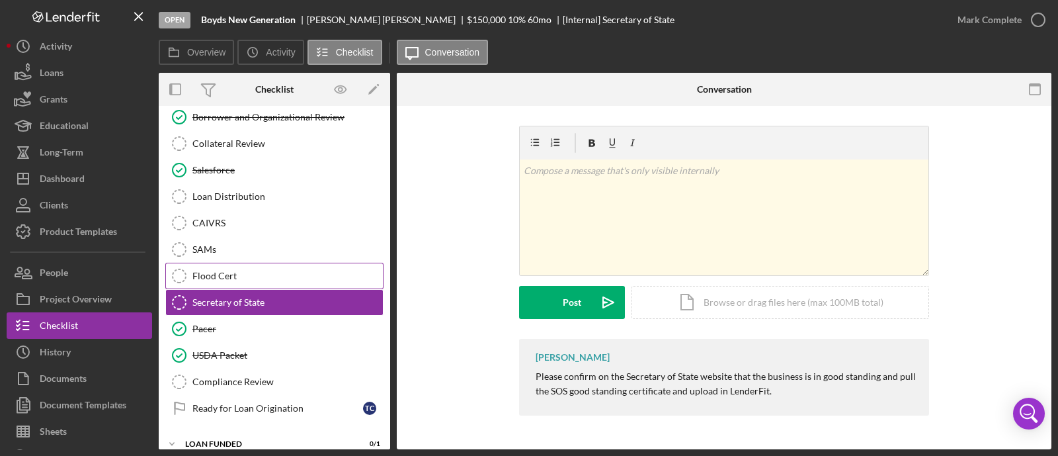
click at [271, 263] on link "Flood Cert Flood Cert" at bounding box center [274, 276] width 218 height 26
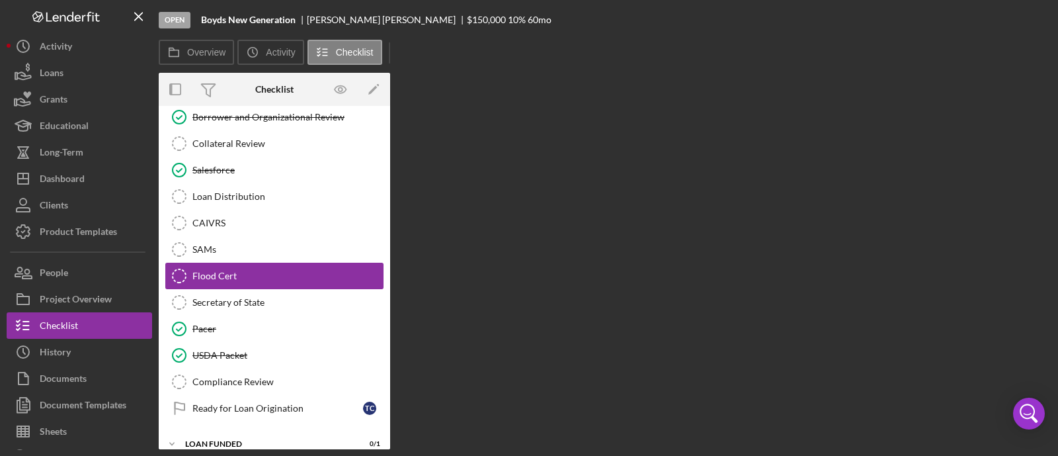
scroll to position [1526, 0]
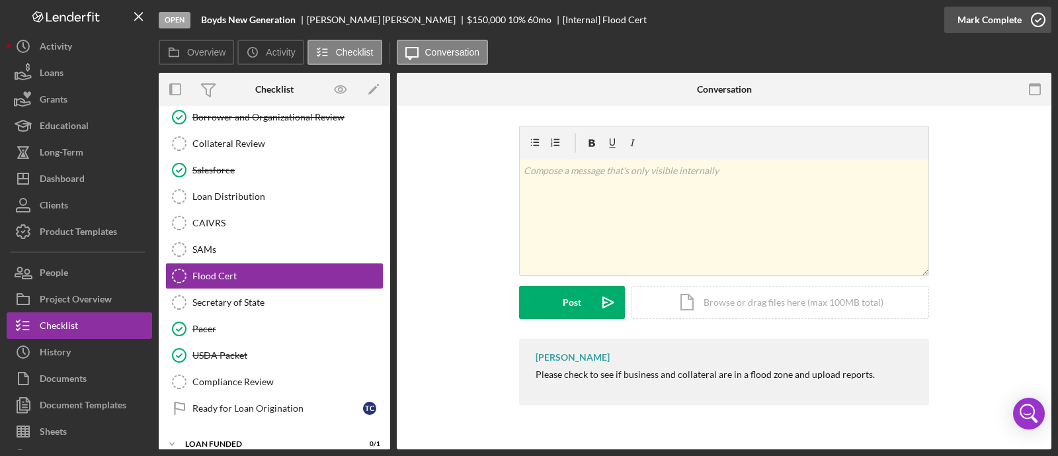
click at [1000, 22] on div "Mark Complete" at bounding box center [990, 20] width 64 height 26
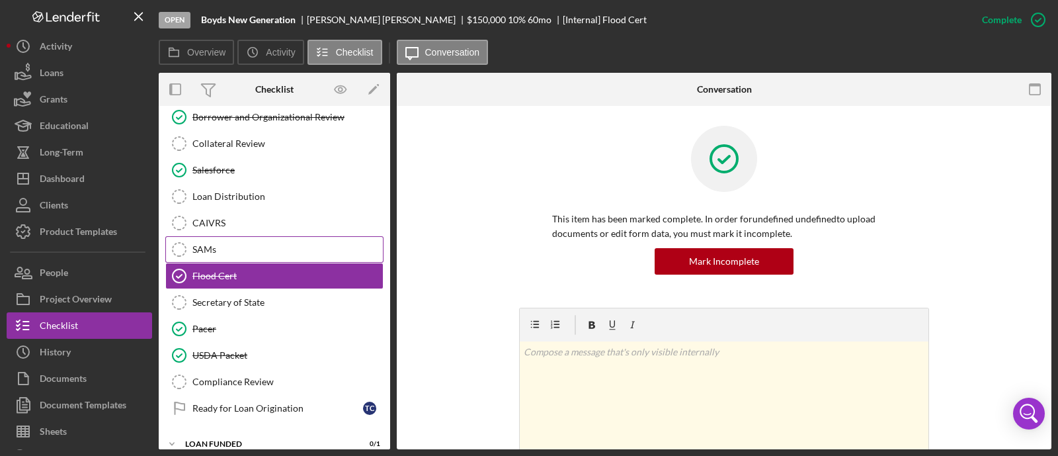
click at [216, 244] on div "SAMs" at bounding box center [287, 249] width 190 height 11
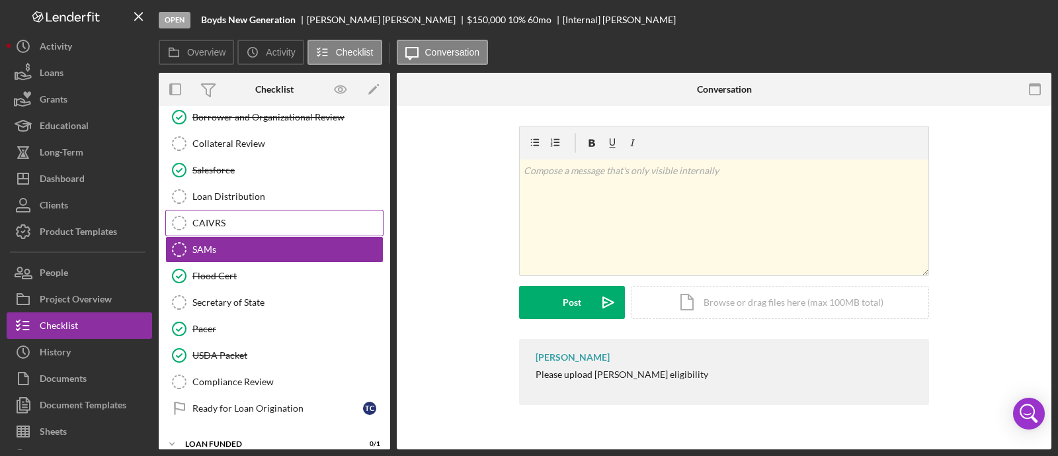
scroll to position [1526, 0]
click at [980, 13] on div "Mark Complete" at bounding box center [990, 20] width 64 height 26
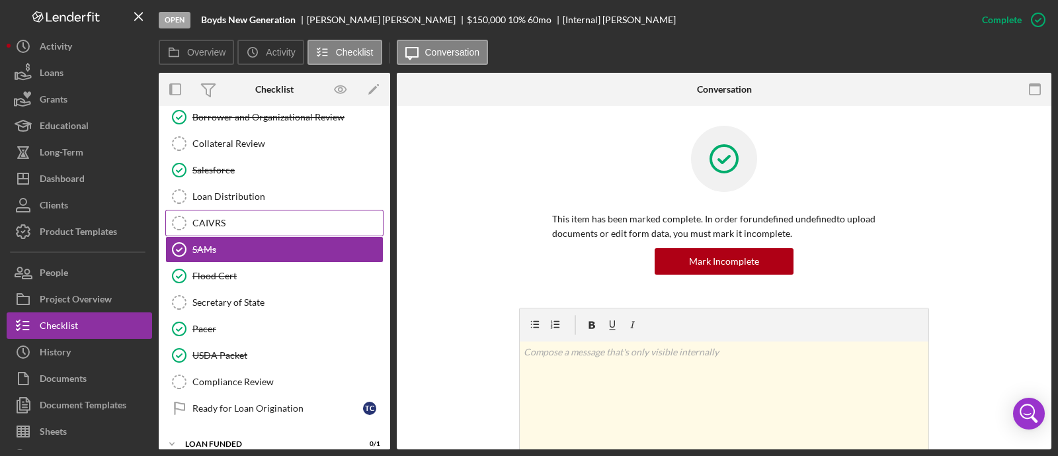
click at [187, 211] on icon "CAIVRS" at bounding box center [179, 222] width 33 height 33
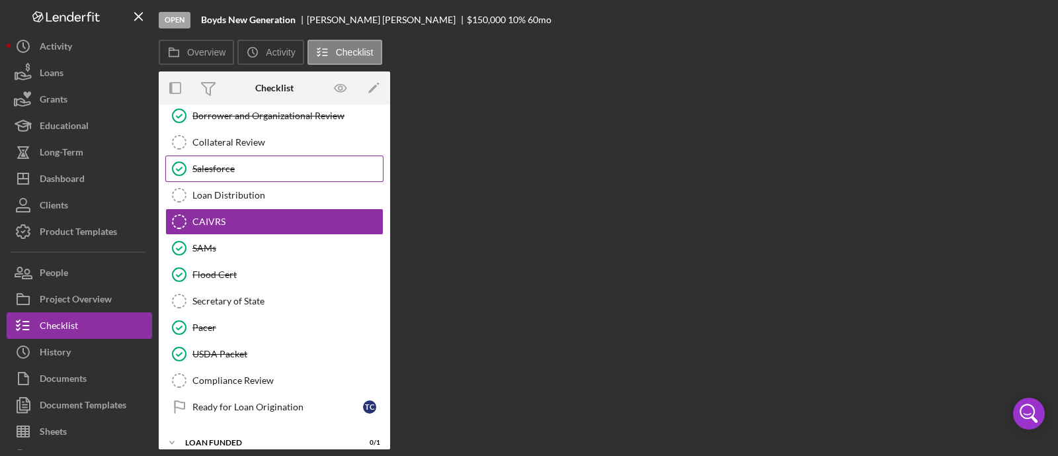
scroll to position [1526, 0]
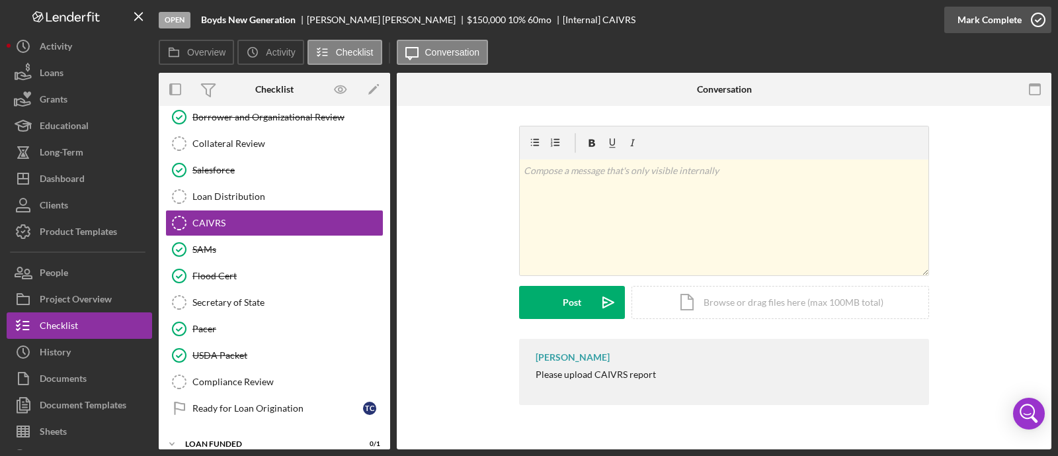
click at [1002, 23] on div "Mark Complete" at bounding box center [990, 20] width 64 height 26
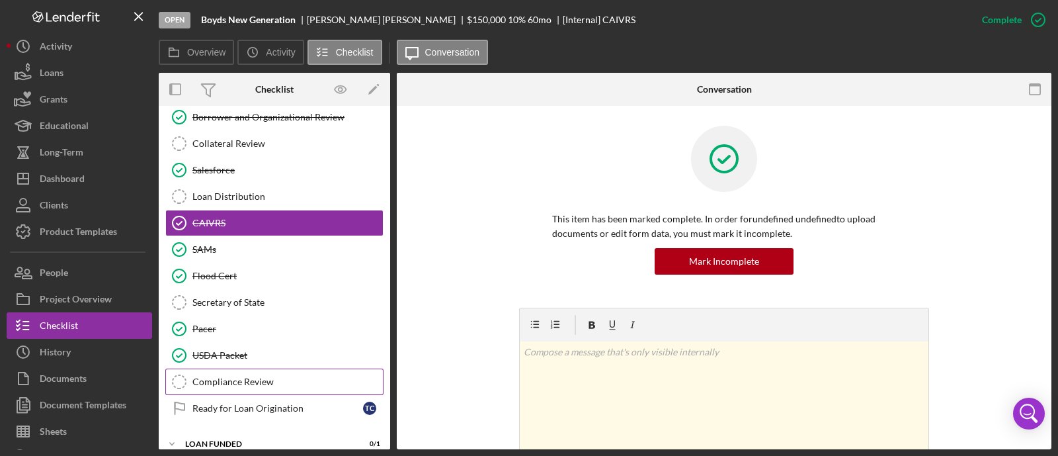
click at [288, 376] on div "Compliance Review" at bounding box center [287, 381] width 190 height 11
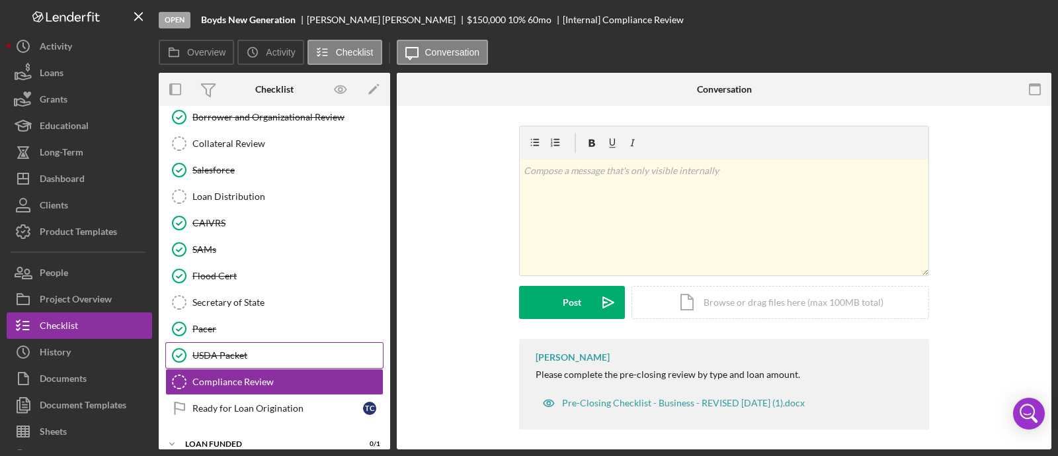
scroll to position [1526, 0]
click at [988, 8] on div "Mark Complete" at bounding box center [990, 20] width 64 height 26
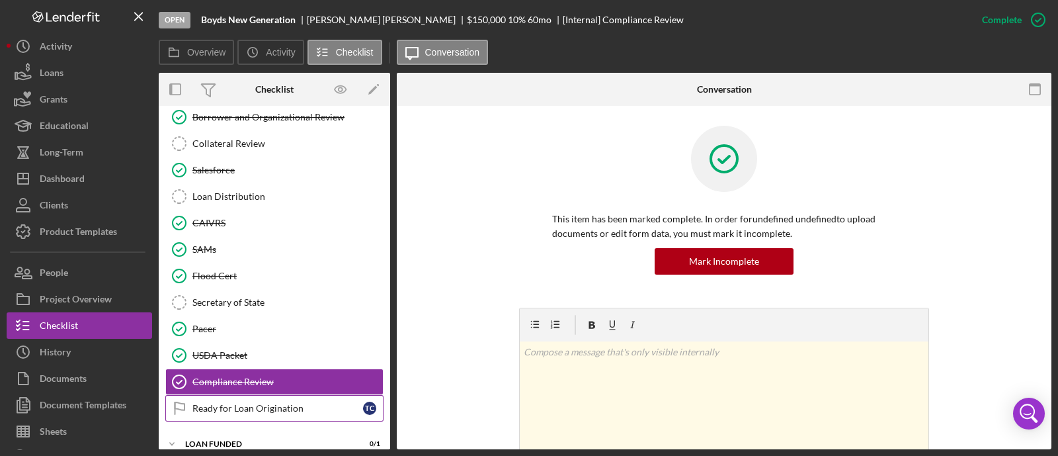
click at [212, 403] on div "Ready for Loan Origination" at bounding box center [277, 408] width 171 height 11
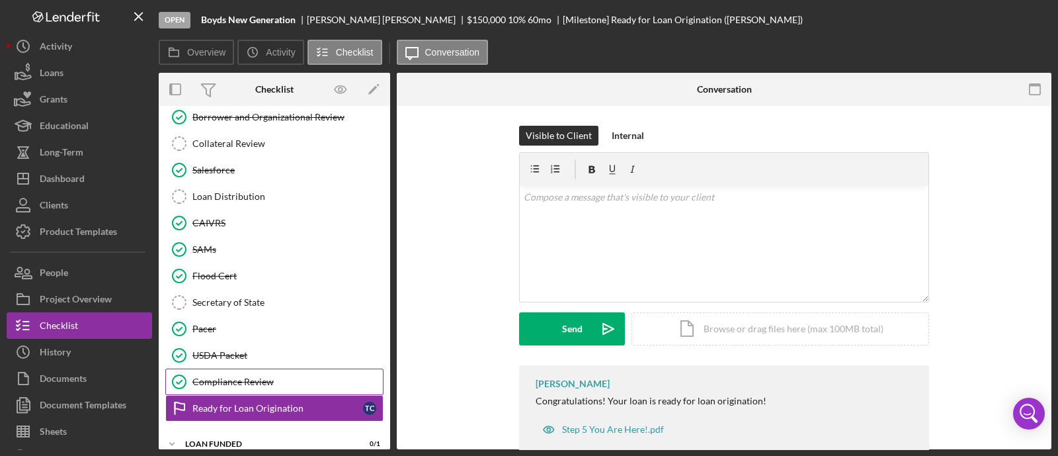
scroll to position [1526, 0]
click at [1002, 11] on div "Mark Complete" at bounding box center [990, 20] width 64 height 26
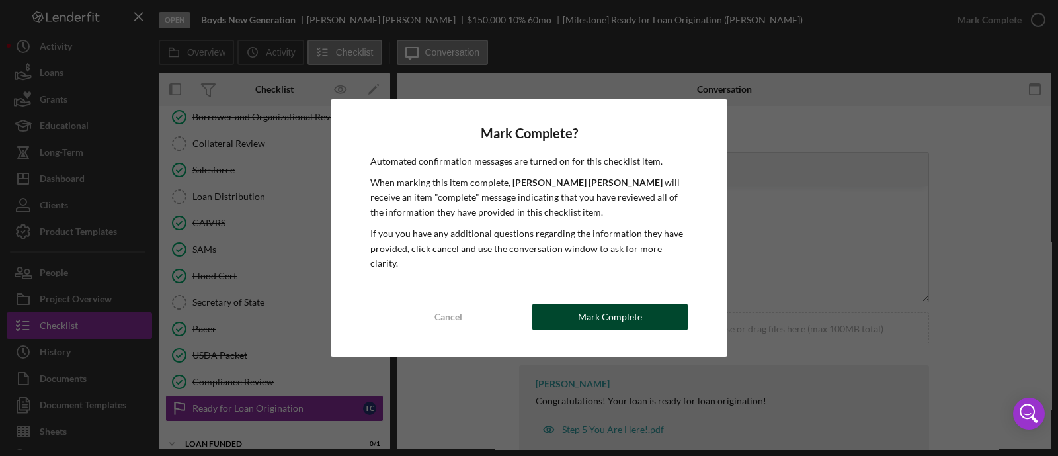
click at [586, 309] on div "Mark Complete" at bounding box center [610, 317] width 64 height 26
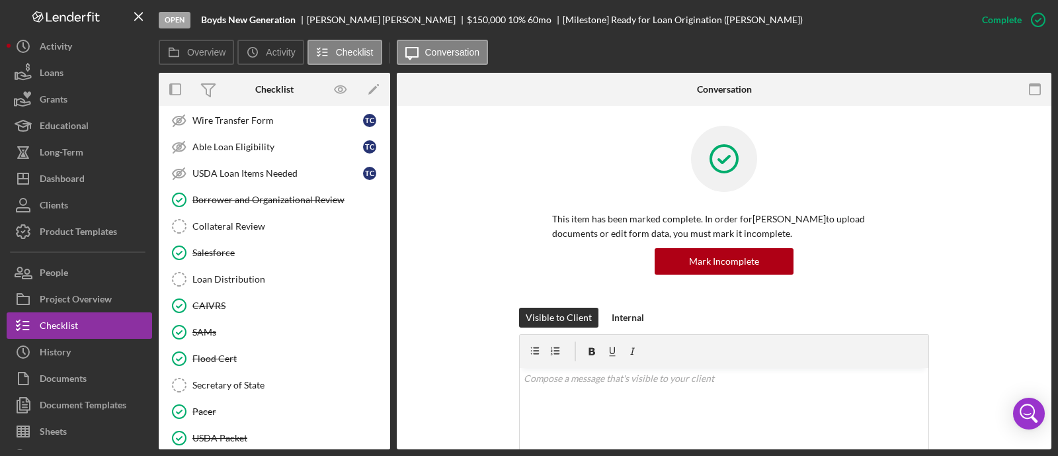
scroll to position [1360, 0]
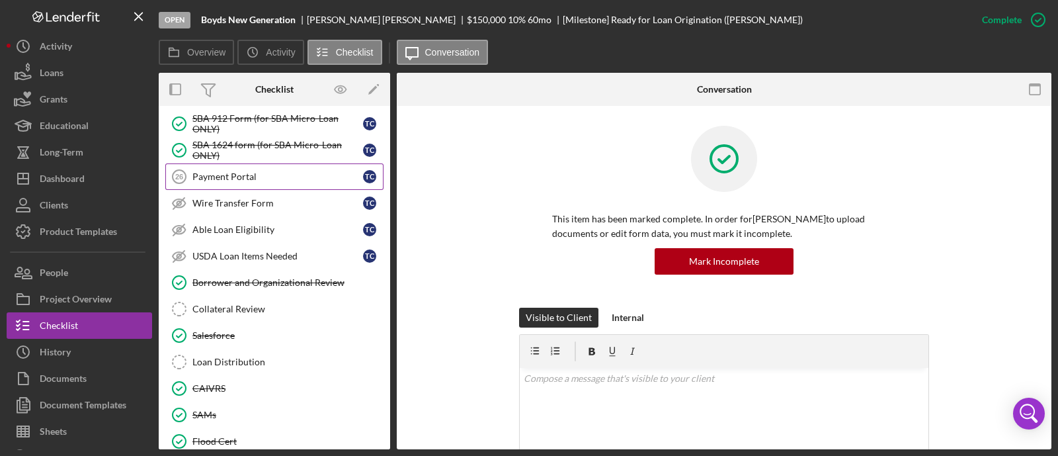
click at [274, 171] on div "Payment Portal" at bounding box center [277, 176] width 171 height 11
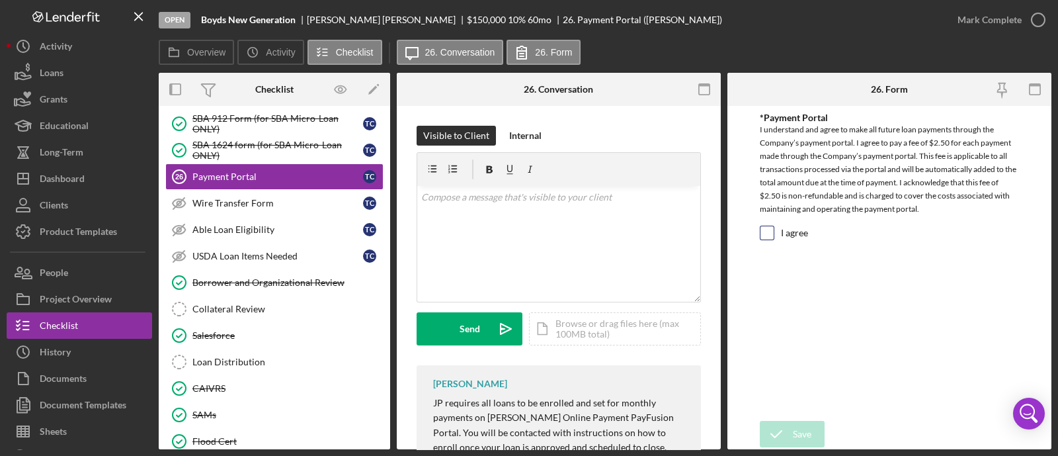
click at [774, 233] on div "I agree" at bounding box center [889, 235] width 259 height 21
click at [765, 236] on input "I agree" at bounding box center [766, 232] width 13 height 13
checkbox input "true"
click at [797, 438] on div "Save" at bounding box center [802, 434] width 19 height 26
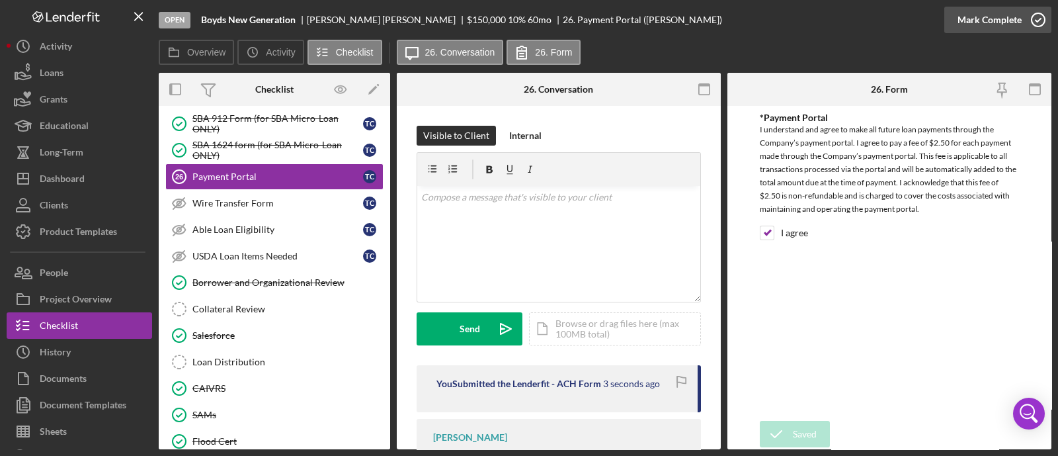
click at [985, 19] on div "Mark Complete" at bounding box center [990, 20] width 64 height 26
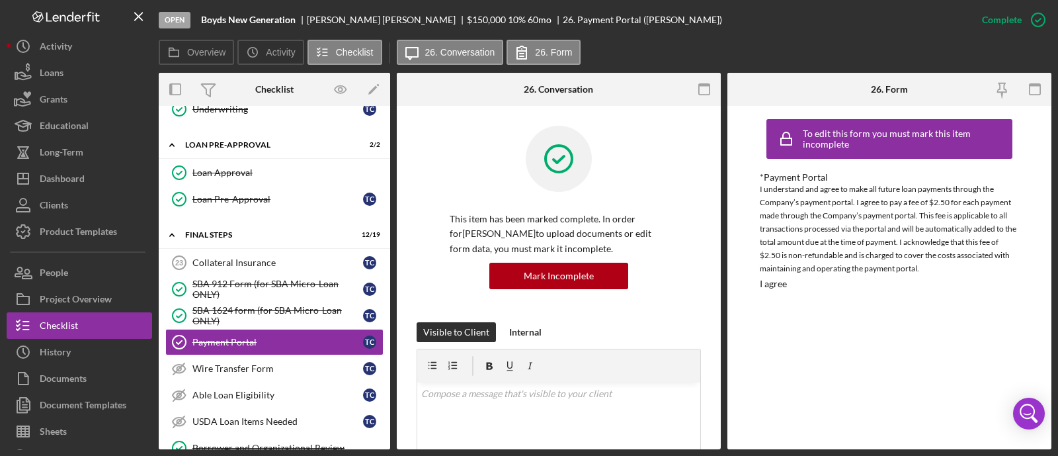
scroll to position [1030, 0]
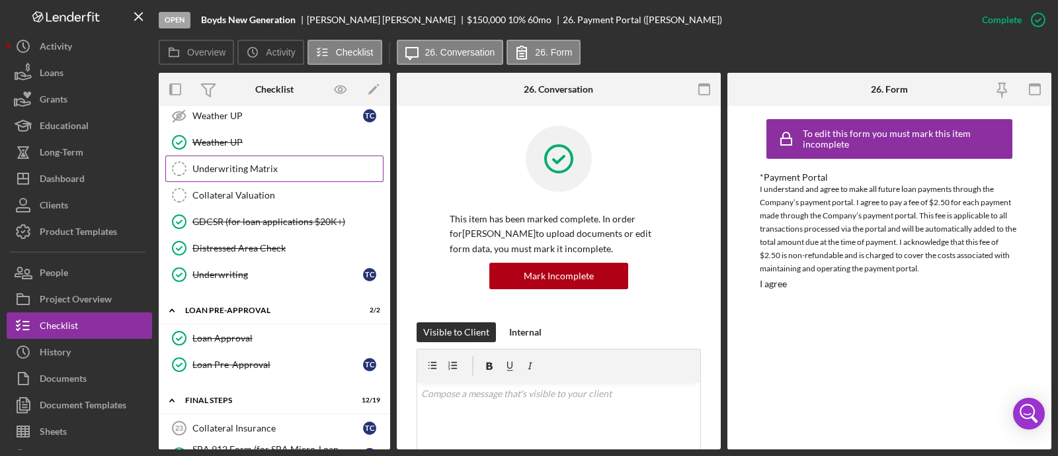
click at [275, 163] on div "Underwriting Matrix" at bounding box center [287, 168] width 190 height 11
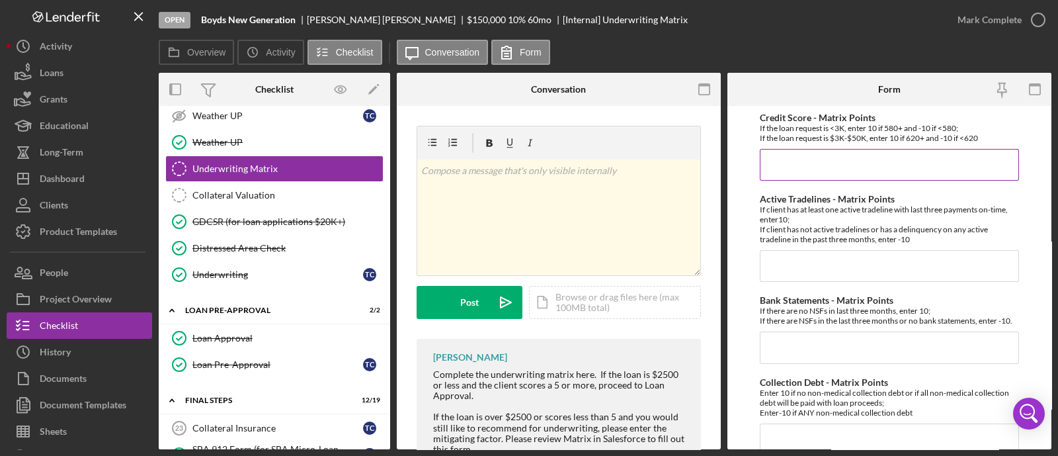
click at [820, 153] on input "Credit Score - Matrix Points" at bounding box center [889, 165] width 259 height 32
type input "10"
type input "-10"
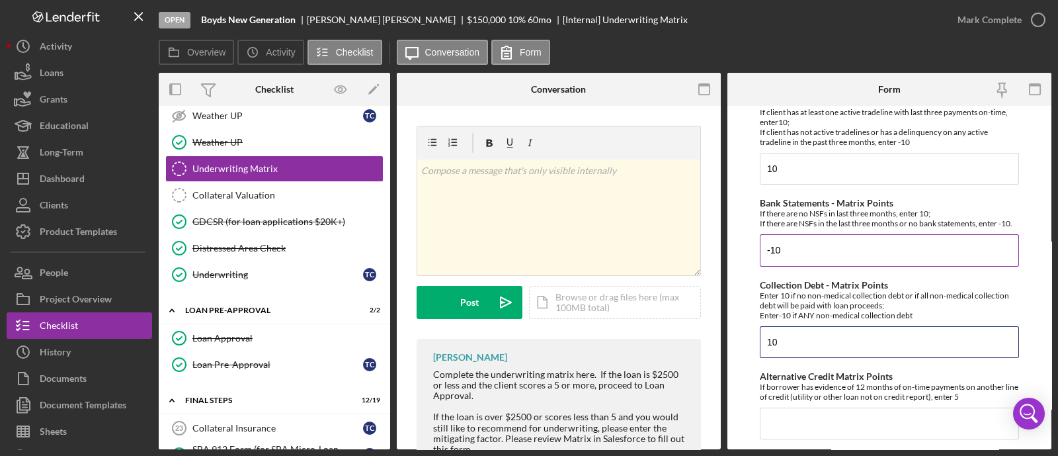
scroll to position [180, 0]
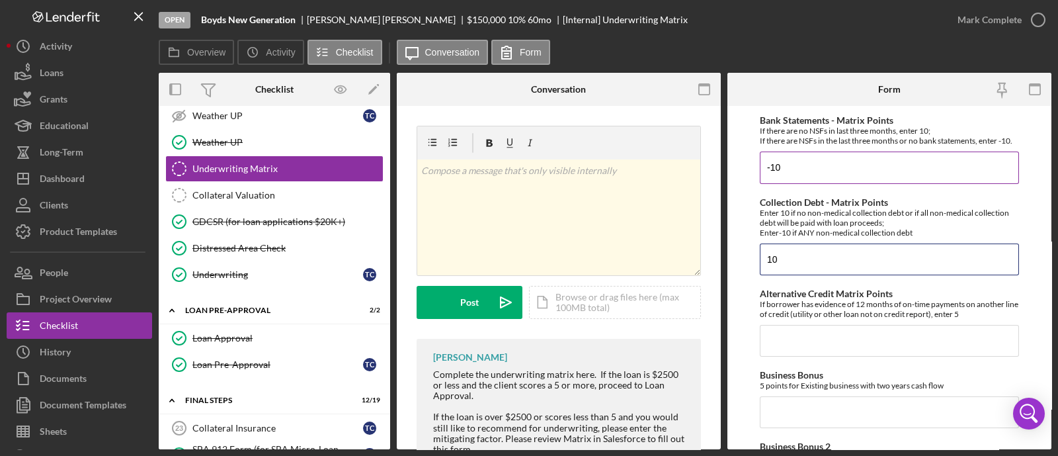
type input "10"
type input "0"
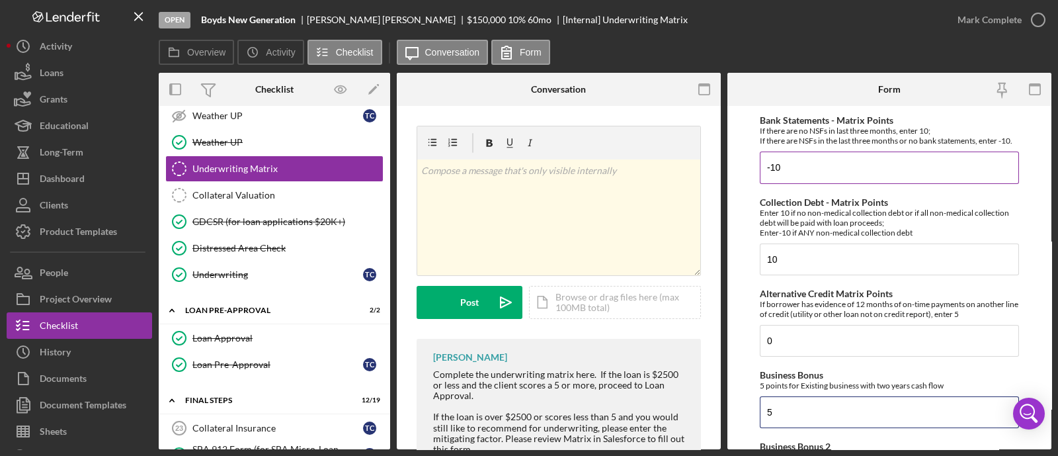
type input "5"
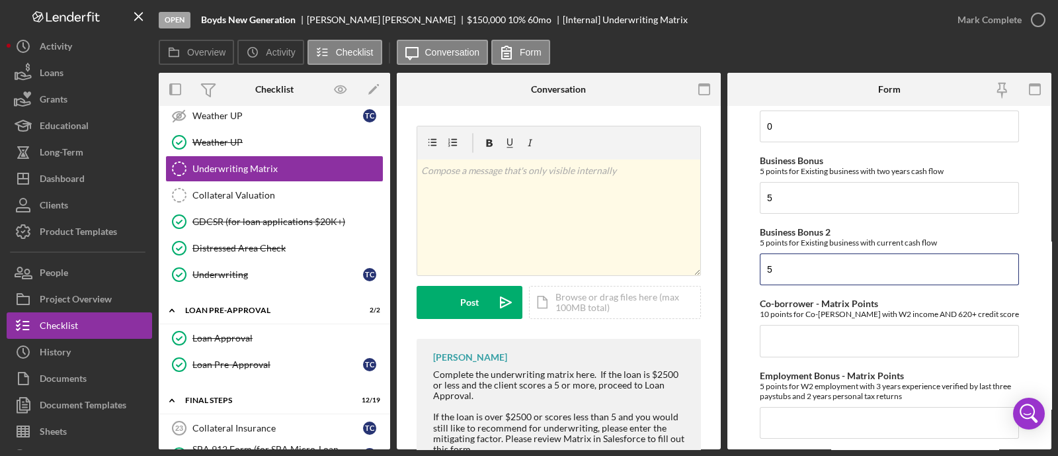
type input "5"
type input "0"
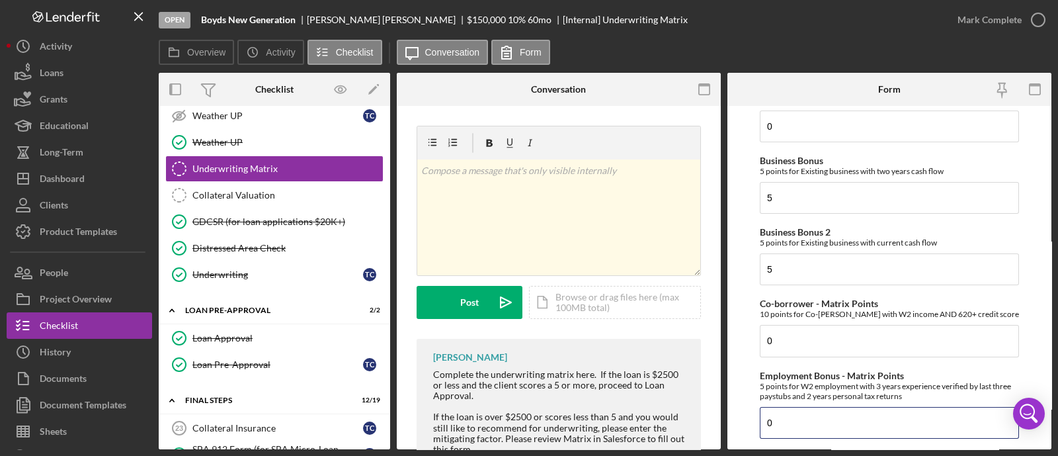
type input "0"
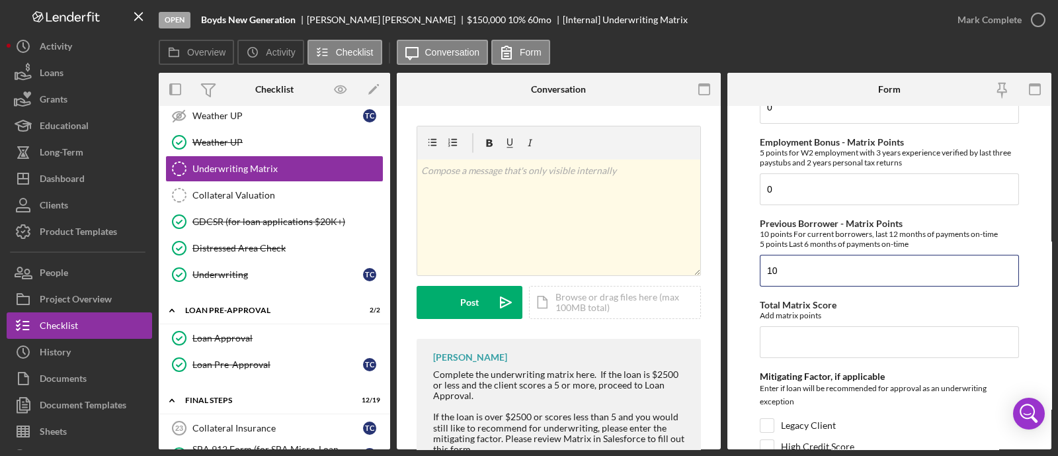
type input "10"
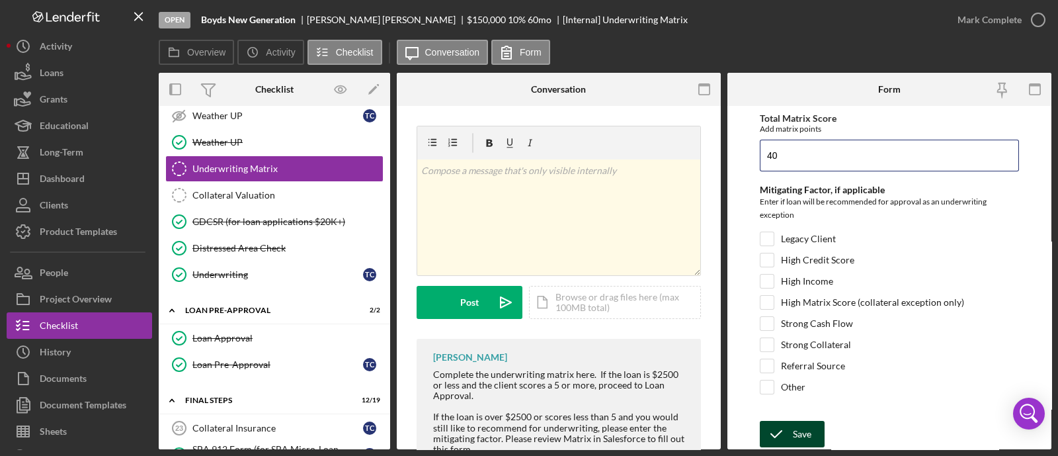
type input "40"
click at [791, 428] on icon "submit" at bounding box center [776, 433] width 33 height 33
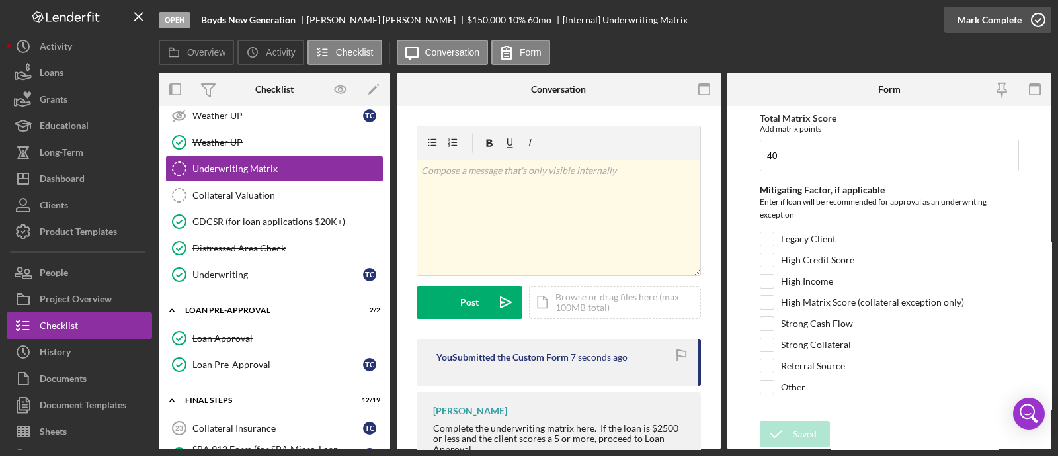
click at [996, 18] on div "Mark Complete" at bounding box center [990, 20] width 64 height 26
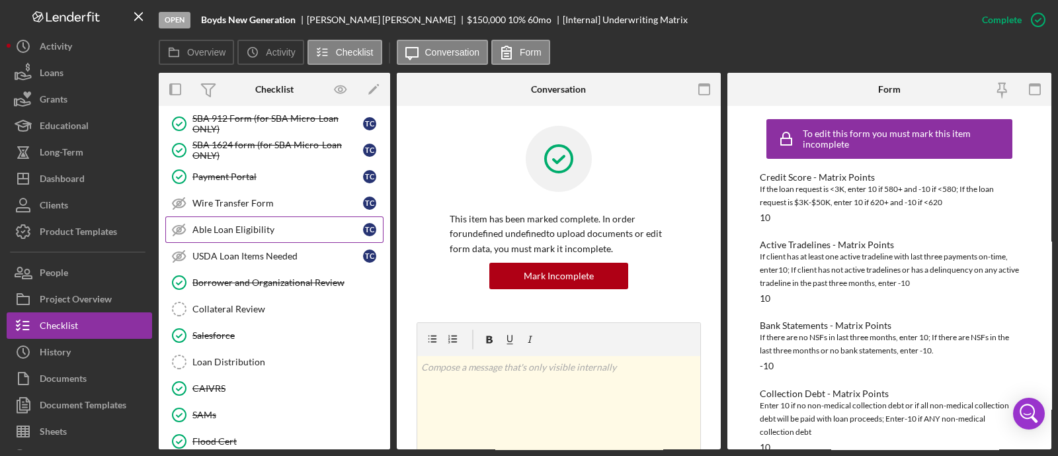
scroll to position [1443, 0]
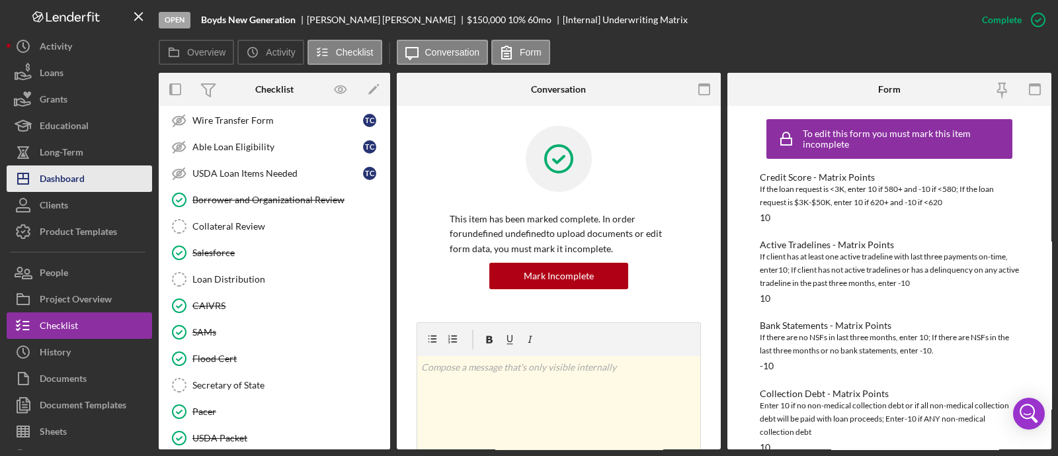
click at [81, 180] on div "Dashboard" at bounding box center [62, 180] width 45 height 30
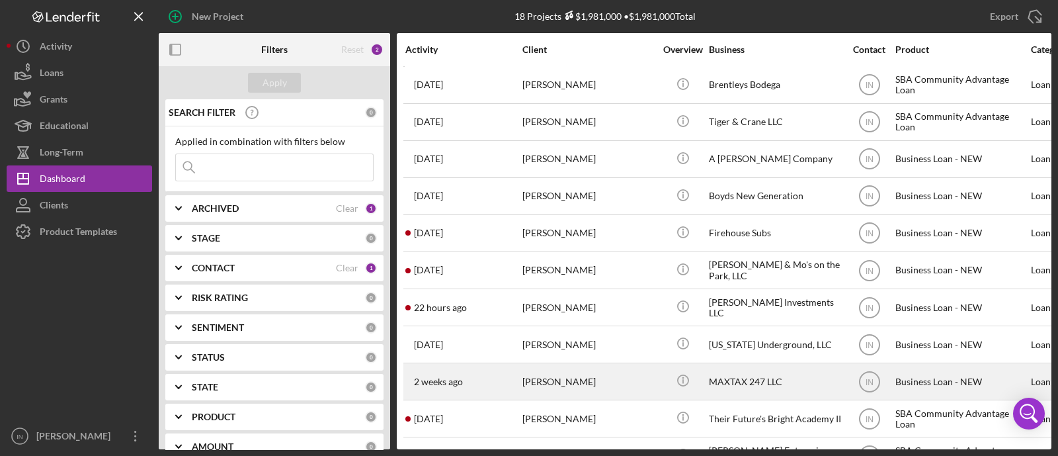
scroll to position [82, 0]
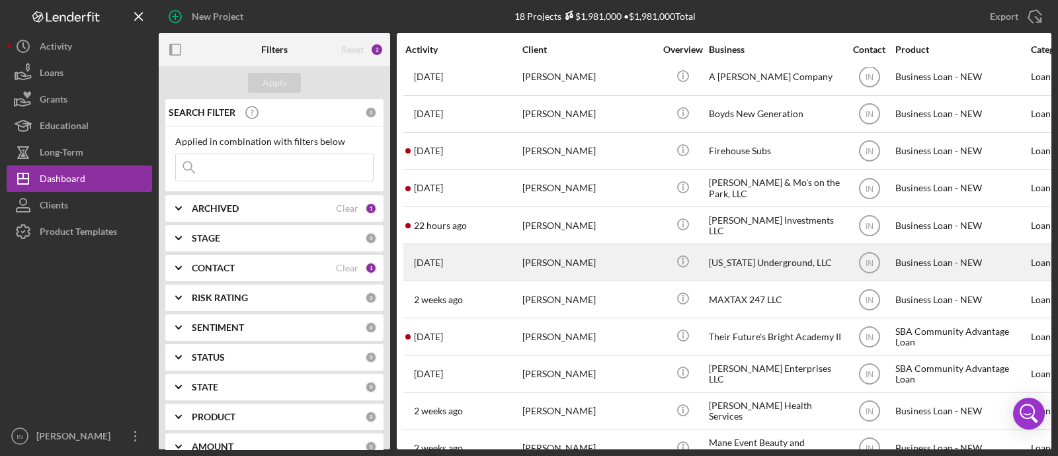
click at [565, 261] on div "[PERSON_NAME]" at bounding box center [588, 262] width 132 height 35
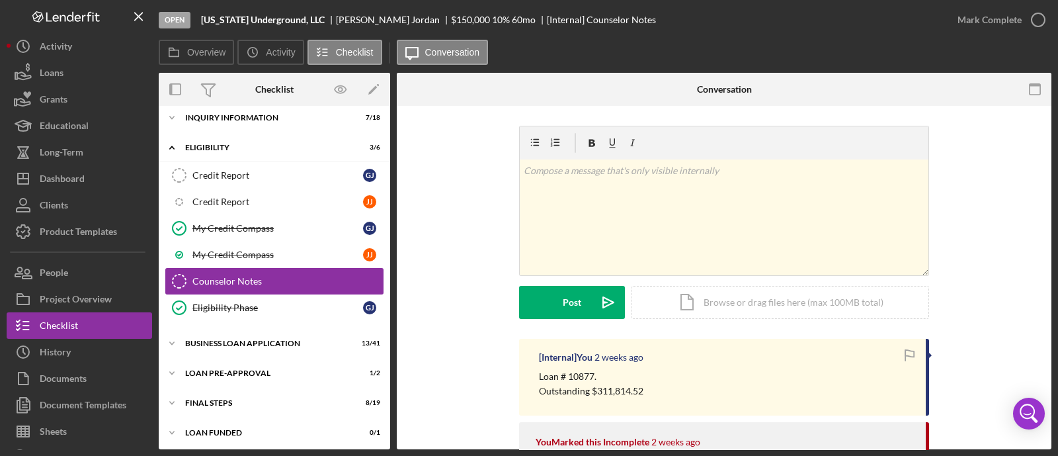
scroll to position [38, 0]
click at [239, 375] on div "Icon/Expander LOAN PRE-APPROVAL 1 / 2" at bounding box center [274, 371] width 231 height 26
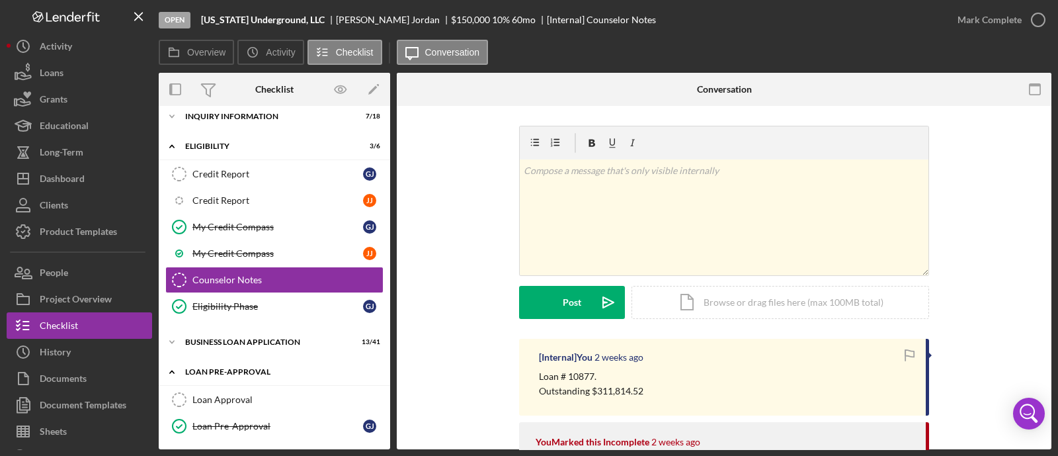
scroll to position [97, 0]
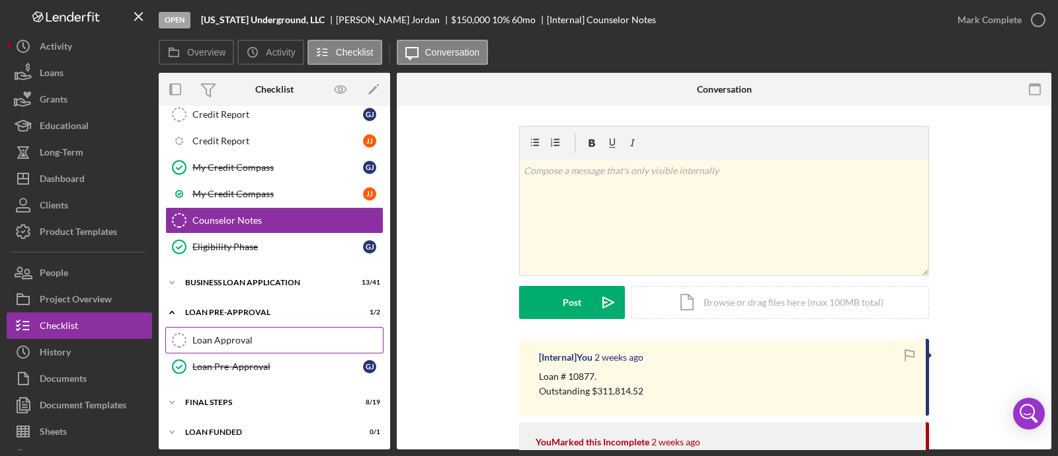
click at [263, 335] on div "Loan Approval" at bounding box center [287, 340] width 190 height 11
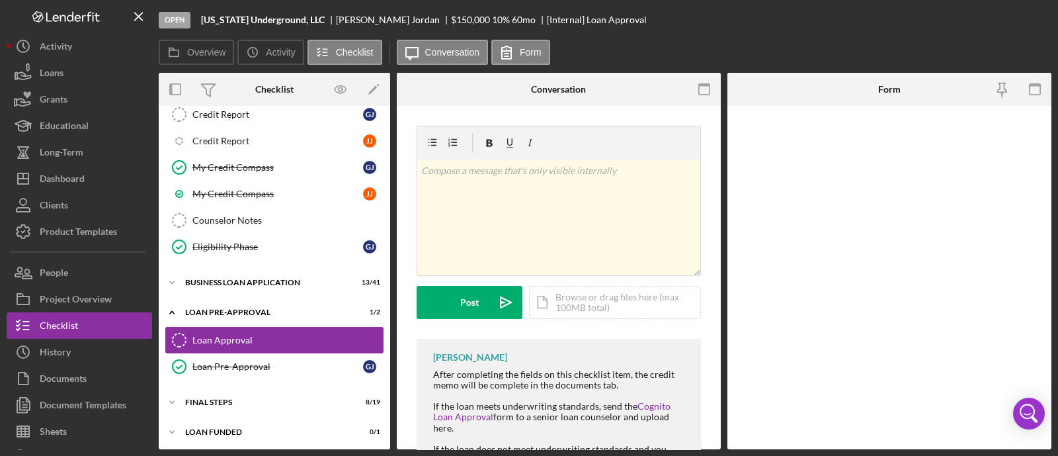
scroll to position [97, 0]
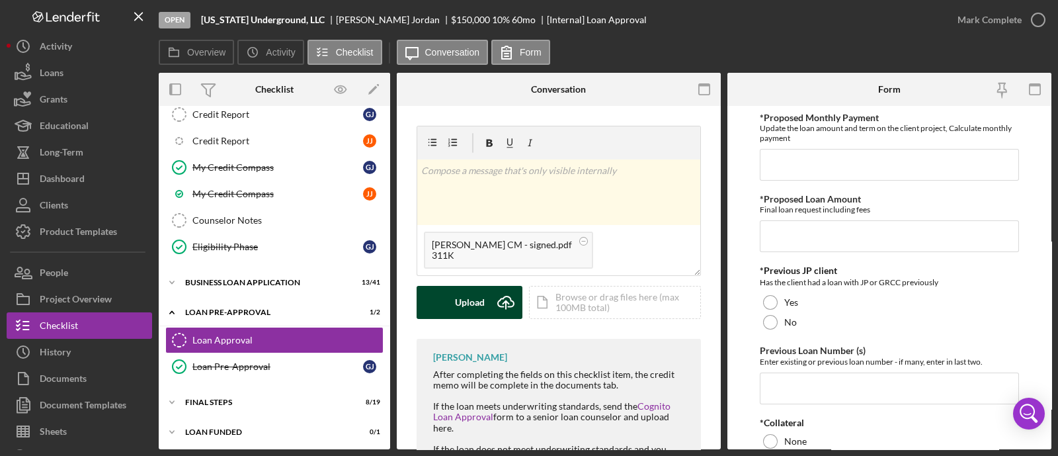
click at [488, 304] on button "Upload Icon/Upload" at bounding box center [470, 302] width 106 height 33
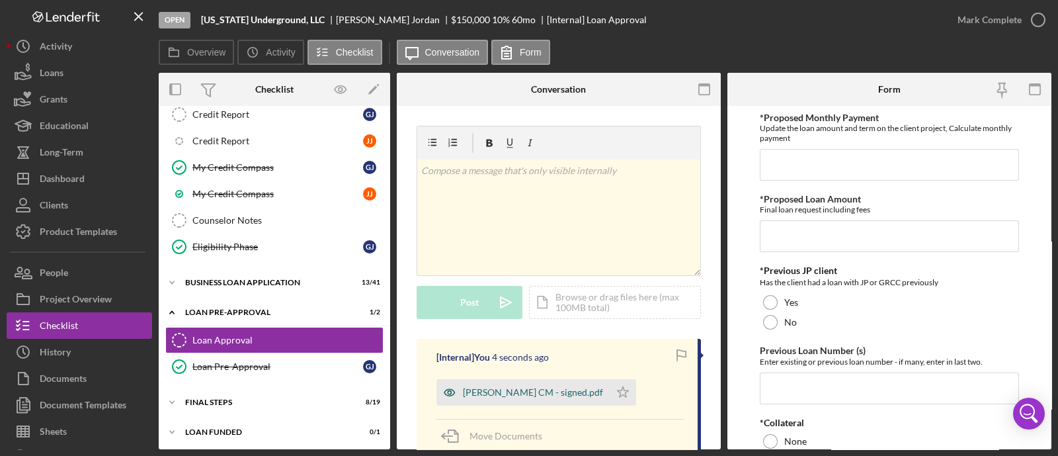
click at [506, 401] on div "[PERSON_NAME] CM - signed.pdf" at bounding box center [522, 392] width 173 height 26
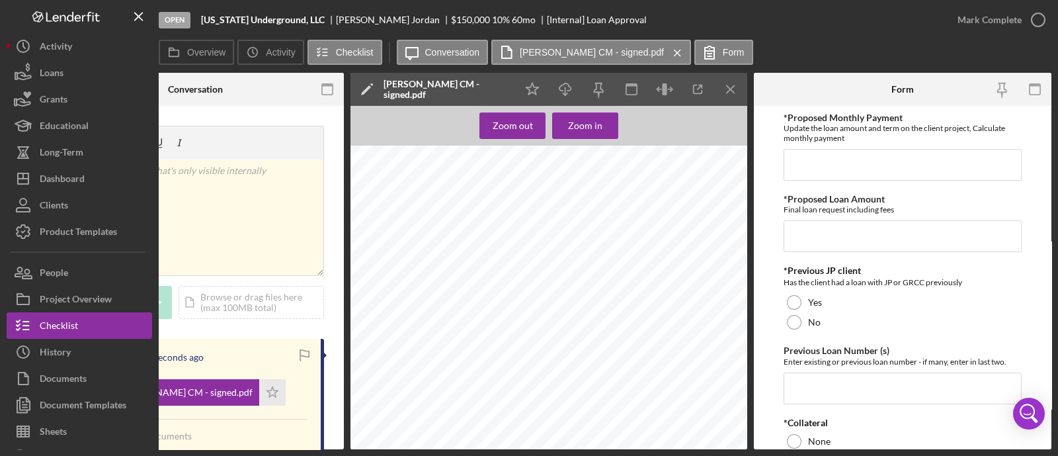
scroll to position [82, 0]
click at [838, 165] on input "*Proposed Monthly Payment" at bounding box center [903, 165] width 238 height 32
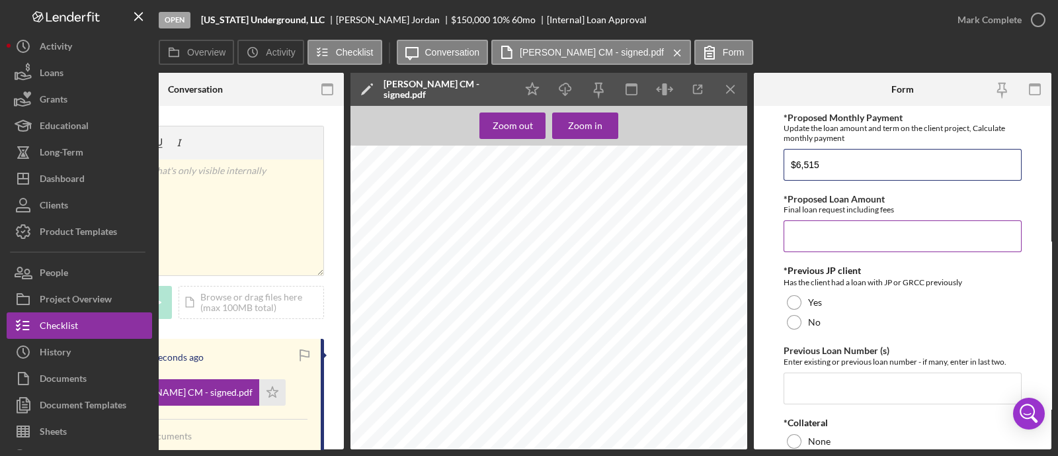
type input "$6,515"
click at [815, 238] on input "*Proposed Loan Amount" at bounding box center [903, 236] width 238 height 32
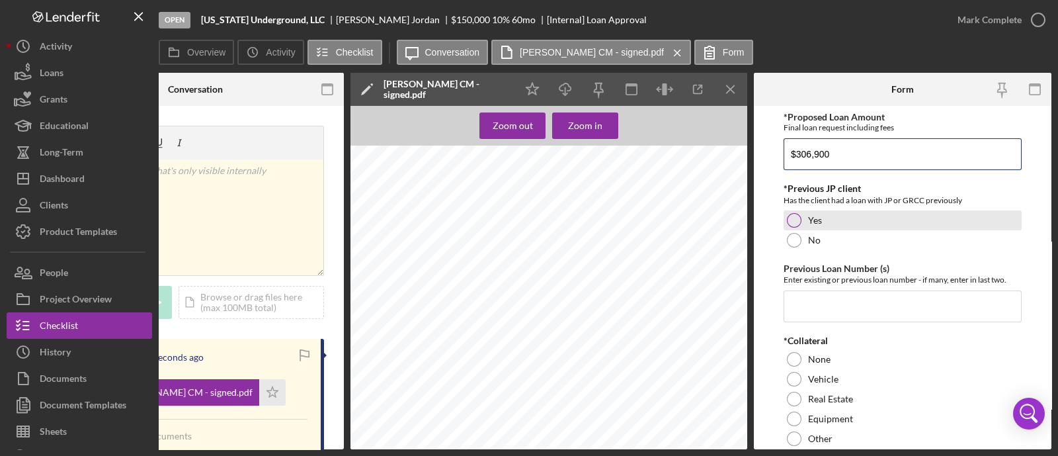
type input "$306,900"
click at [816, 215] on label "Yes" at bounding box center [815, 220] width 14 height 11
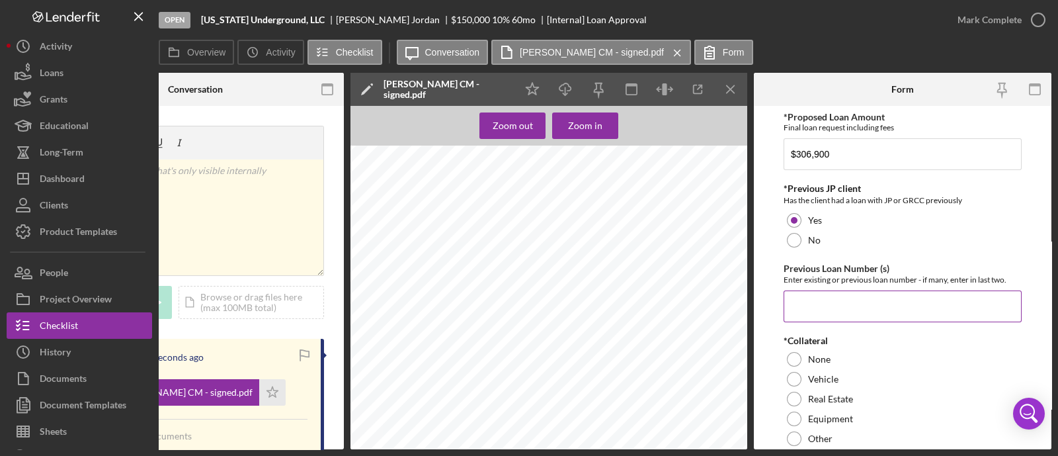
click at [833, 300] on input "Previous Loan Number (s)" at bounding box center [903, 306] width 238 height 32
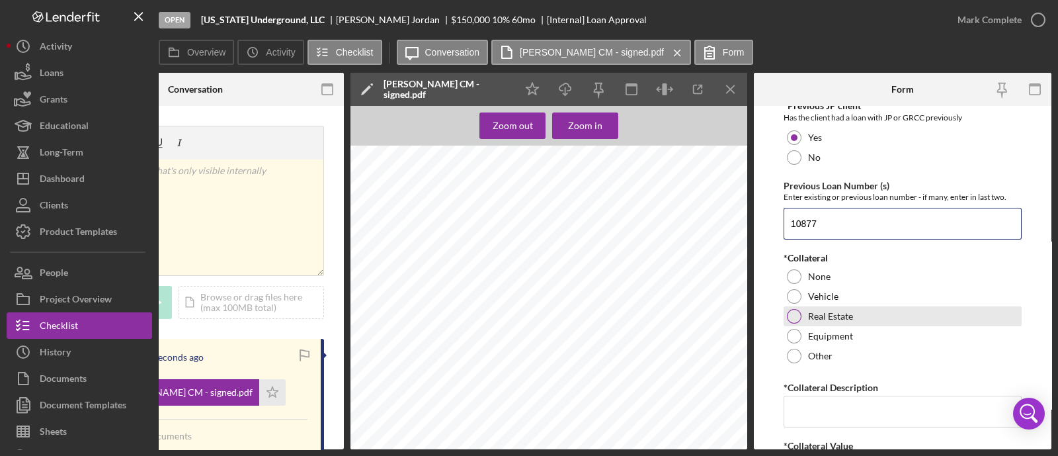
type input "10877"
click at [815, 313] on label "Real Estate" at bounding box center [830, 316] width 45 height 11
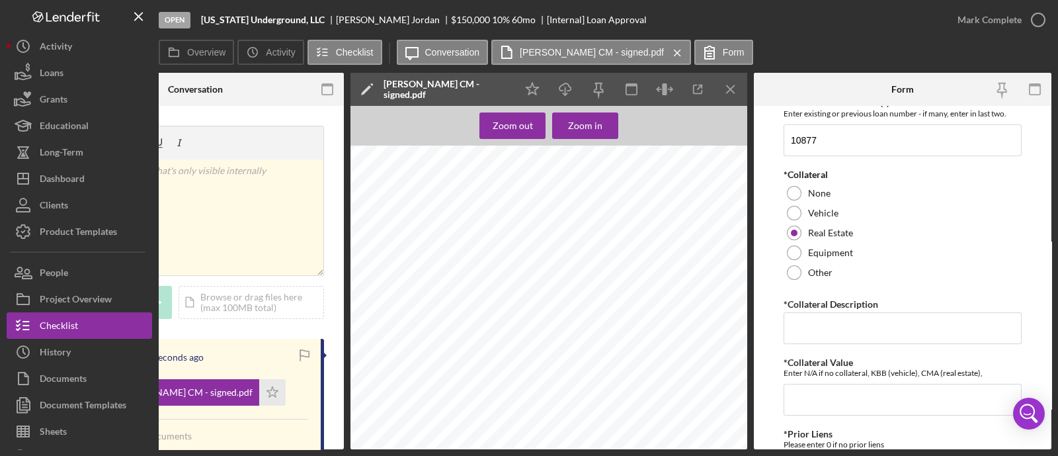
scroll to position [992, 0]
click at [820, 330] on input "*Collateral Description" at bounding box center [903, 328] width 238 height 32
type input "[STREET_ADDRESS]"
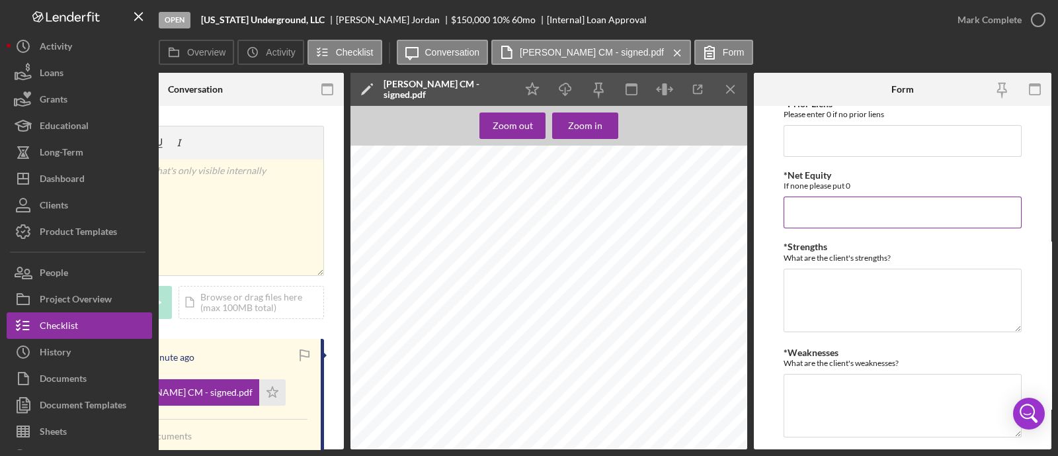
scroll to position [496, 0]
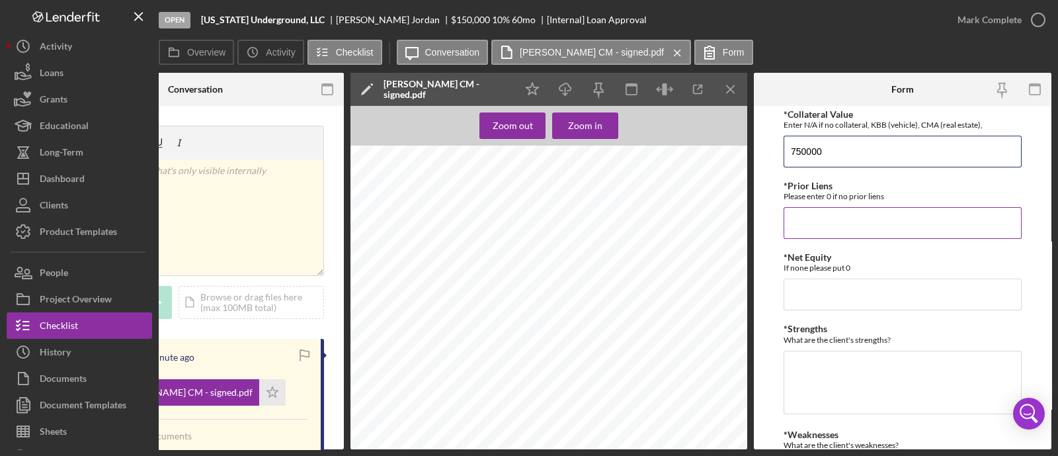
type input "750000"
click at [812, 210] on input "*Prior Liens" at bounding box center [903, 223] width 238 height 32
type input "61,000"
click at [844, 287] on input "*Net Equity" at bounding box center [903, 294] width 238 height 32
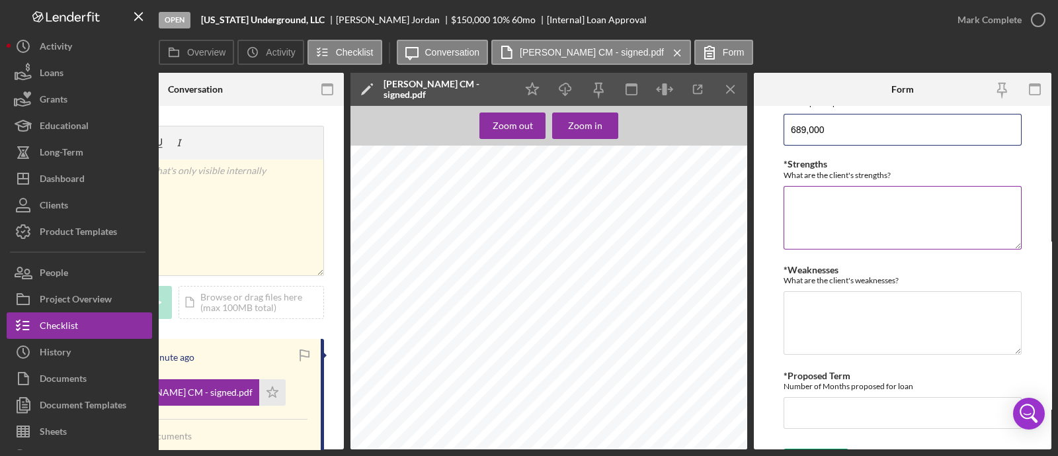
type input "689,000"
click at [837, 206] on textarea "*Strengths" at bounding box center [903, 217] width 238 height 63
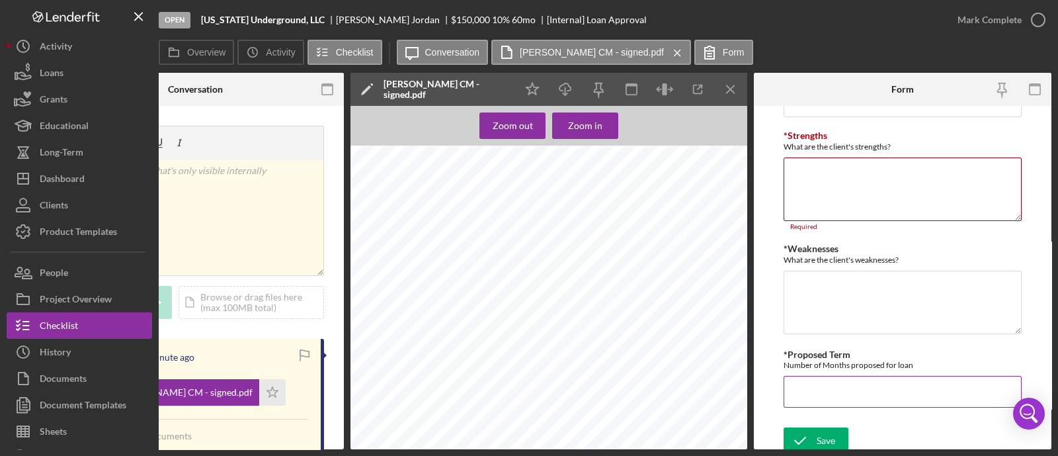
click at [819, 376] on input "*Proposed Term" at bounding box center [903, 392] width 238 height 32
click at [846, 193] on textarea "*Strengths" at bounding box center [903, 188] width 238 height 63
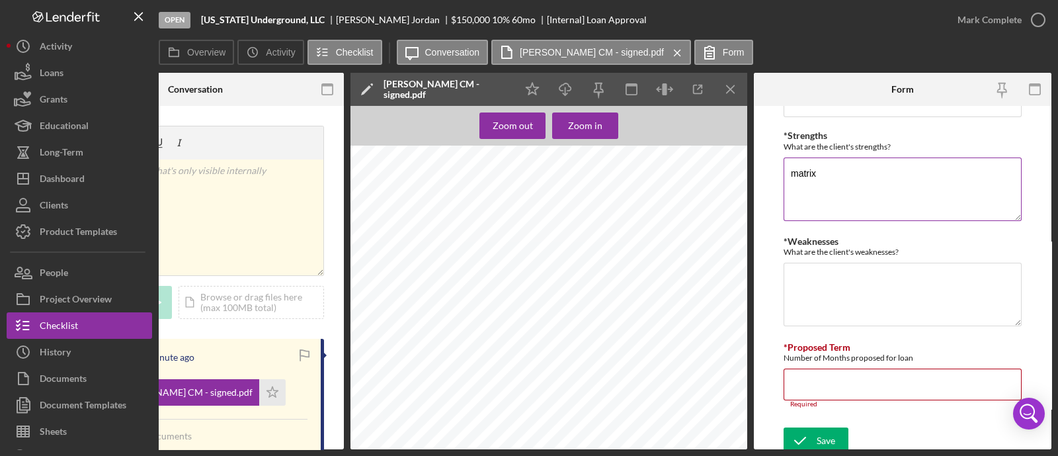
type textarea "matrix"
type textarea "payment history"
click at [875, 388] on input "*Proposed Term" at bounding box center [903, 384] width 238 height 32
type input "60"
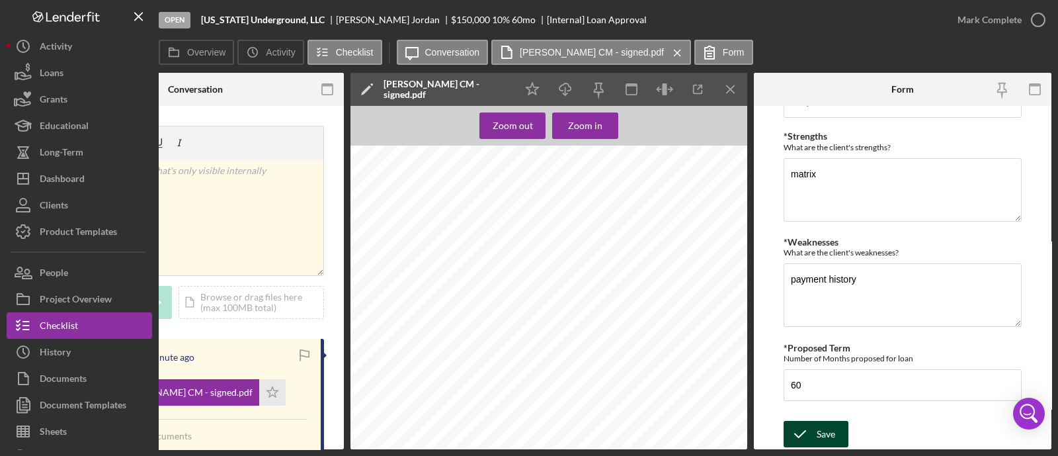
click at [817, 425] on div "Save" at bounding box center [826, 434] width 19 height 26
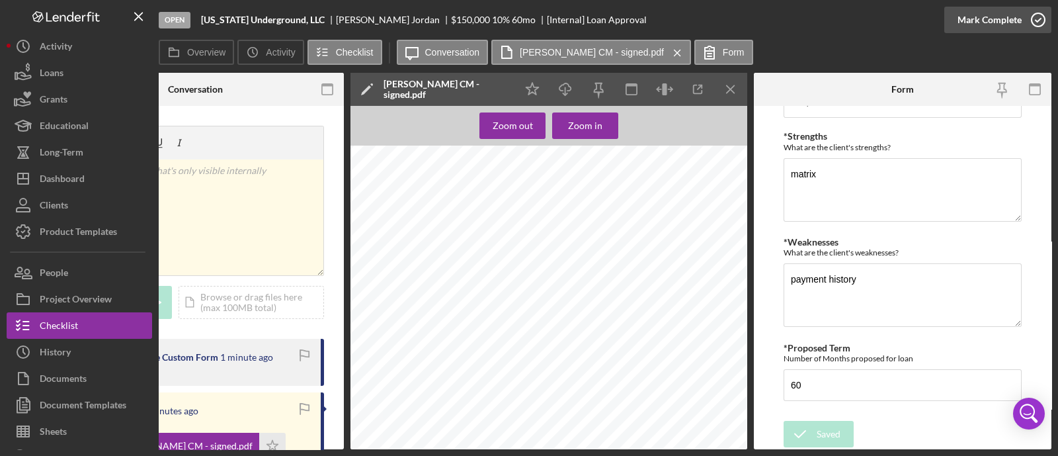
click at [977, 15] on div "Mark Complete" at bounding box center [990, 20] width 64 height 26
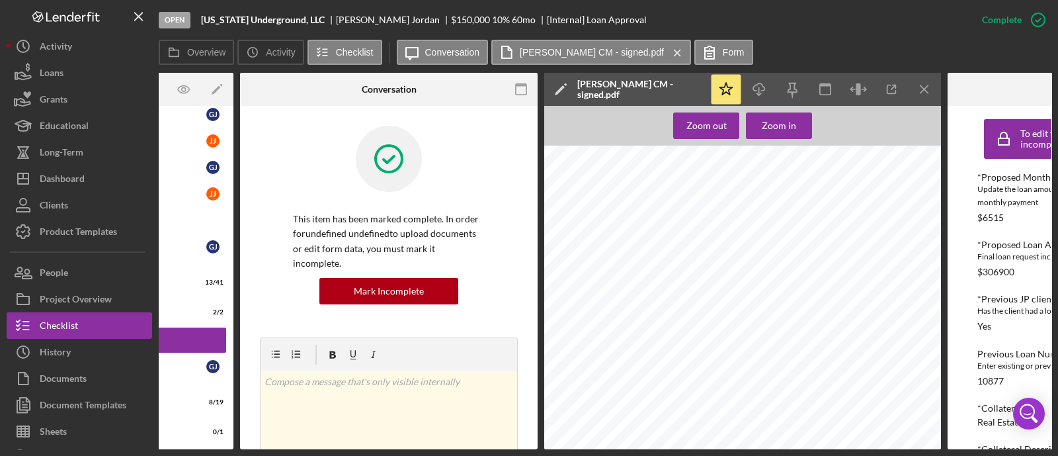
scroll to position [0, 0]
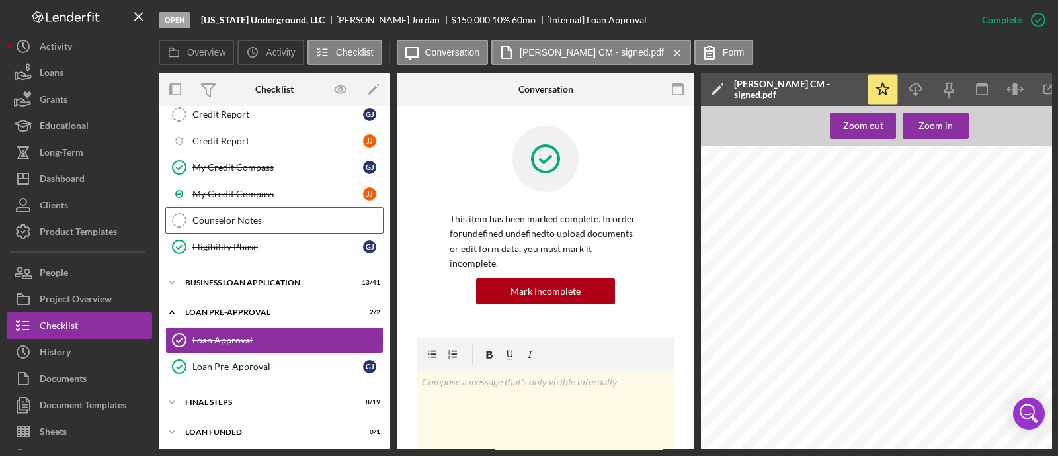
click at [274, 223] on div "Counselor Notes" at bounding box center [287, 220] width 190 height 11
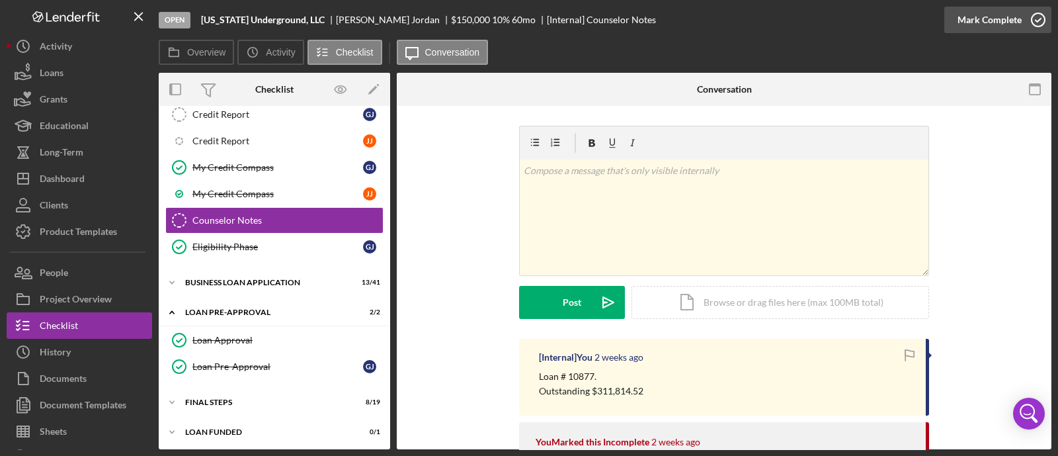
click at [1012, 15] on div "Mark Complete" at bounding box center [990, 20] width 64 height 26
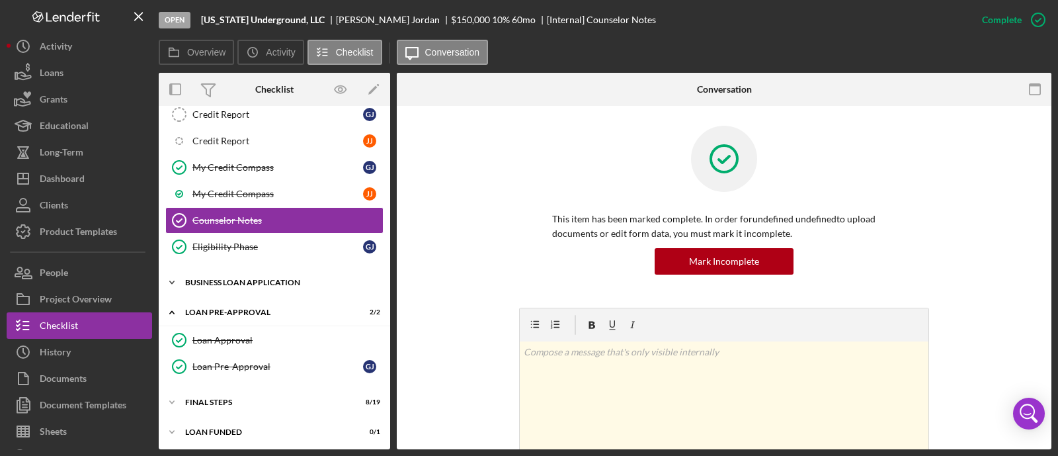
click at [238, 278] on div "BUSINESS LOAN APPLICATION" at bounding box center [279, 282] width 188 height 8
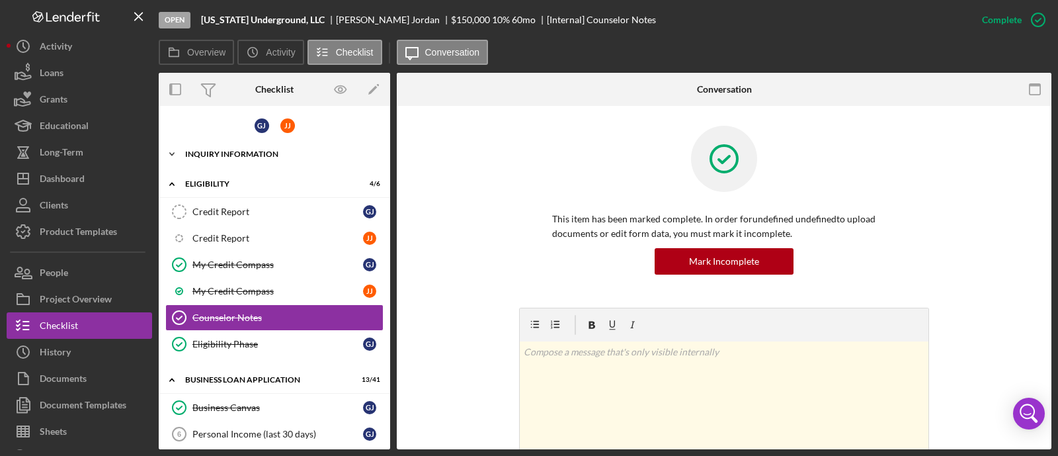
click at [258, 147] on div "Icon/Expander INQUIRY INFORMATION 7 / 18" at bounding box center [274, 154] width 231 height 26
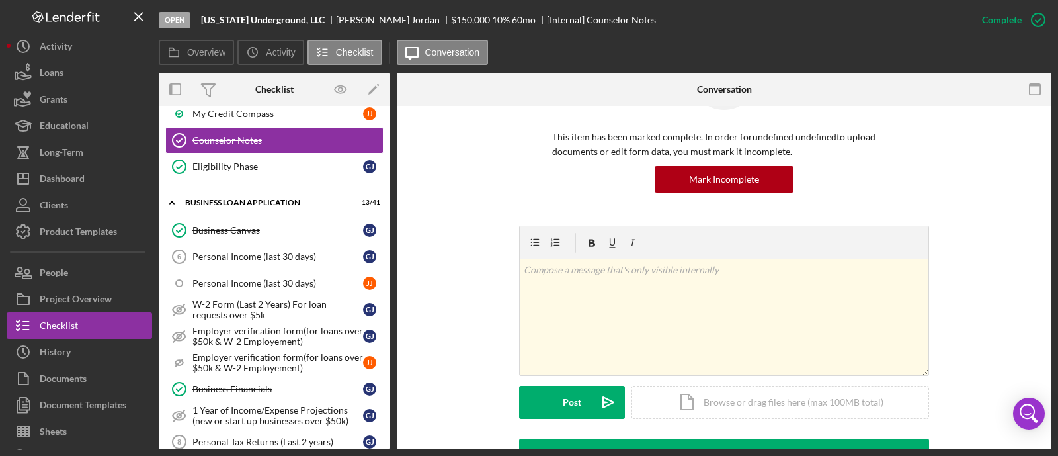
scroll to position [827, 0]
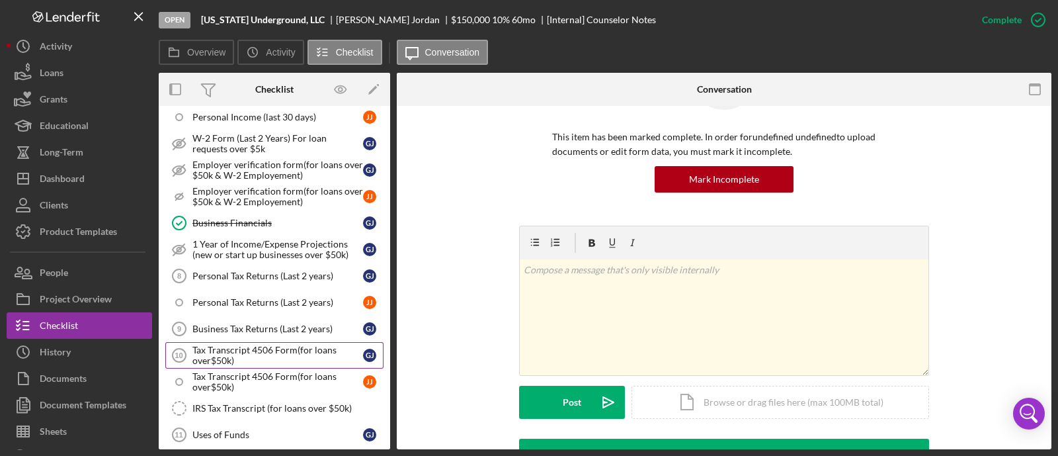
click at [253, 342] on link "Tax Transcript 4506 Form(for loans over$50k) 10 Tax Transcript 4506 Form(for lo…" at bounding box center [274, 355] width 218 height 26
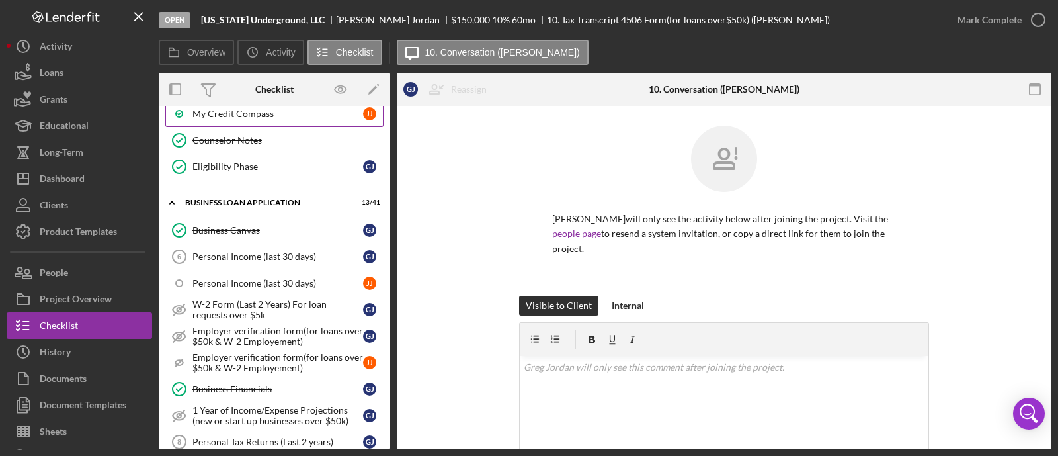
scroll to position [744, 0]
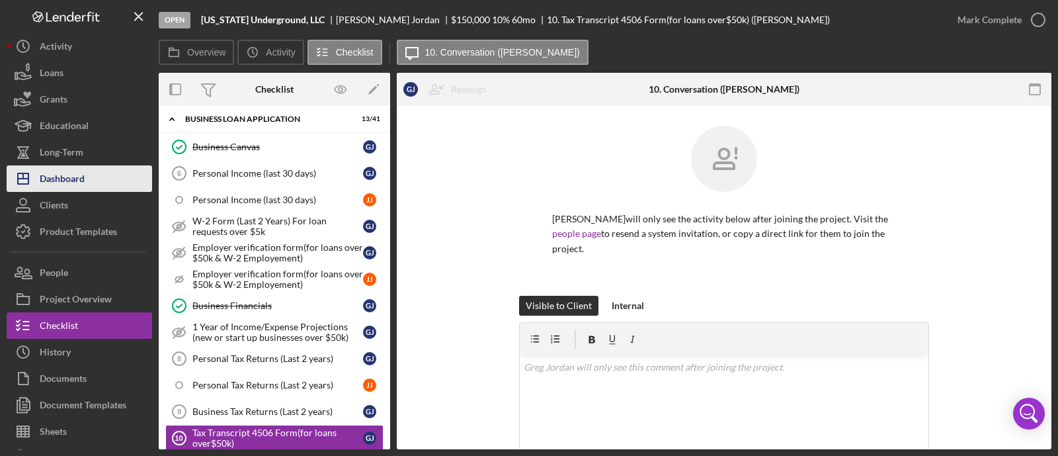
click at [99, 170] on button "Icon/Dashboard Dashboard" at bounding box center [79, 178] width 145 height 26
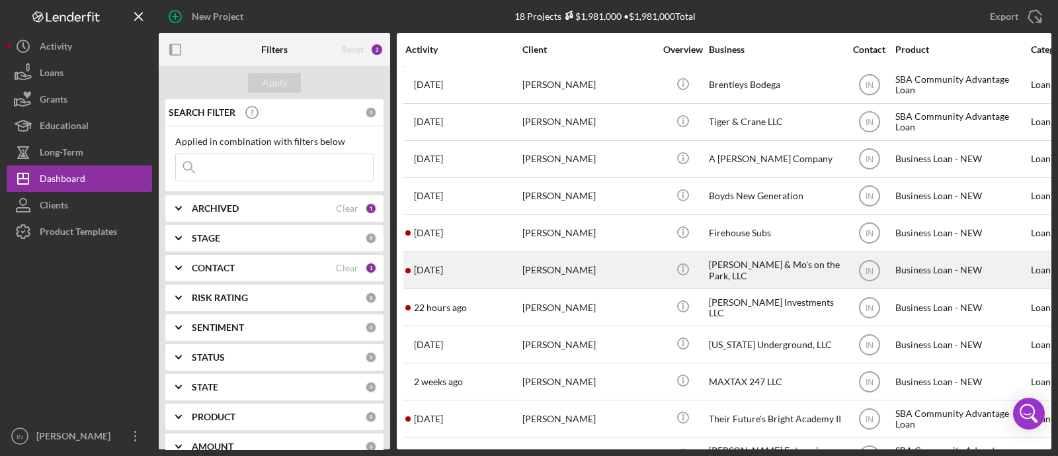
click at [569, 274] on div "[PERSON_NAME]" at bounding box center [588, 270] width 132 height 35
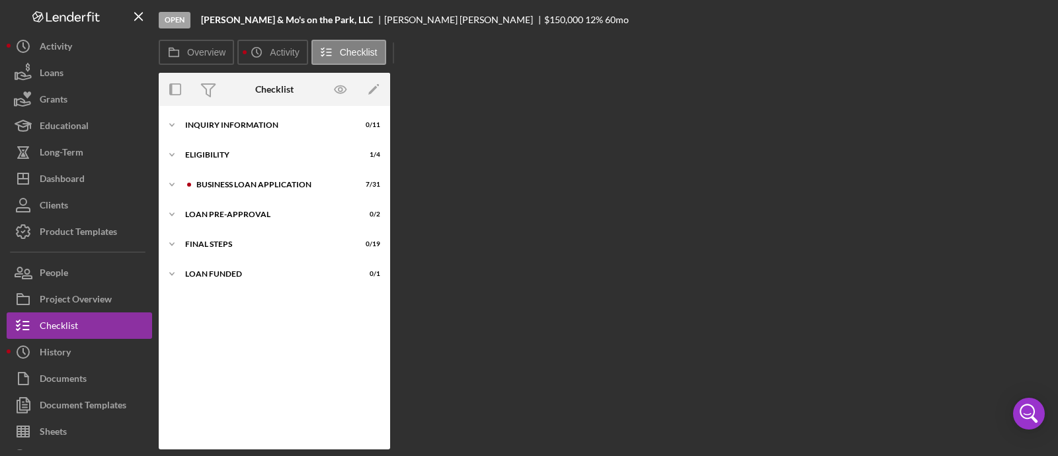
scroll to position [485, 0]
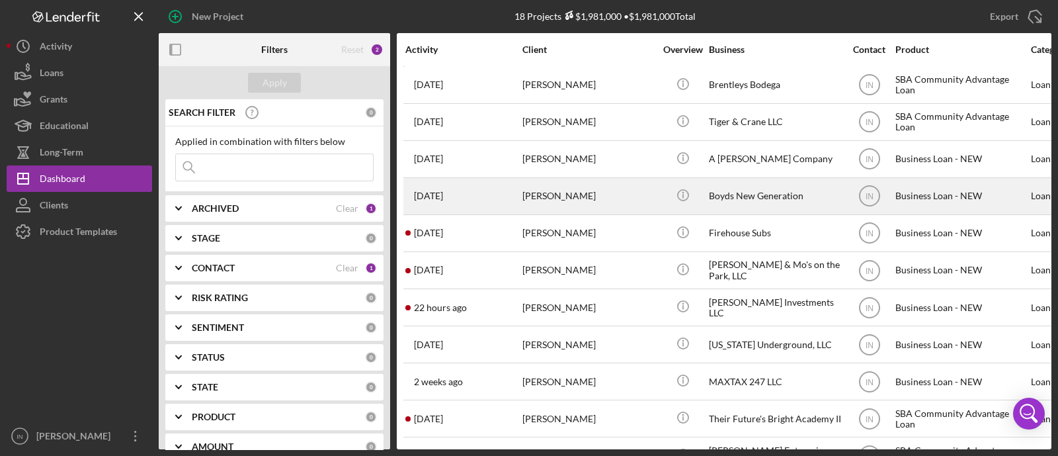
click at [575, 190] on div "[PERSON_NAME]" at bounding box center [588, 196] width 132 height 35
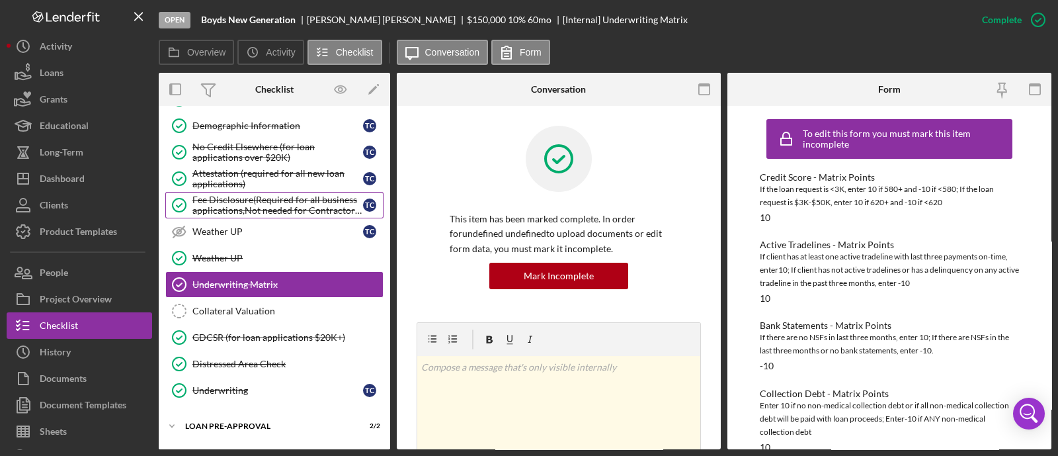
scroll to position [665, 0]
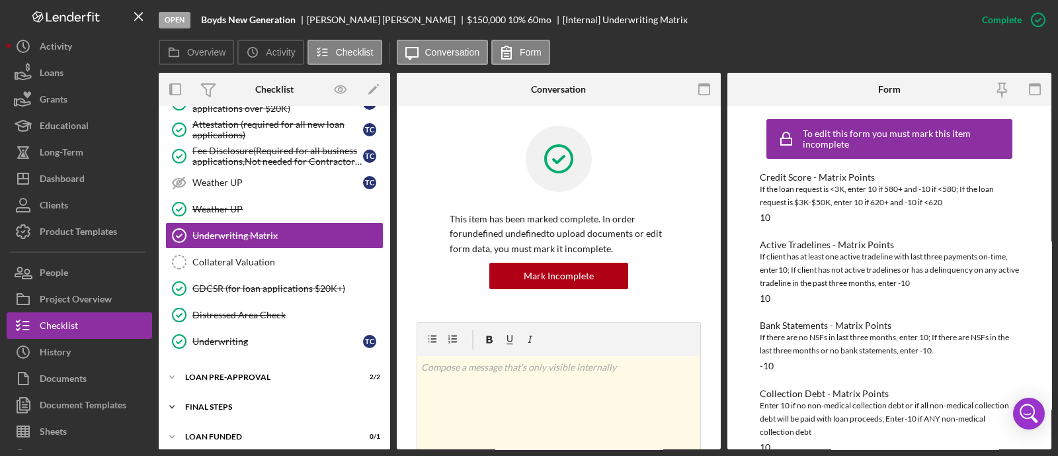
click at [329, 393] on div "Icon/Expander FINAL STEPS 12 / 19" at bounding box center [274, 406] width 231 height 26
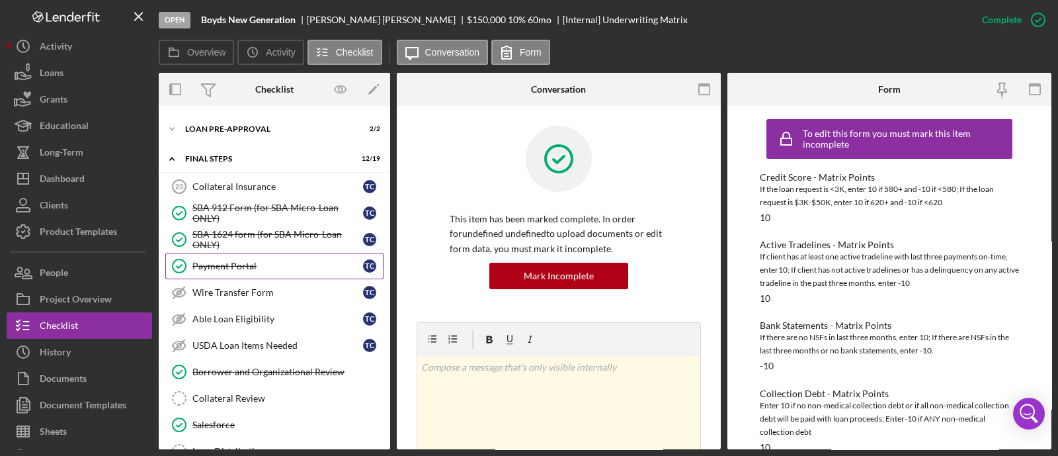
scroll to position [830, 0]
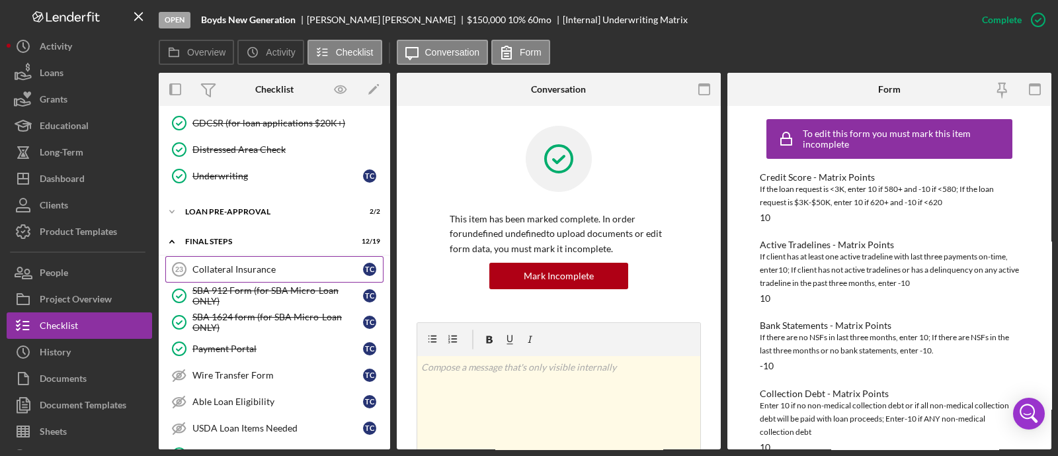
click at [265, 267] on link "Collateral Insurance 23 Collateral Insurance T C" at bounding box center [274, 269] width 218 height 26
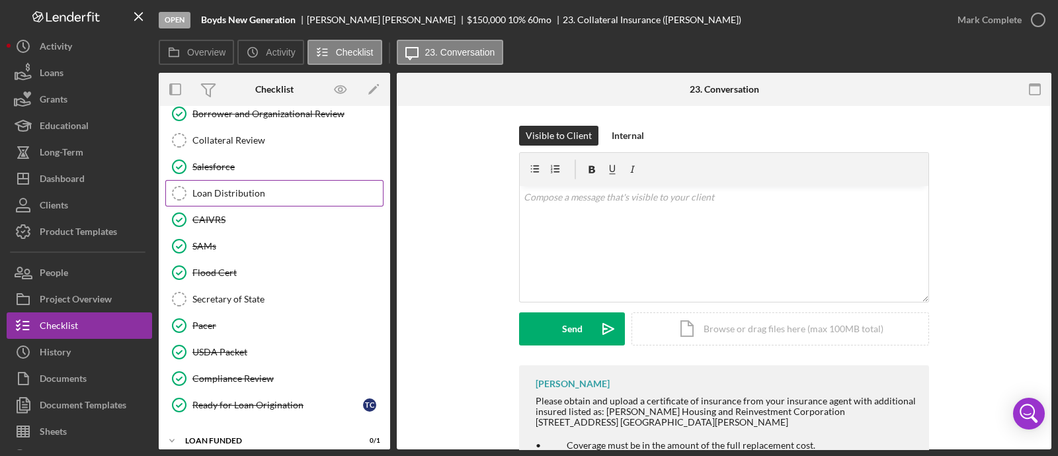
scroll to position [1088, 0]
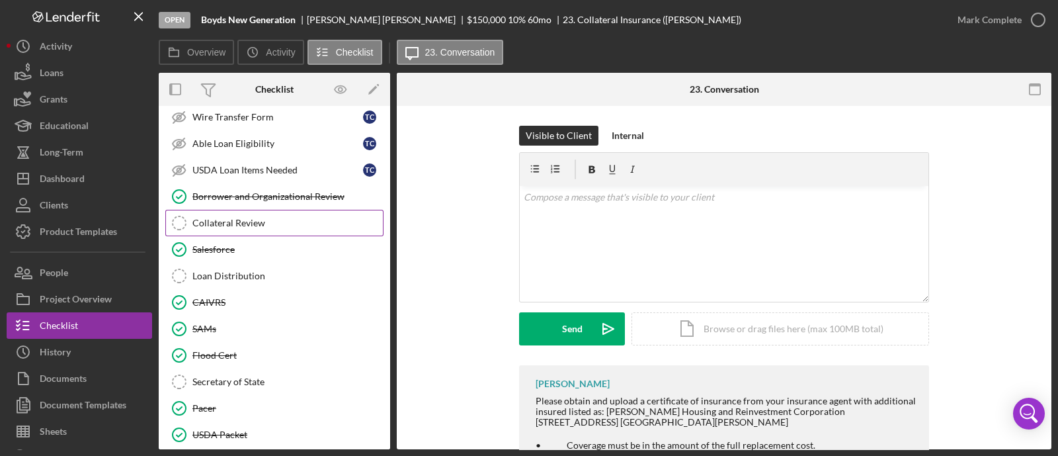
click at [290, 218] on div "Collateral Review" at bounding box center [287, 223] width 190 height 11
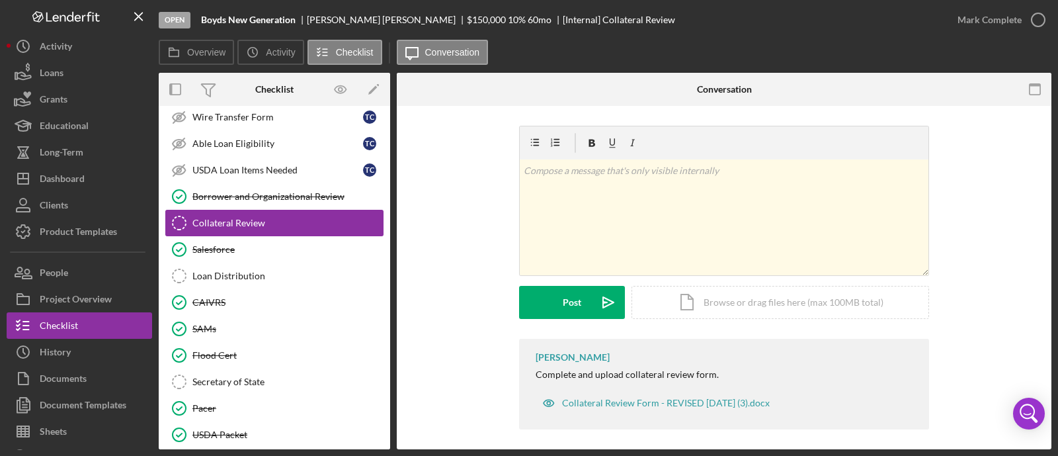
scroll to position [1170, 0]
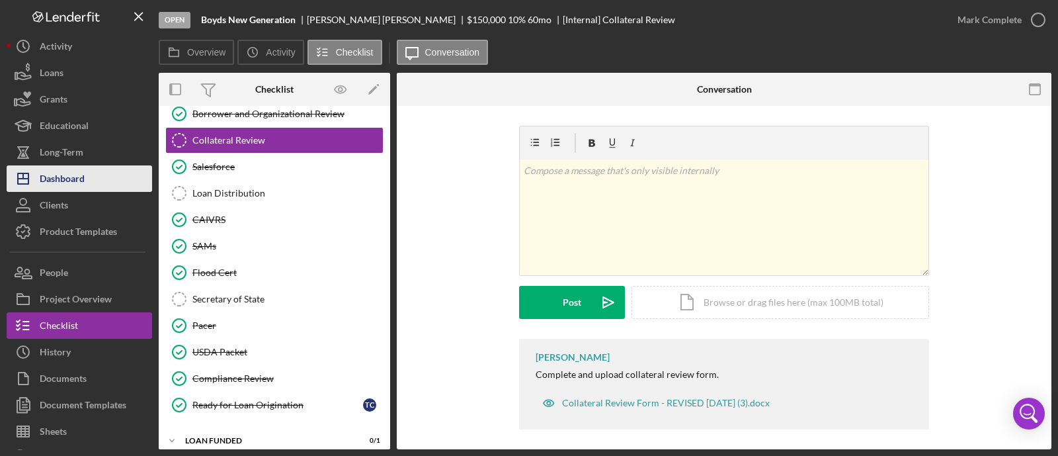
click at [91, 176] on button "Icon/Dashboard Dashboard" at bounding box center [79, 178] width 145 height 26
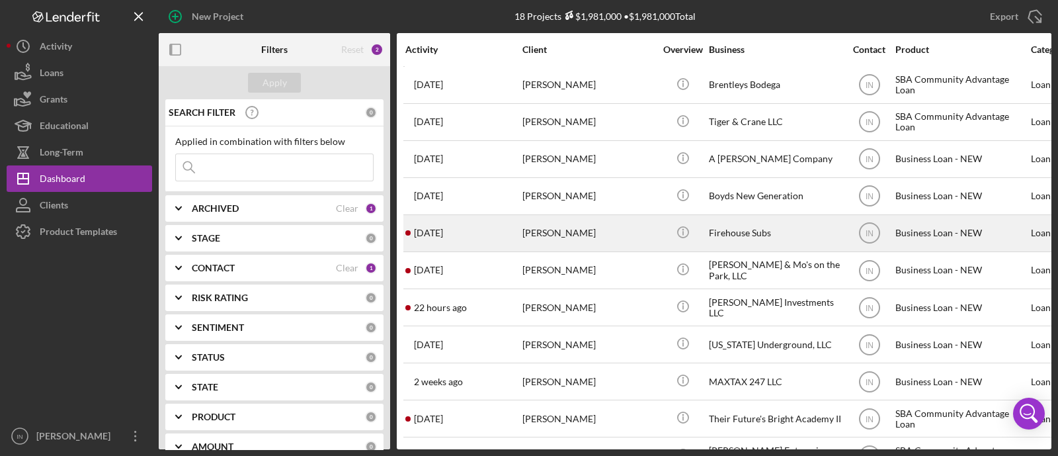
click at [598, 232] on div "[PERSON_NAME]" at bounding box center [588, 233] width 132 height 35
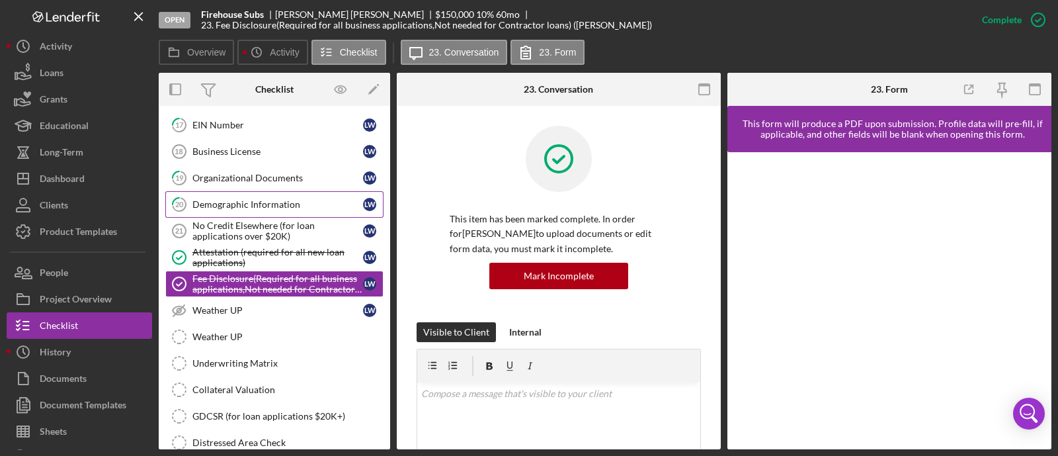
scroll to position [665, 0]
